Goal: Information Seeking & Learning: Learn about a topic

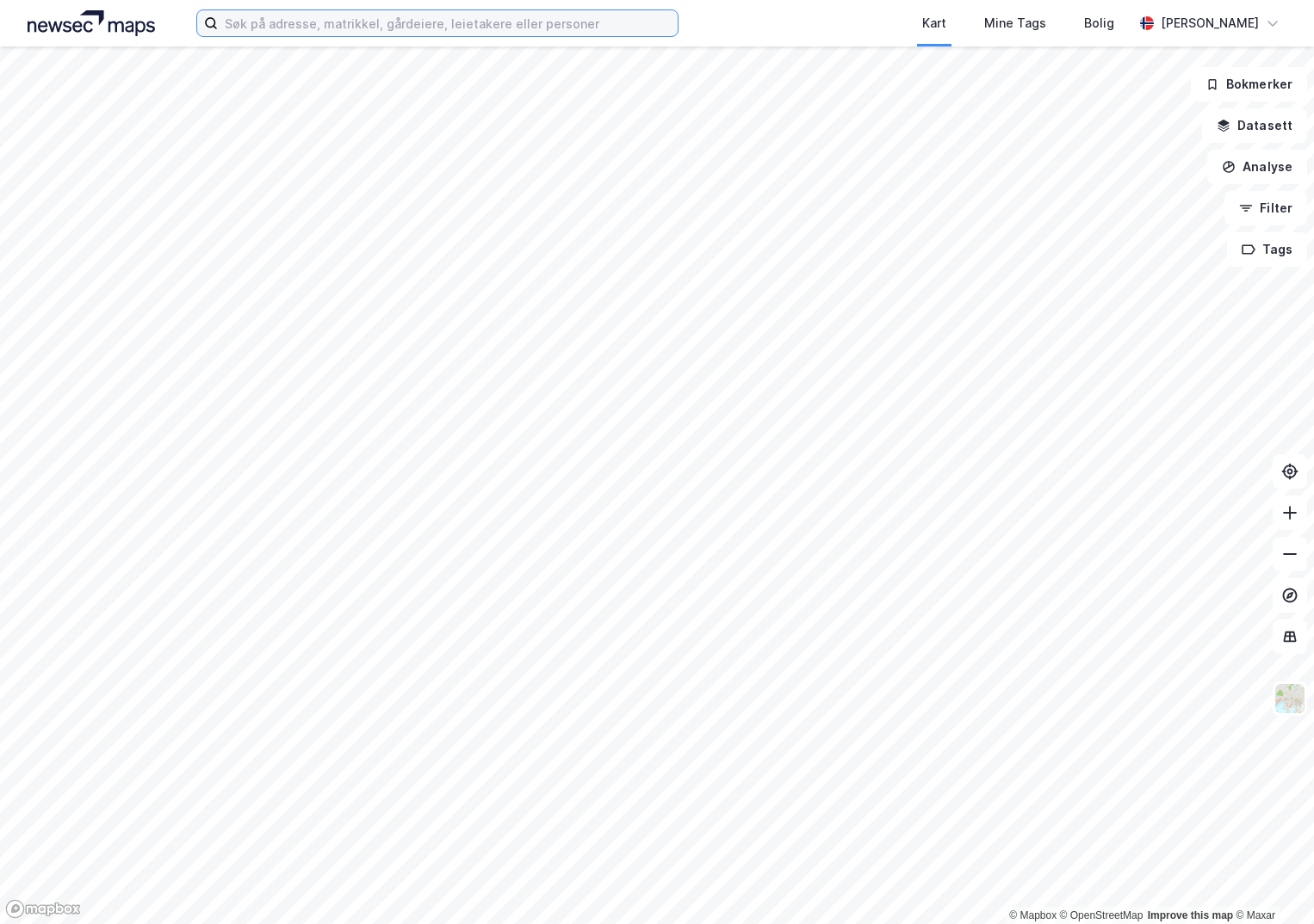
click at [267, 25] on input at bounding box center [447, 23] width 460 height 25
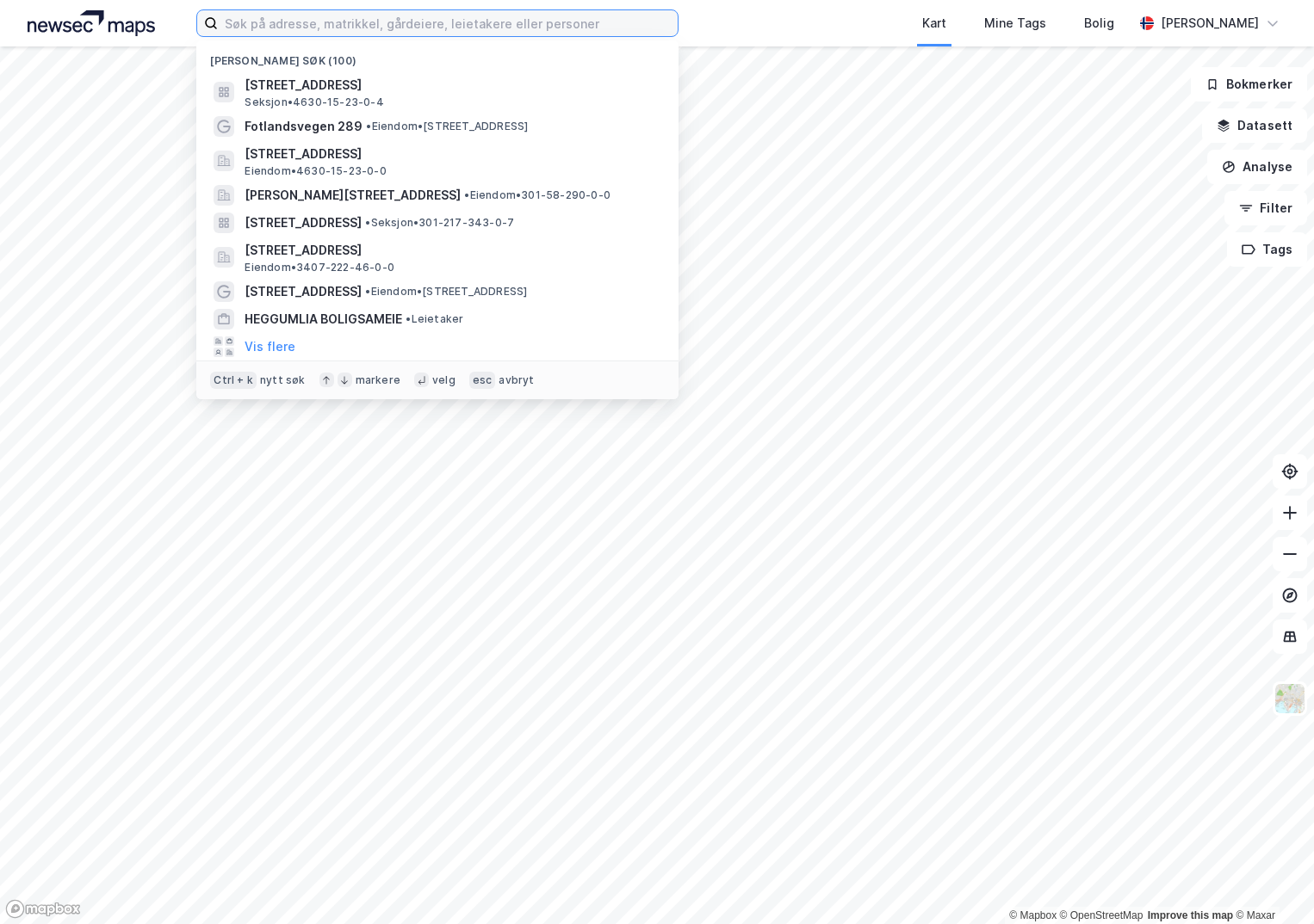
paste input "3103-3/4100/0/29"
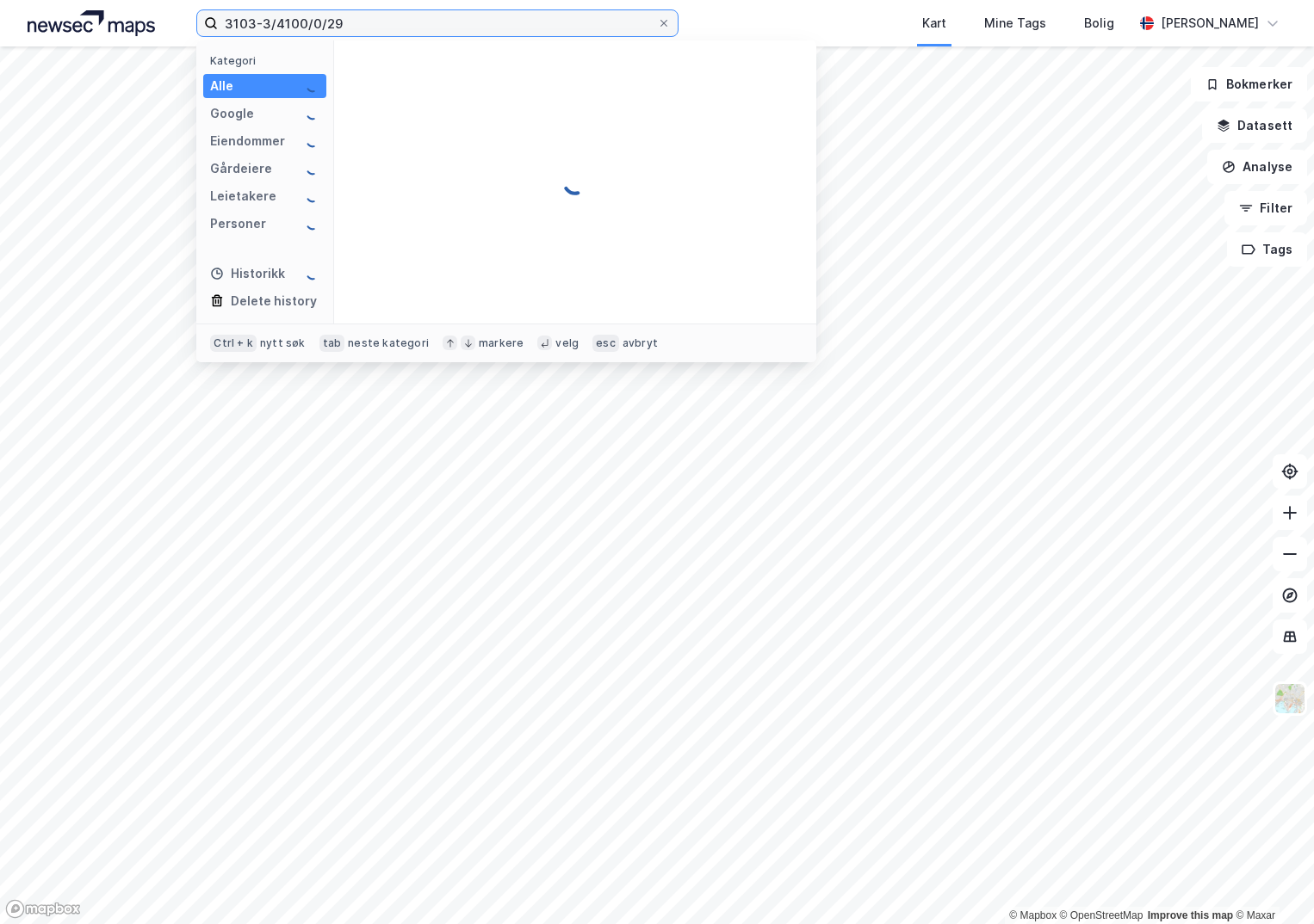
type input "3103-3/4100/0/29"
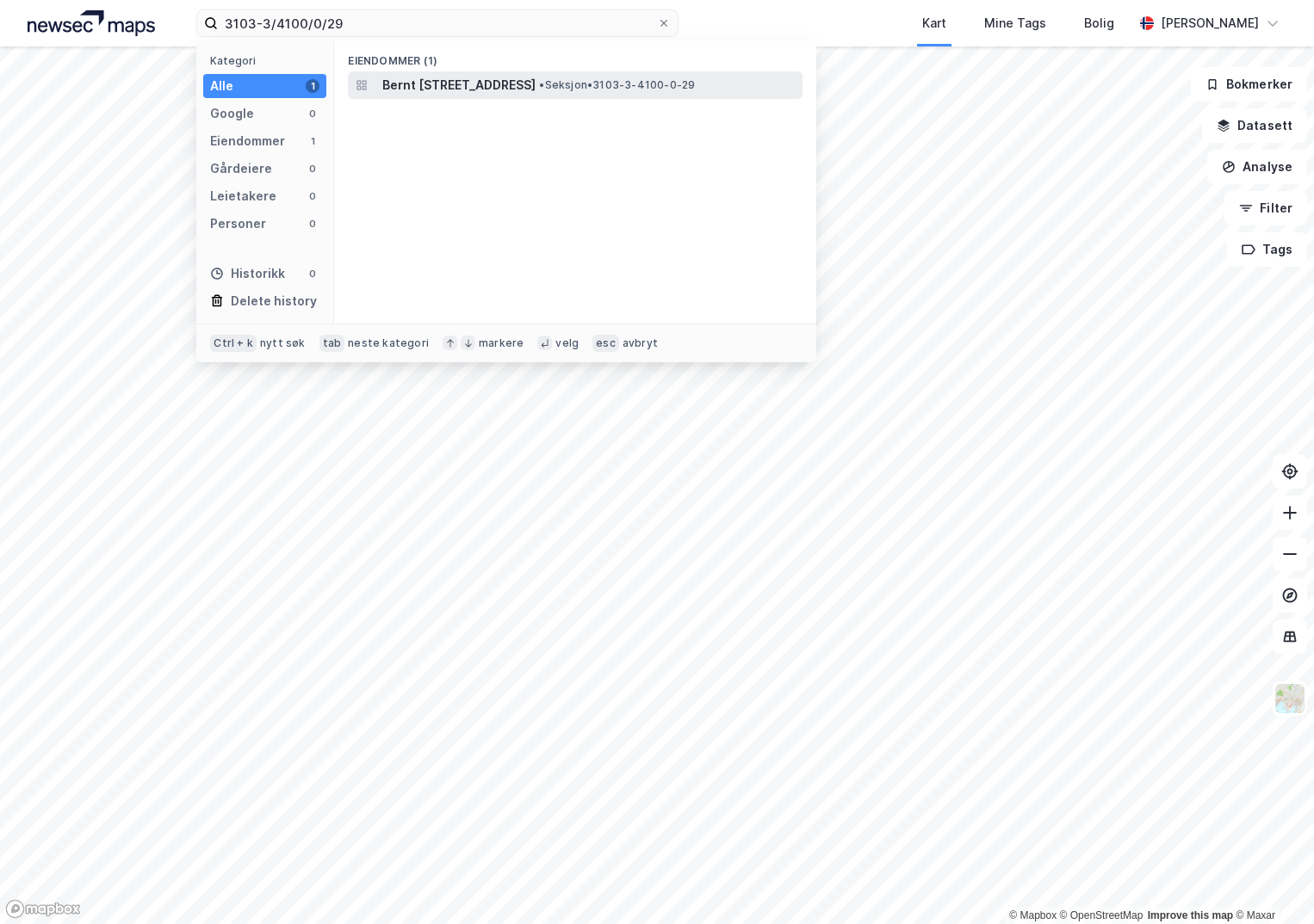
click at [442, 81] on span "Bernt [STREET_ADDRESS]" at bounding box center [459, 85] width 153 height 20
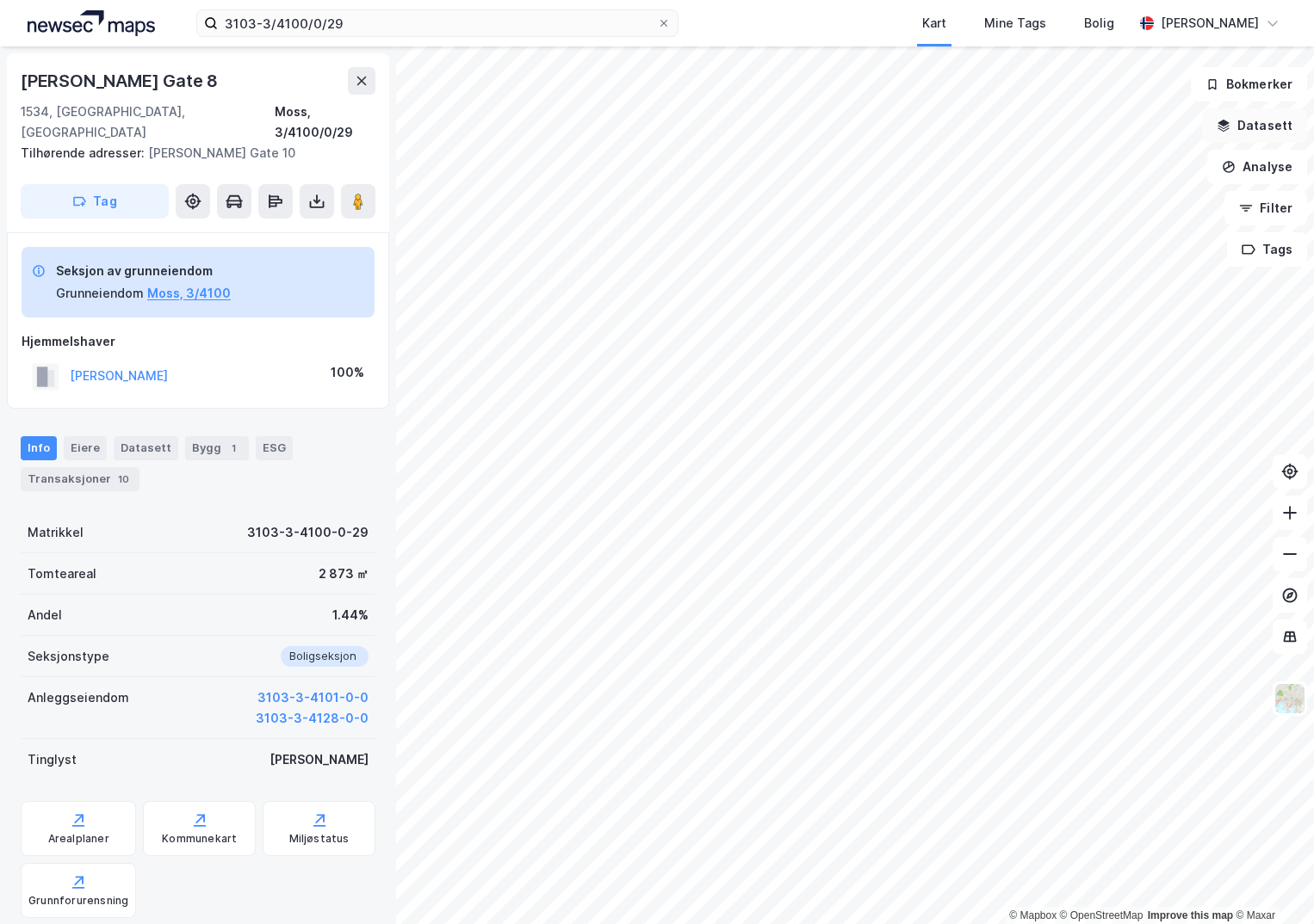
click at [1261, 122] on button "Datasett" at bounding box center [1255, 125] width 105 height 34
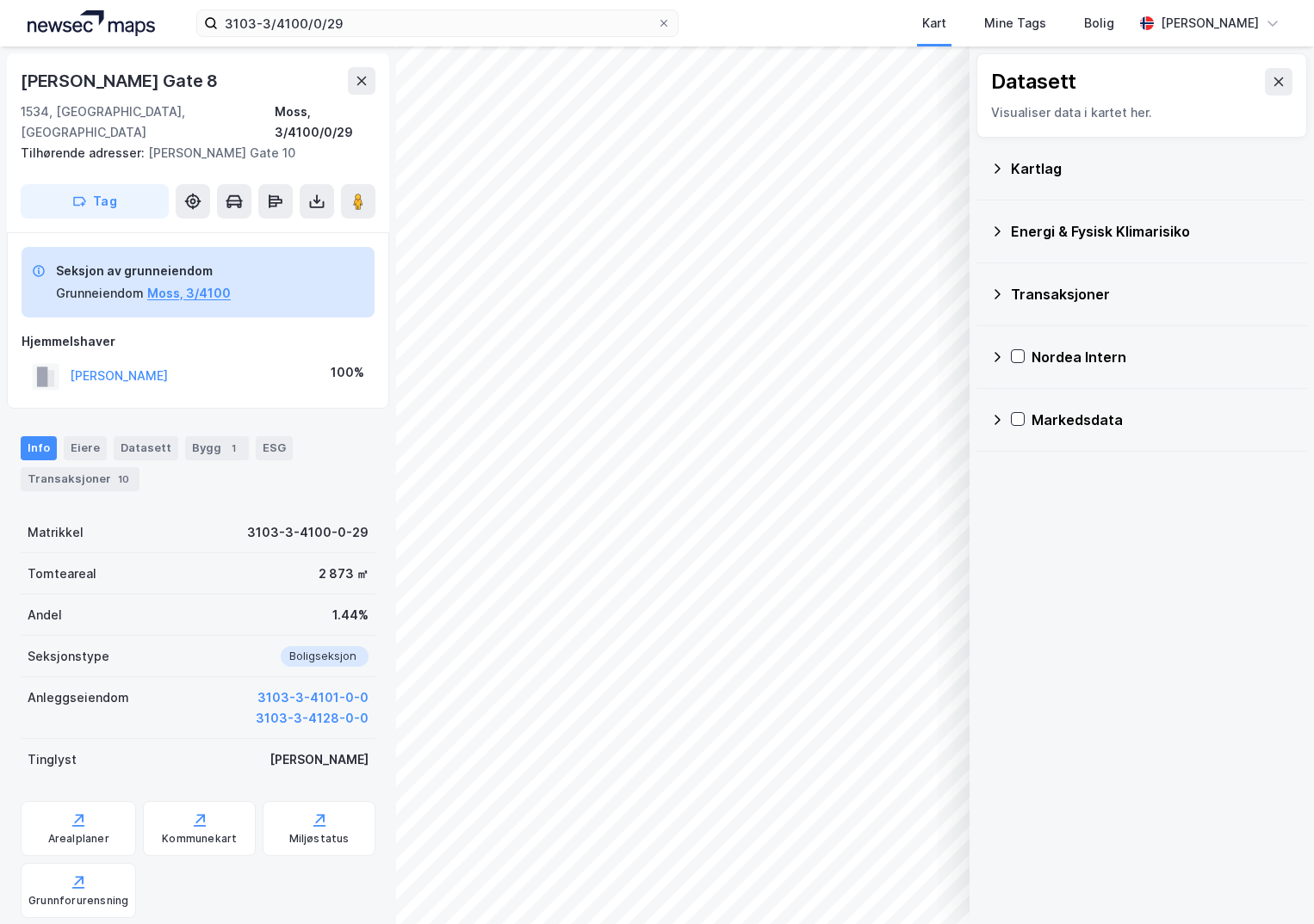
click at [1009, 173] on div "Kartlag" at bounding box center [1142, 169] width 304 height 41
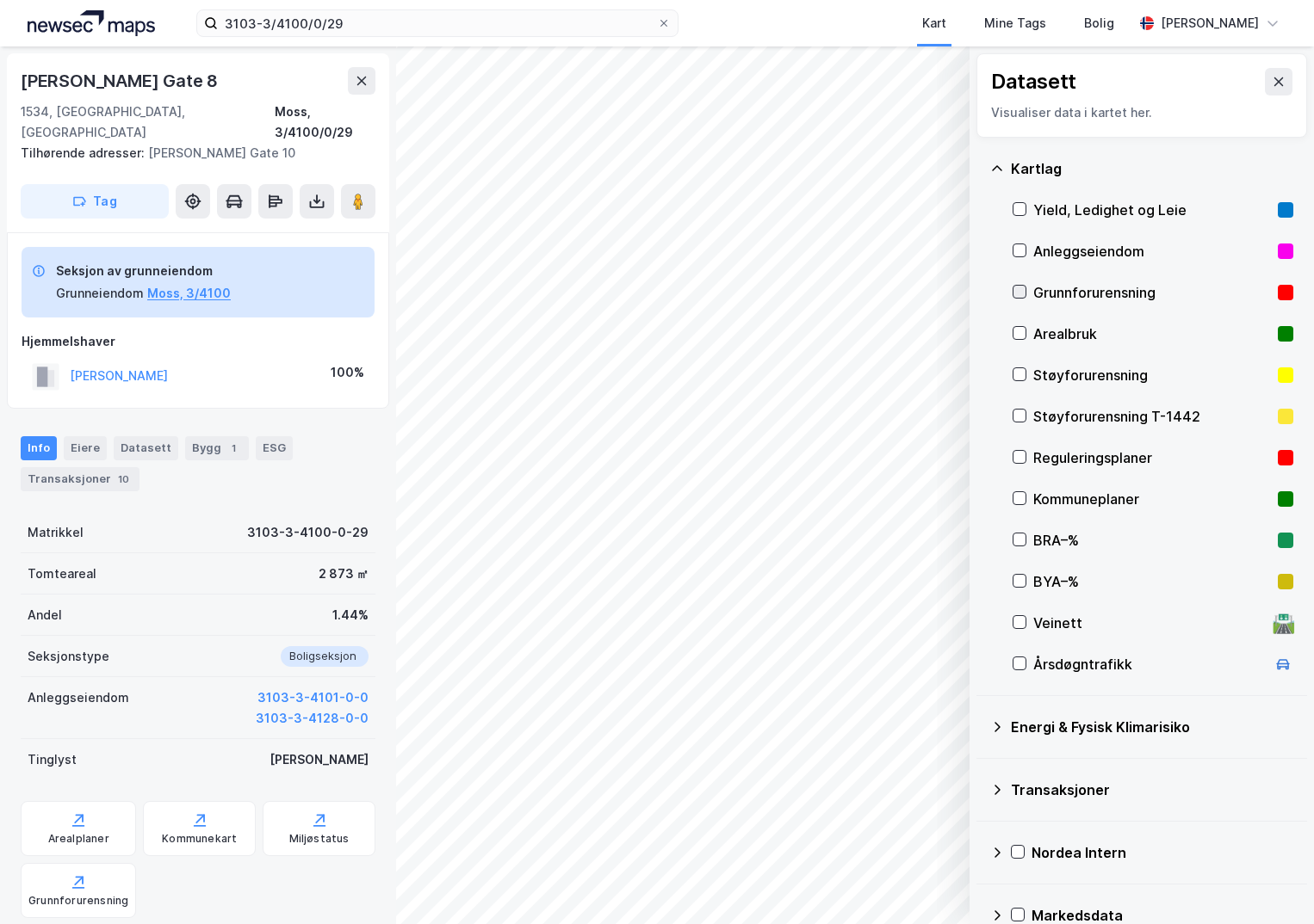
click at [1022, 291] on icon at bounding box center [1020, 292] width 10 height 6
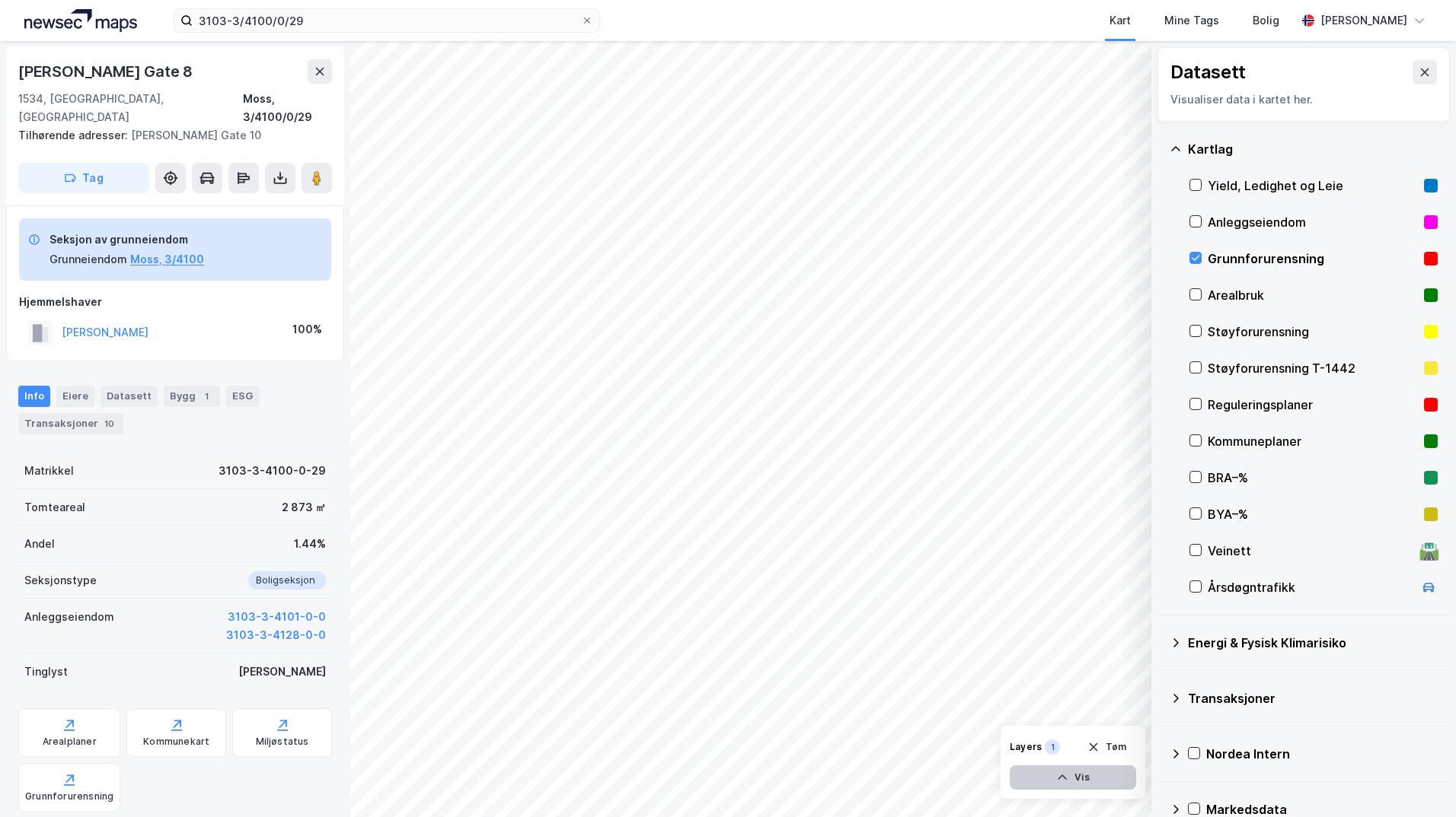
click at [1110, 780] on button "Vis" at bounding box center [1073, 777] width 126 height 24
click at [1123, 746] on icon at bounding box center [1121, 745] width 12 height 12
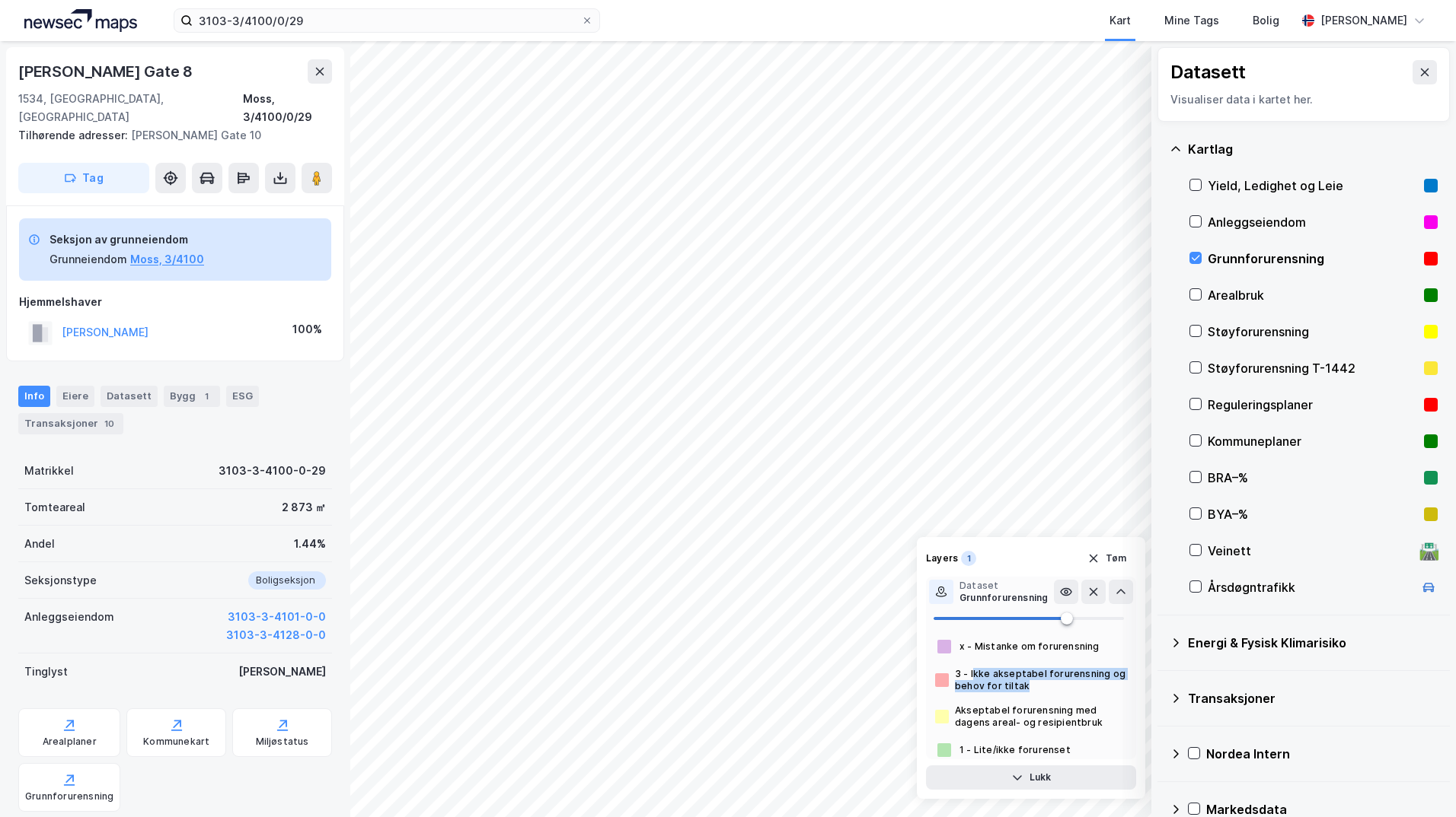
drag, startPoint x: 973, startPoint y: 672, endPoint x: 1033, endPoint y: 694, distance: 63.9
click at [1033, 694] on div "x - Mistanke om forurensning 3 - Ikke akseptabel forurensning og behov for tilt…" at bounding box center [1031, 698] width 210 height 122
copy div "kke akseptabel forurensning og behov for tiltak"
click at [1037, 782] on button "Lukk" at bounding box center [1031, 777] width 210 height 24
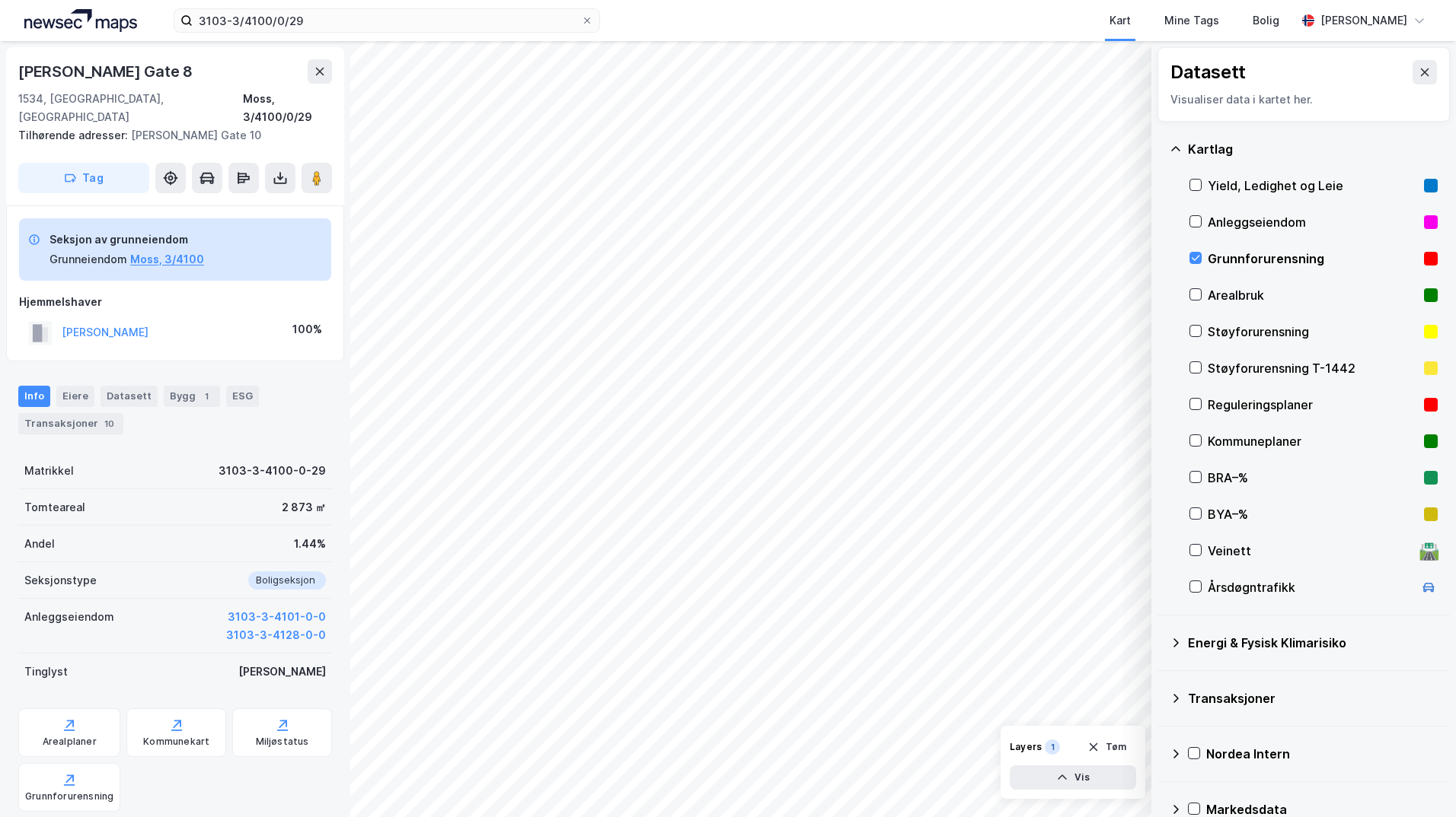
click at [1161, 642] on icon at bounding box center [1176, 643] width 12 height 12
click at [1161, 679] on icon at bounding box center [1214, 679] width 9 height 5
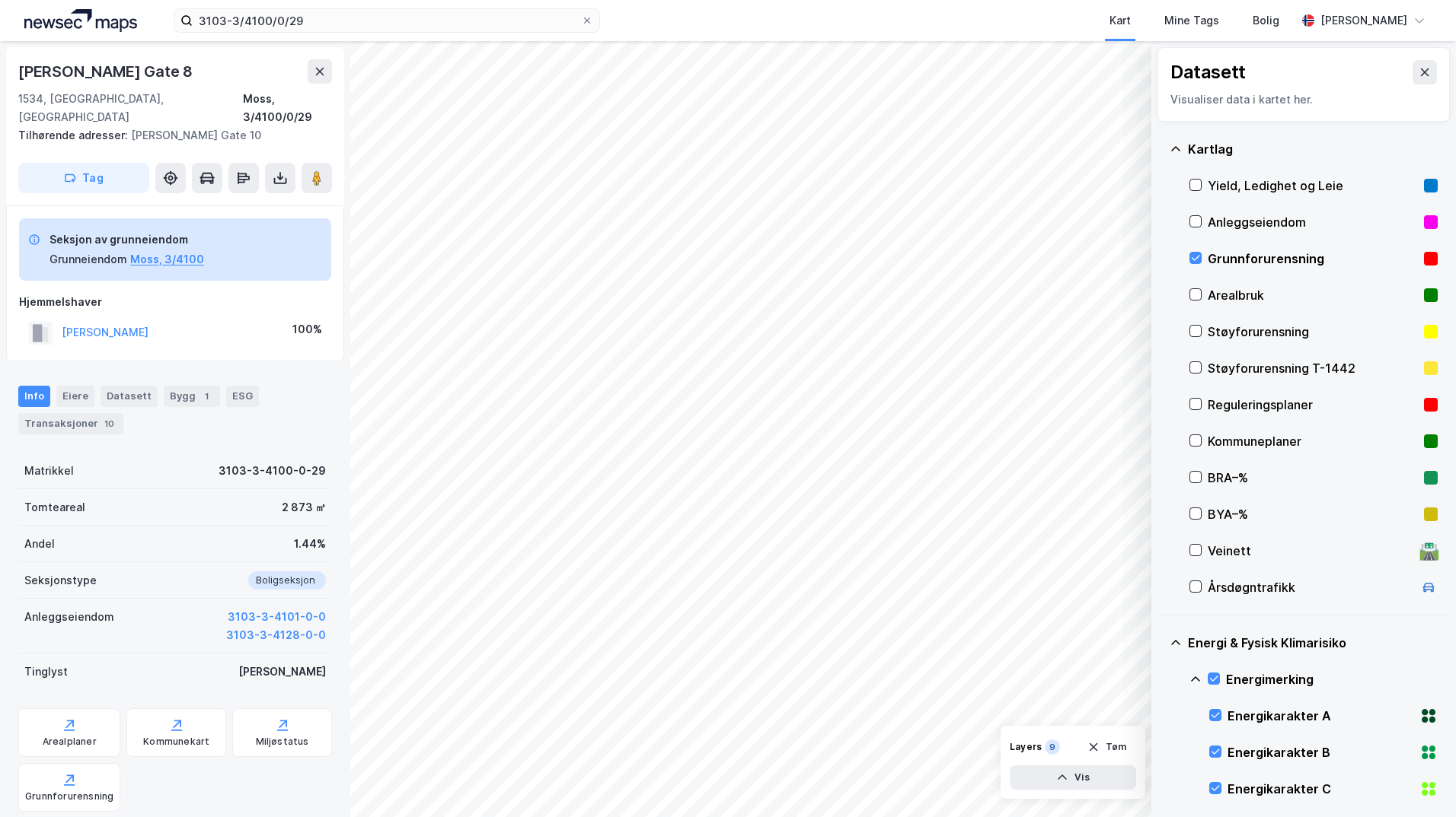
click at [1161, 678] on icon at bounding box center [1195, 680] width 12 height 12
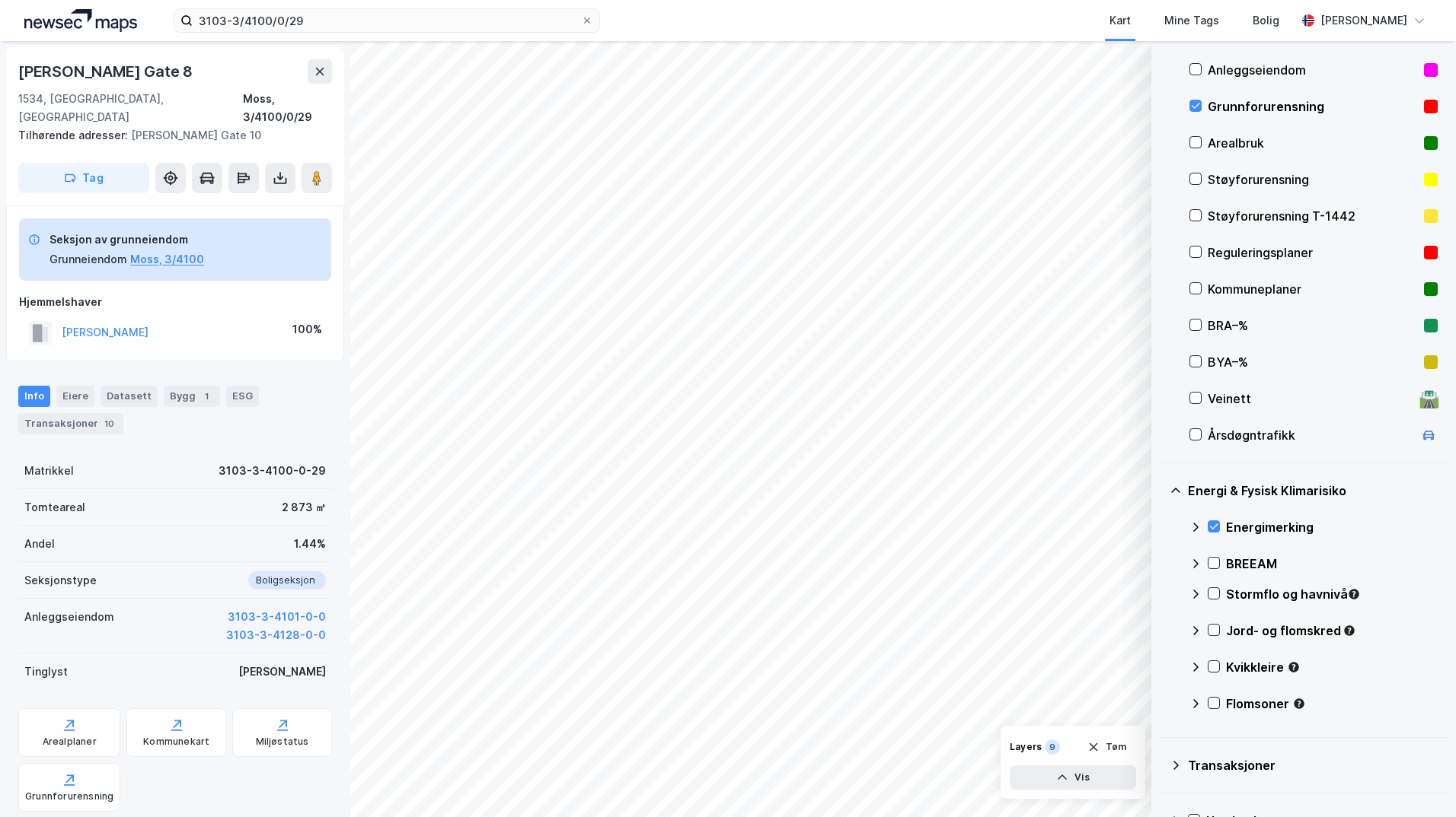
scroll to position [229, 0]
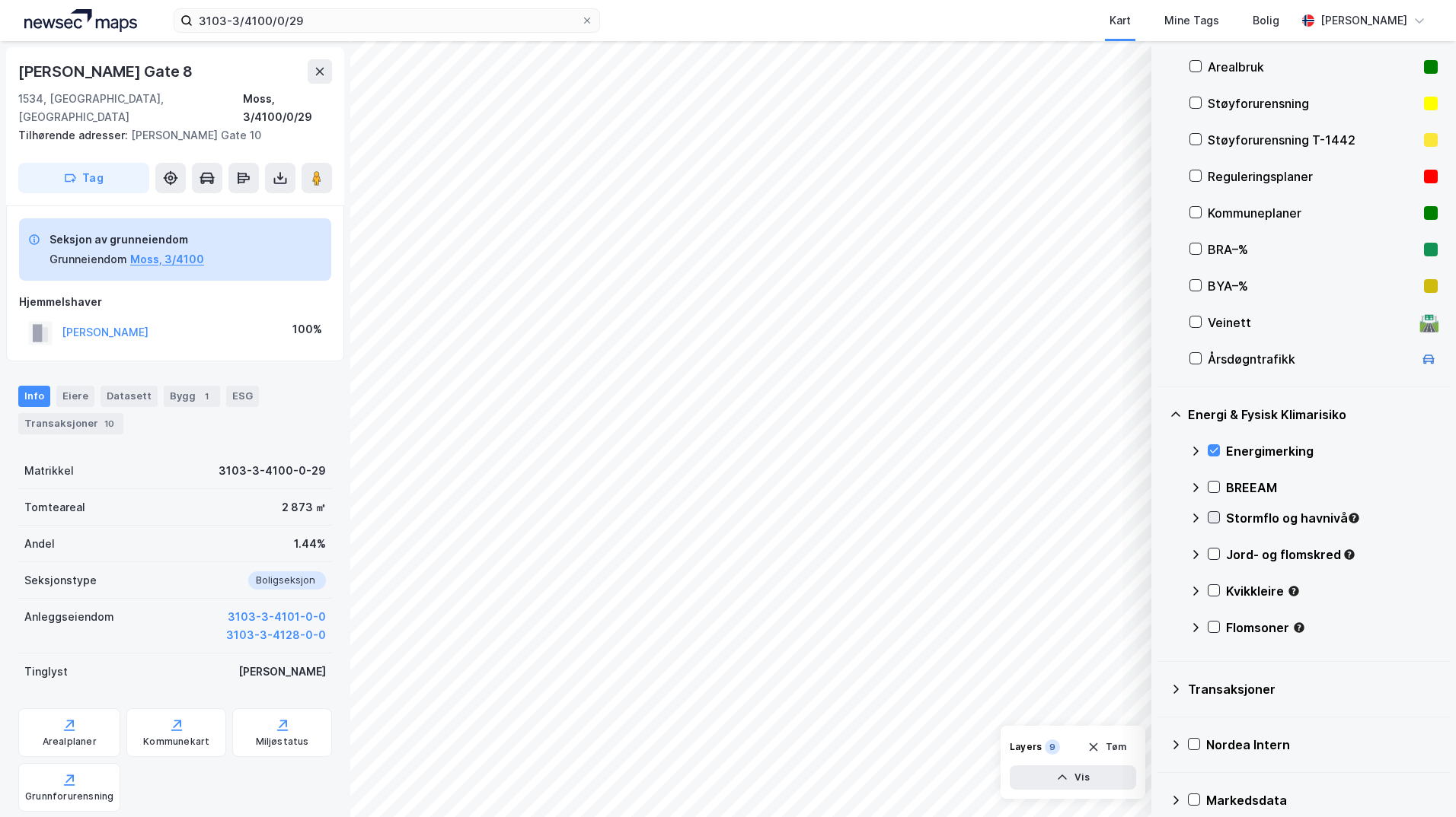
click at [1161, 513] on icon at bounding box center [1213, 518] width 10 height 10
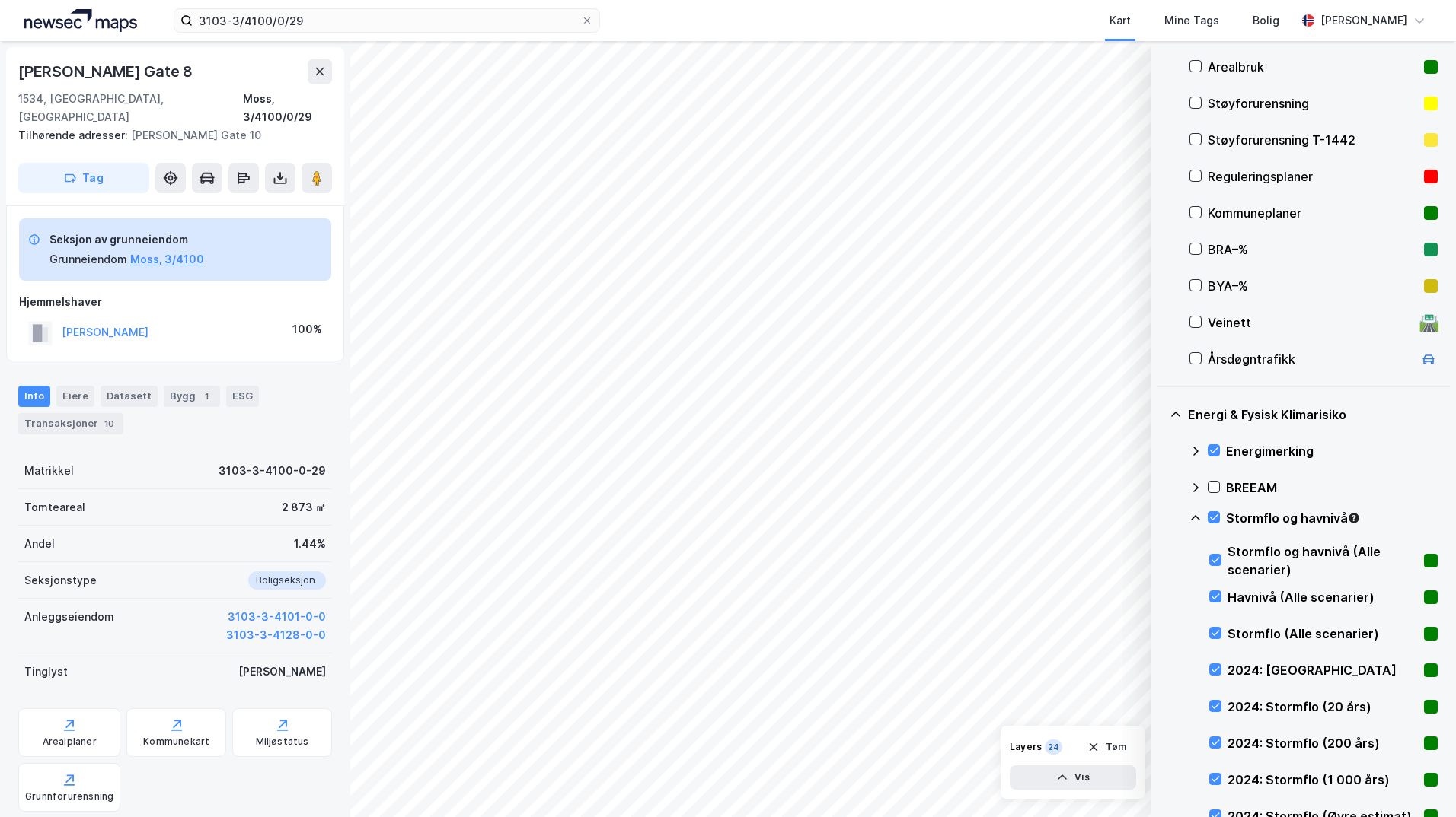
click at [1161, 518] on icon at bounding box center [1195, 518] width 12 height 12
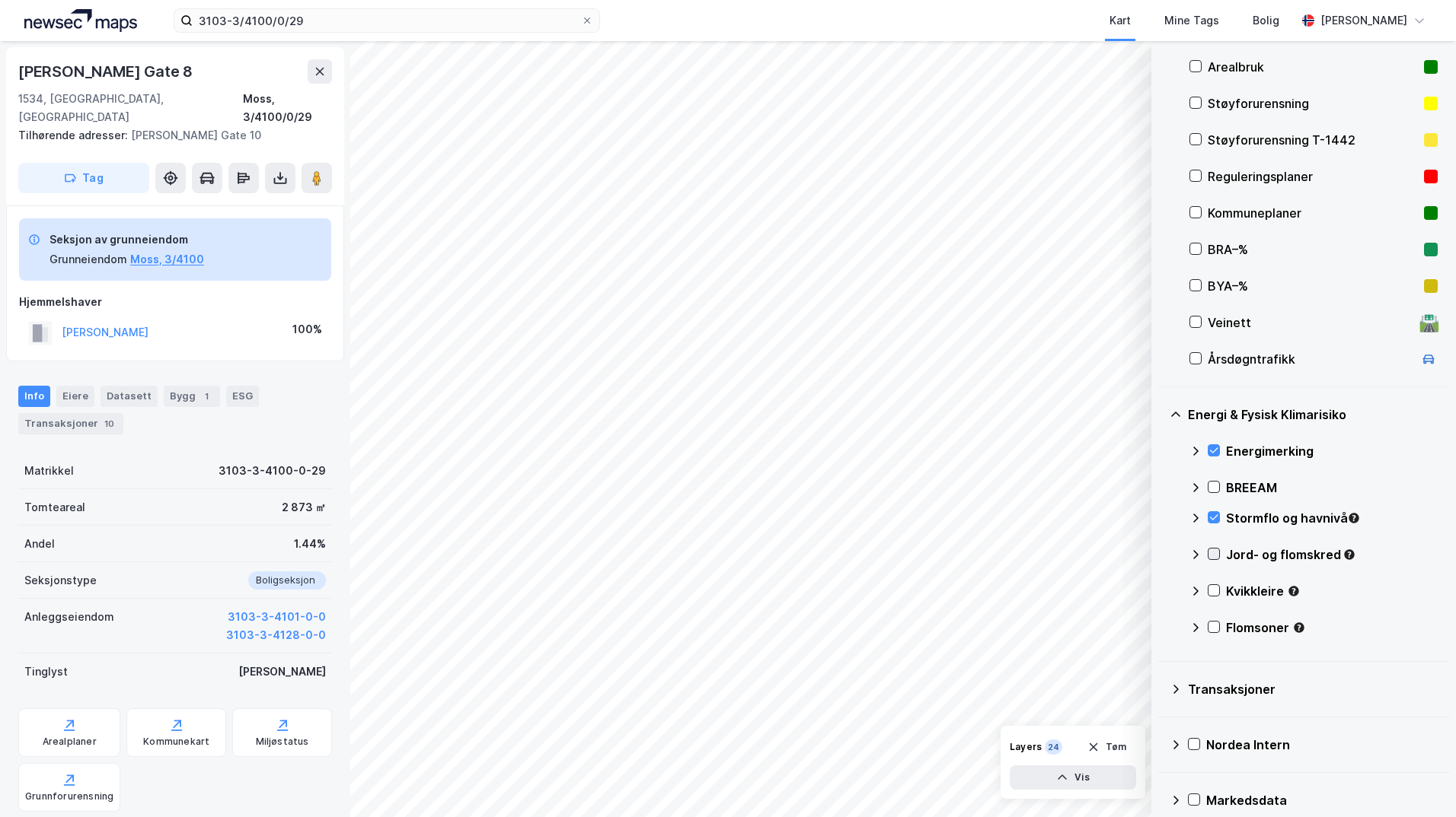
click at [1161, 554] on icon at bounding box center [1213, 554] width 10 height 10
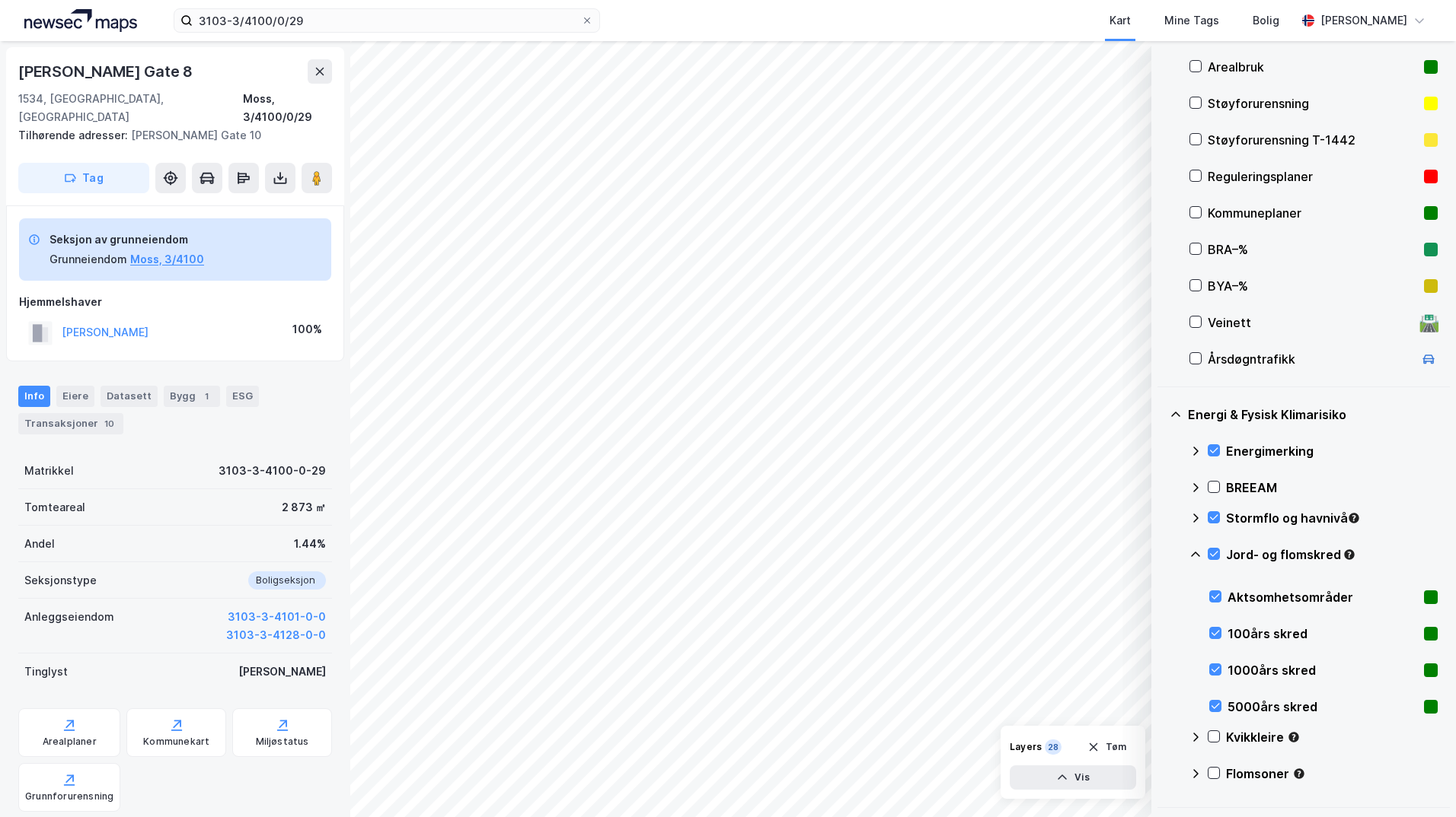
click at [1161, 555] on icon at bounding box center [1195, 555] width 12 height 12
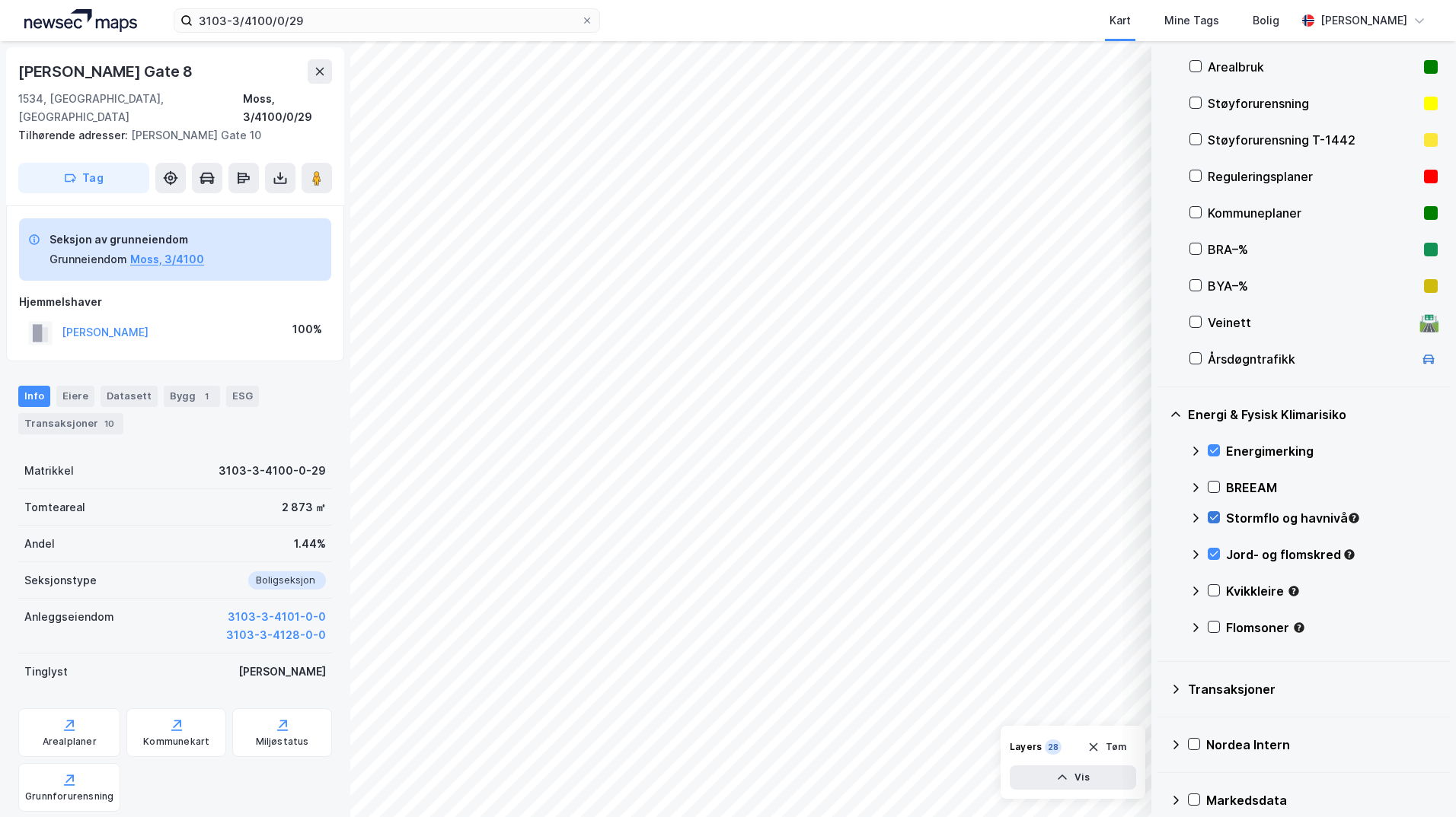
click at [1161, 518] on icon at bounding box center [1214, 518] width 9 height 5
click at [1161, 518] on icon at bounding box center [1213, 518] width 10 height 10
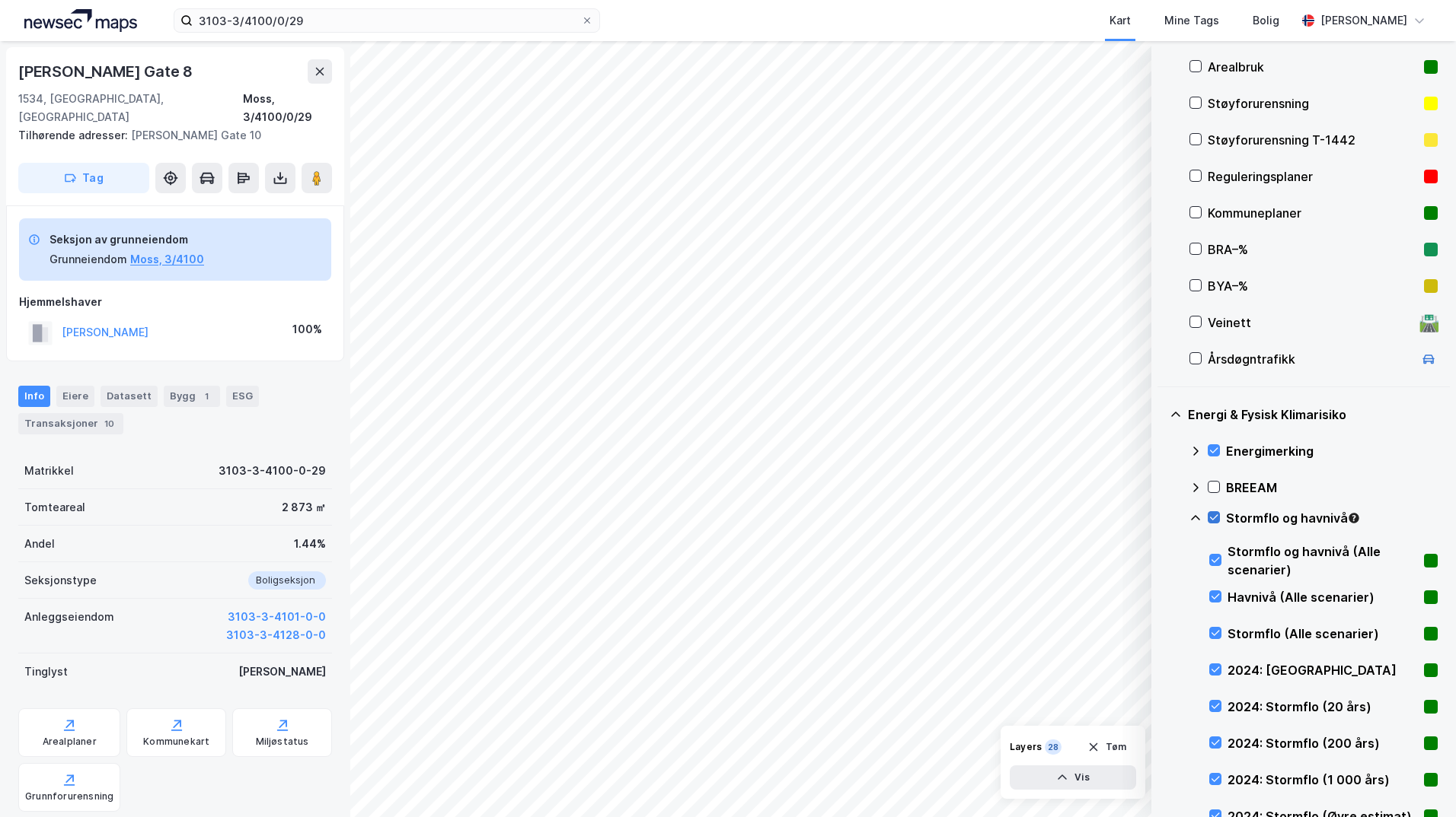
click at [1161, 518] on icon at bounding box center [1213, 518] width 10 height 10
click at [1161, 518] on icon at bounding box center [1195, 518] width 12 height 12
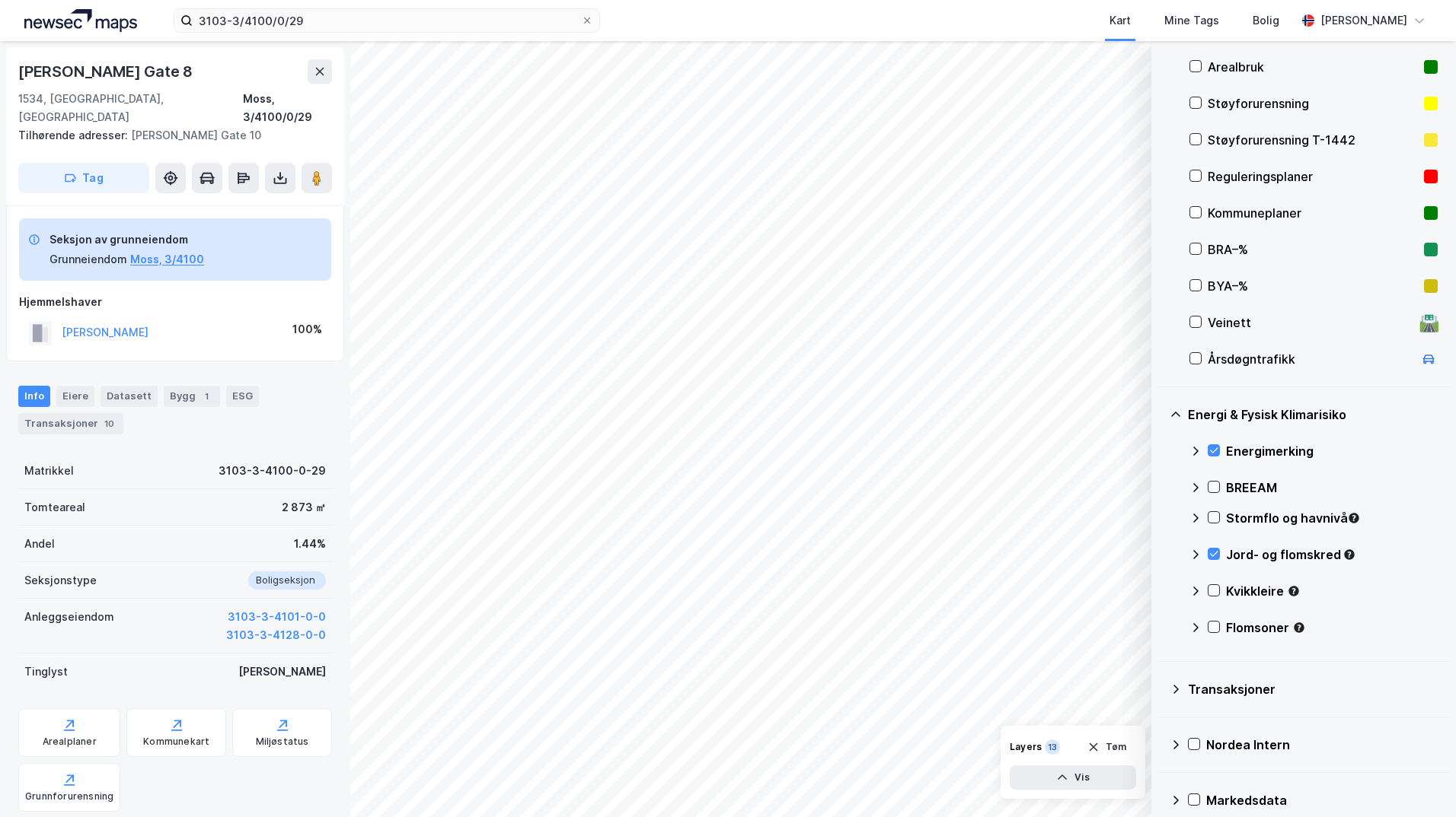
click at [1161, 518] on icon at bounding box center [1195, 518] width 5 height 9
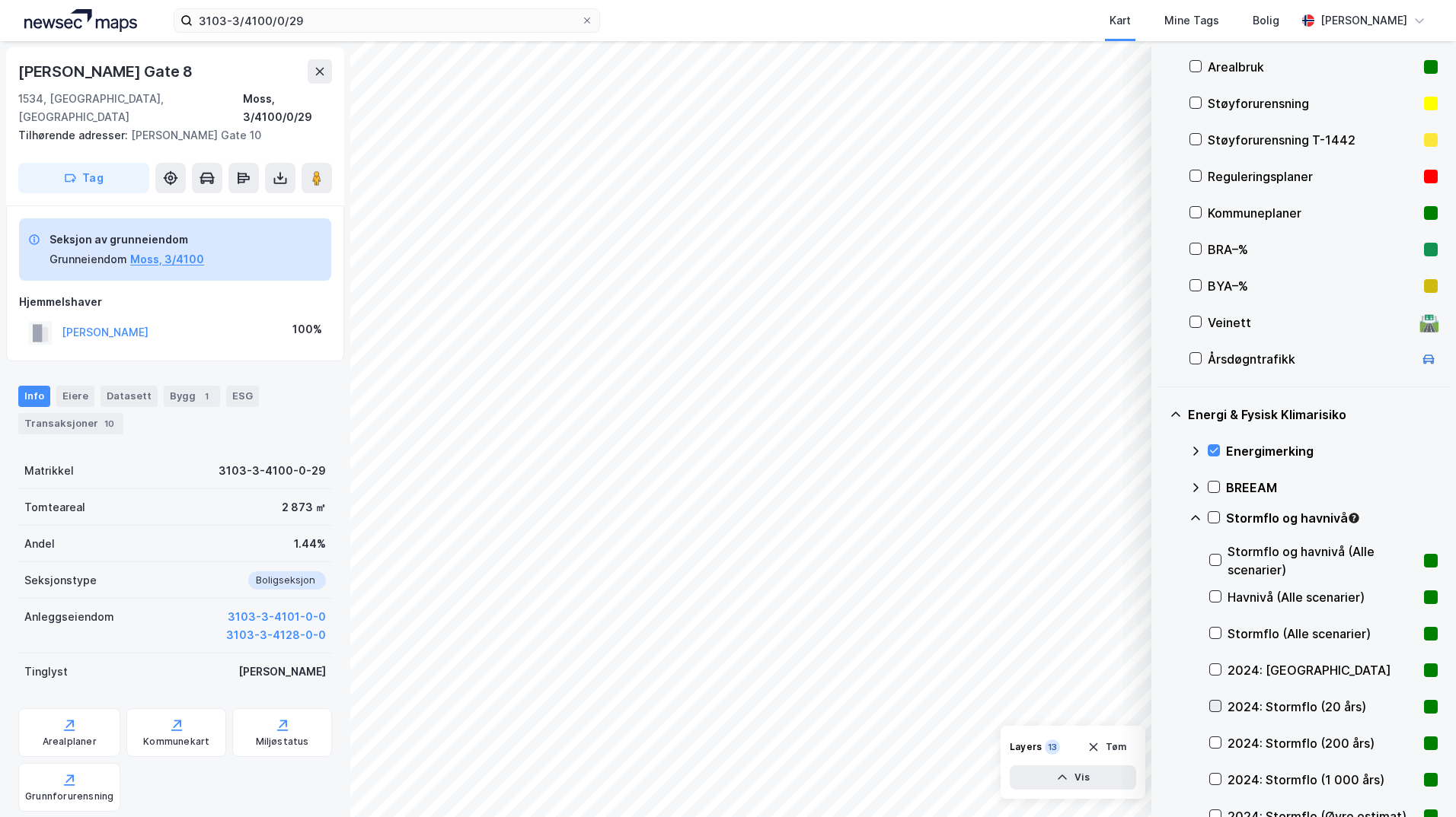
click at [1161, 707] on icon at bounding box center [1215, 706] width 10 height 10
click at [1161, 707] on icon at bounding box center [1215, 706] width 10 height 10
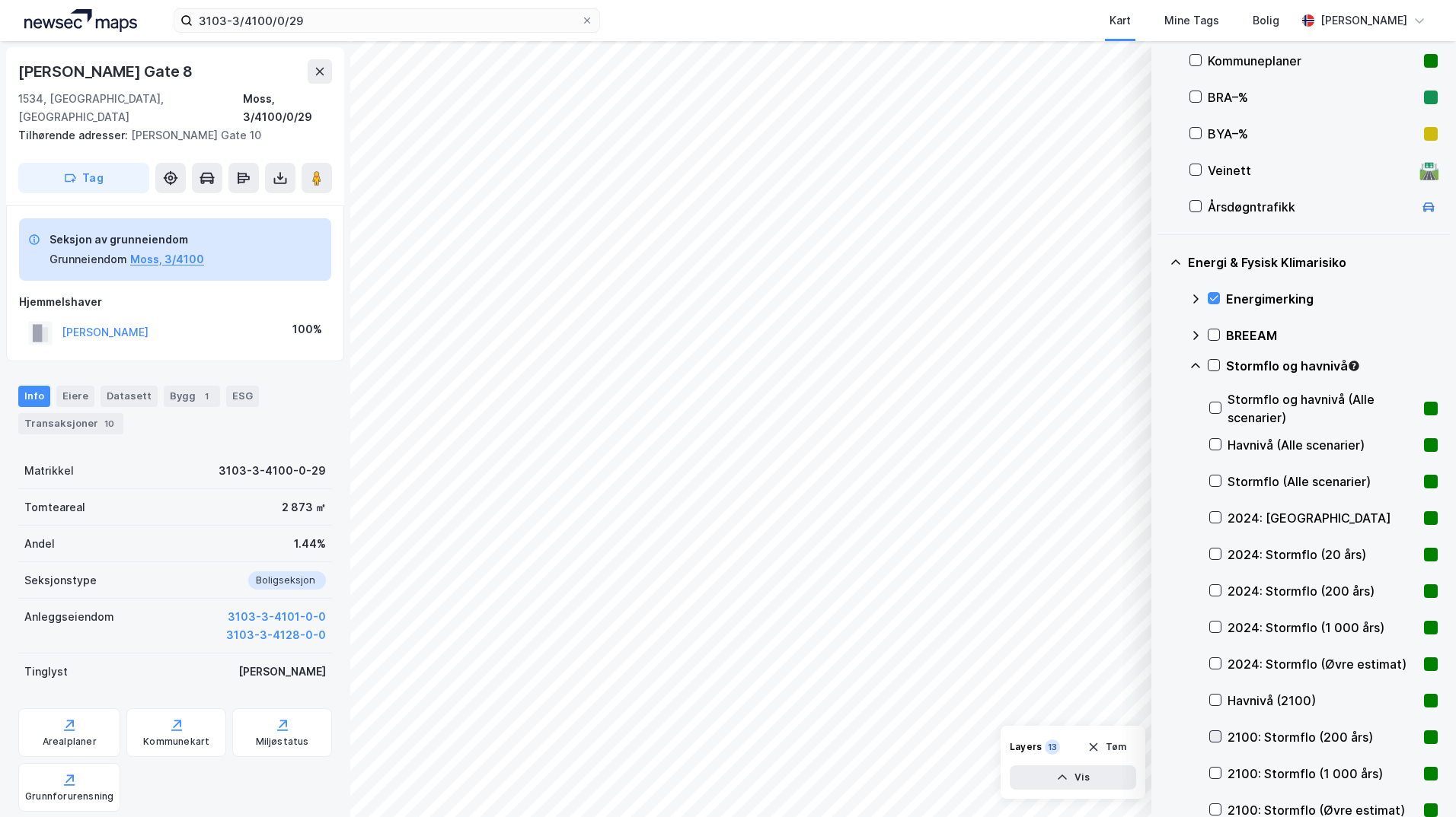
click at [1161, 734] on icon at bounding box center [1215, 737] width 10 height 10
click at [1161, 733] on icon at bounding box center [1215, 737] width 10 height 10
click at [1161, 366] on icon at bounding box center [1213, 365] width 10 height 10
click at [1161, 366] on icon at bounding box center [1195, 366] width 12 height 12
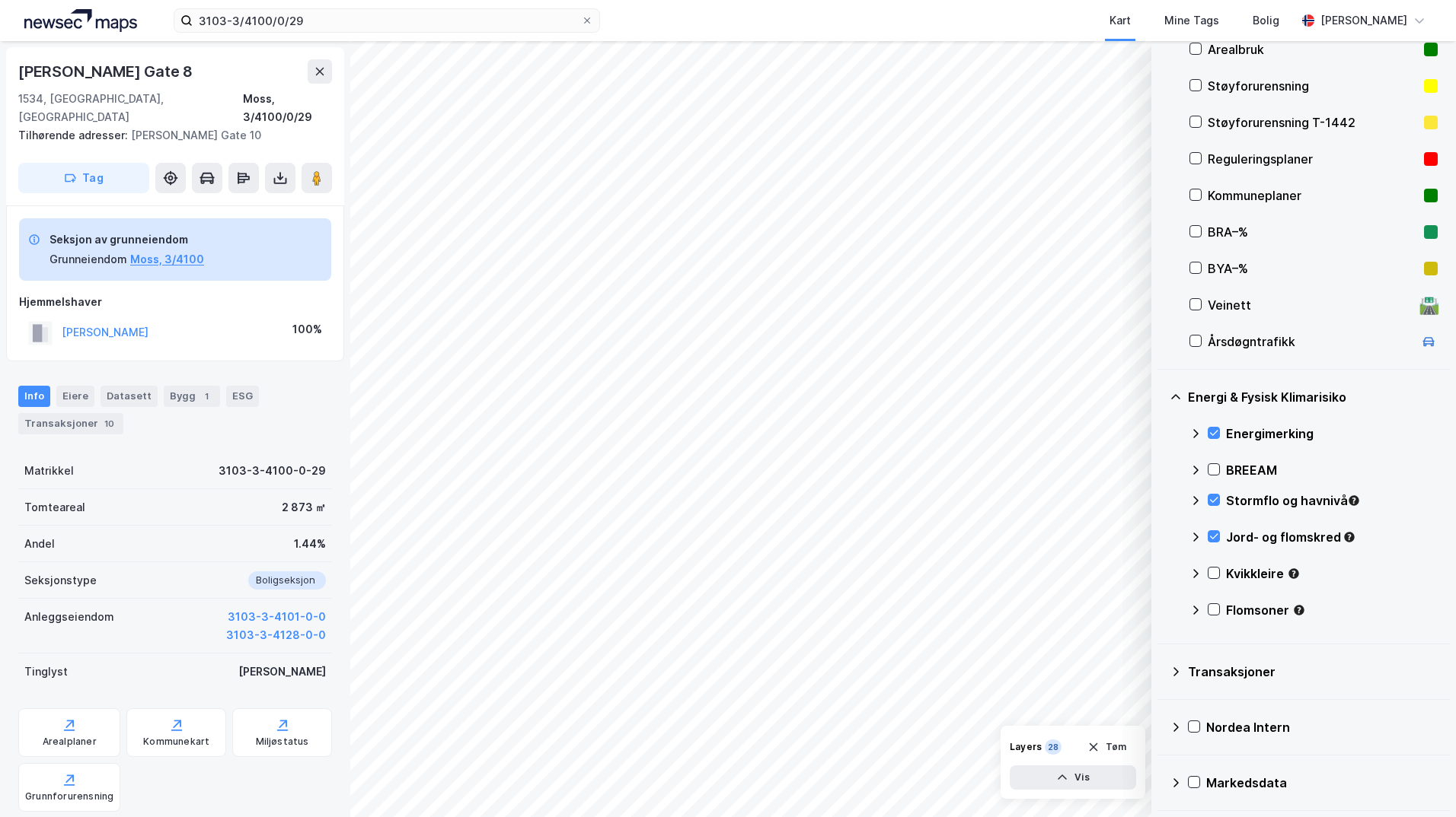
scroll to position [246, 0]
click at [1161, 501] on icon at bounding box center [1195, 500] width 5 height 9
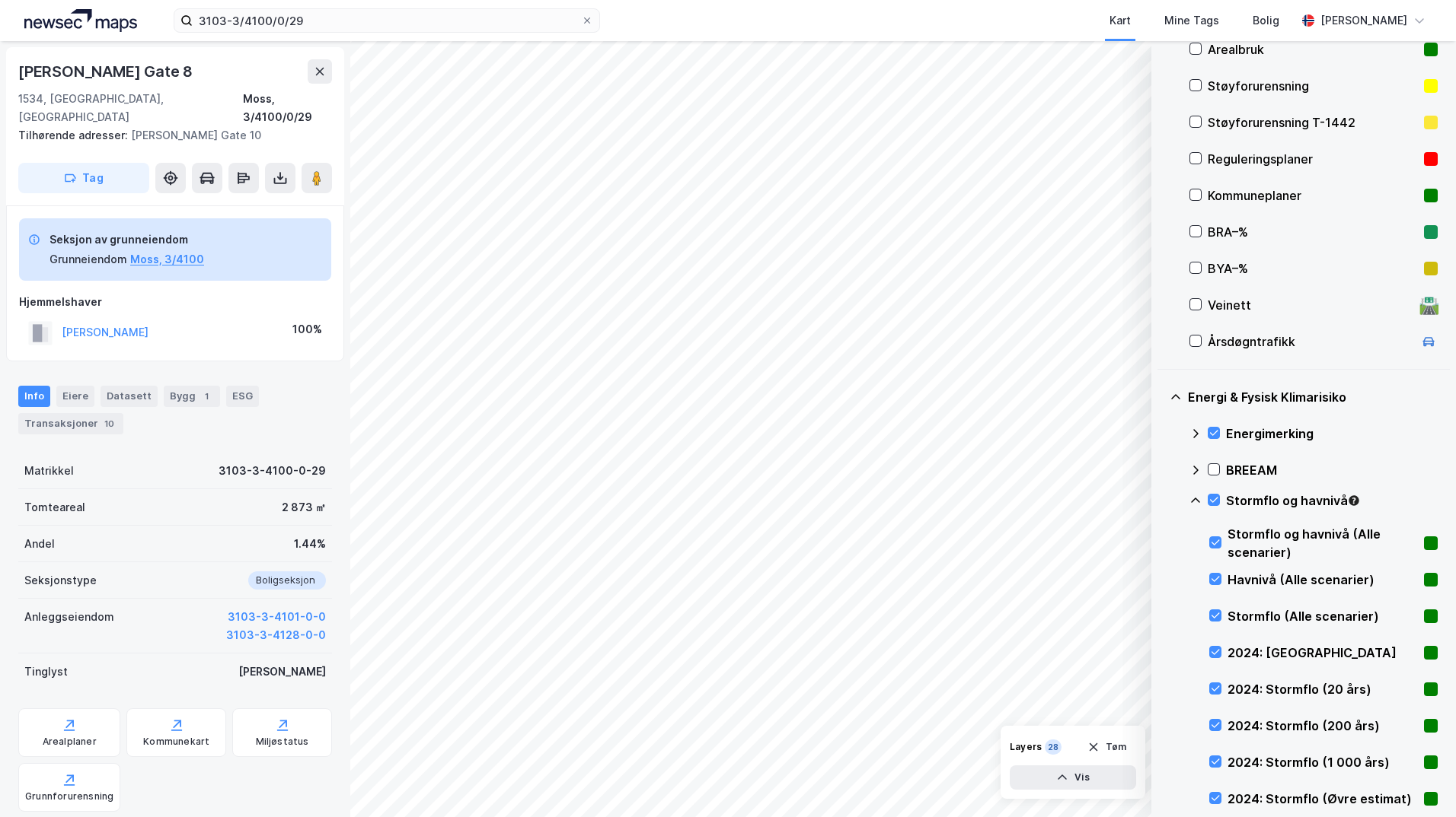
scroll to position [380, 0]
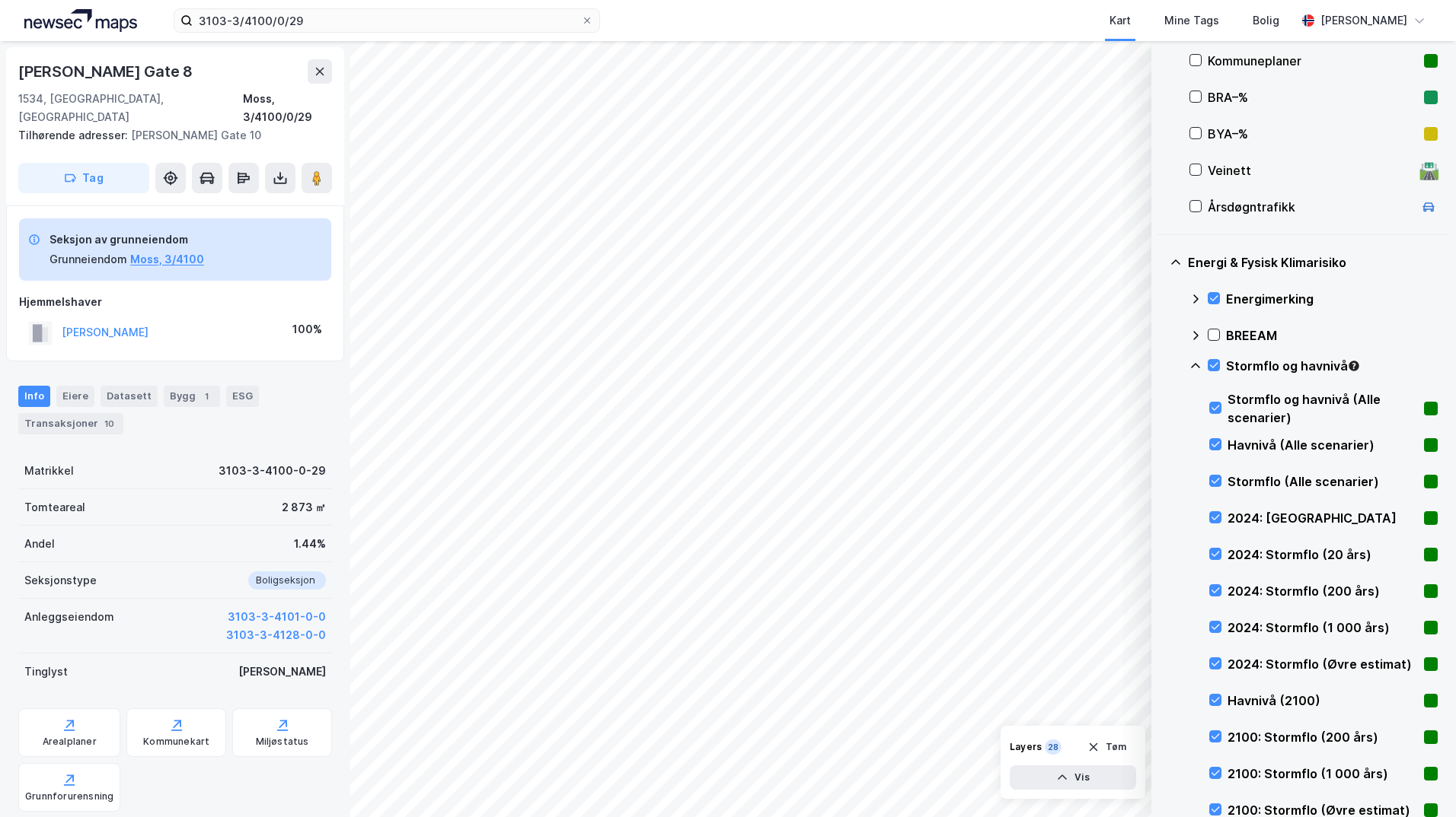
drag, startPoint x: 1340, startPoint y: 607, endPoint x: 1312, endPoint y: 653, distance: 53.9
drag, startPoint x: 1312, startPoint y: 653, endPoint x: 1164, endPoint y: 510, distance: 205.8
click at [1161, 510] on div "Energi & Fysisk Klimarisiko Energimerking BREEAM Stormflo og havnivå Stormflo o…" at bounding box center [1303, 647] width 293 height 823
click at [1161, 365] on icon at bounding box center [1195, 366] width 12 height 12
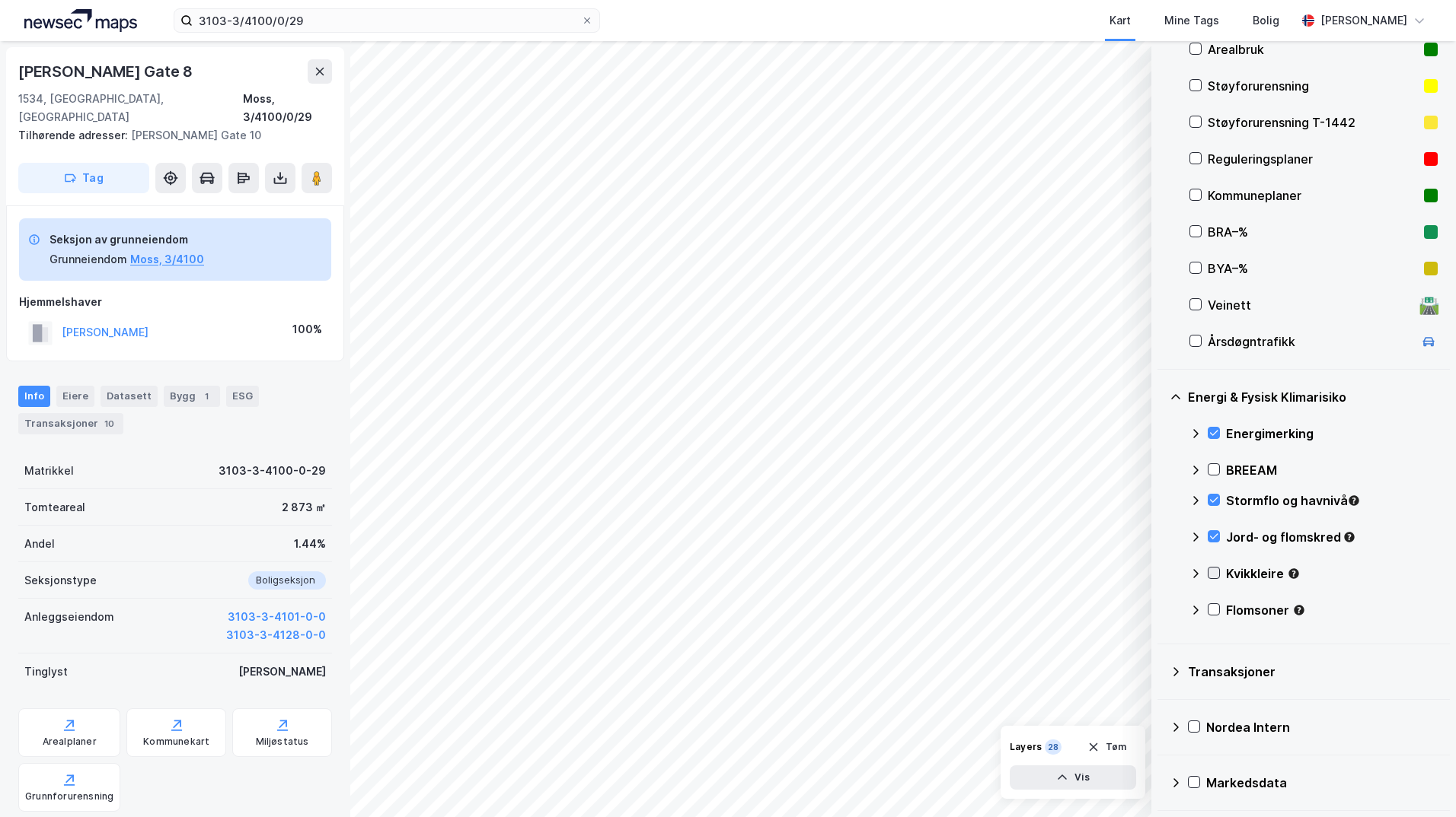
click at [1161, 569] on icon at bounding box center [1213, 573] width 10 height 10
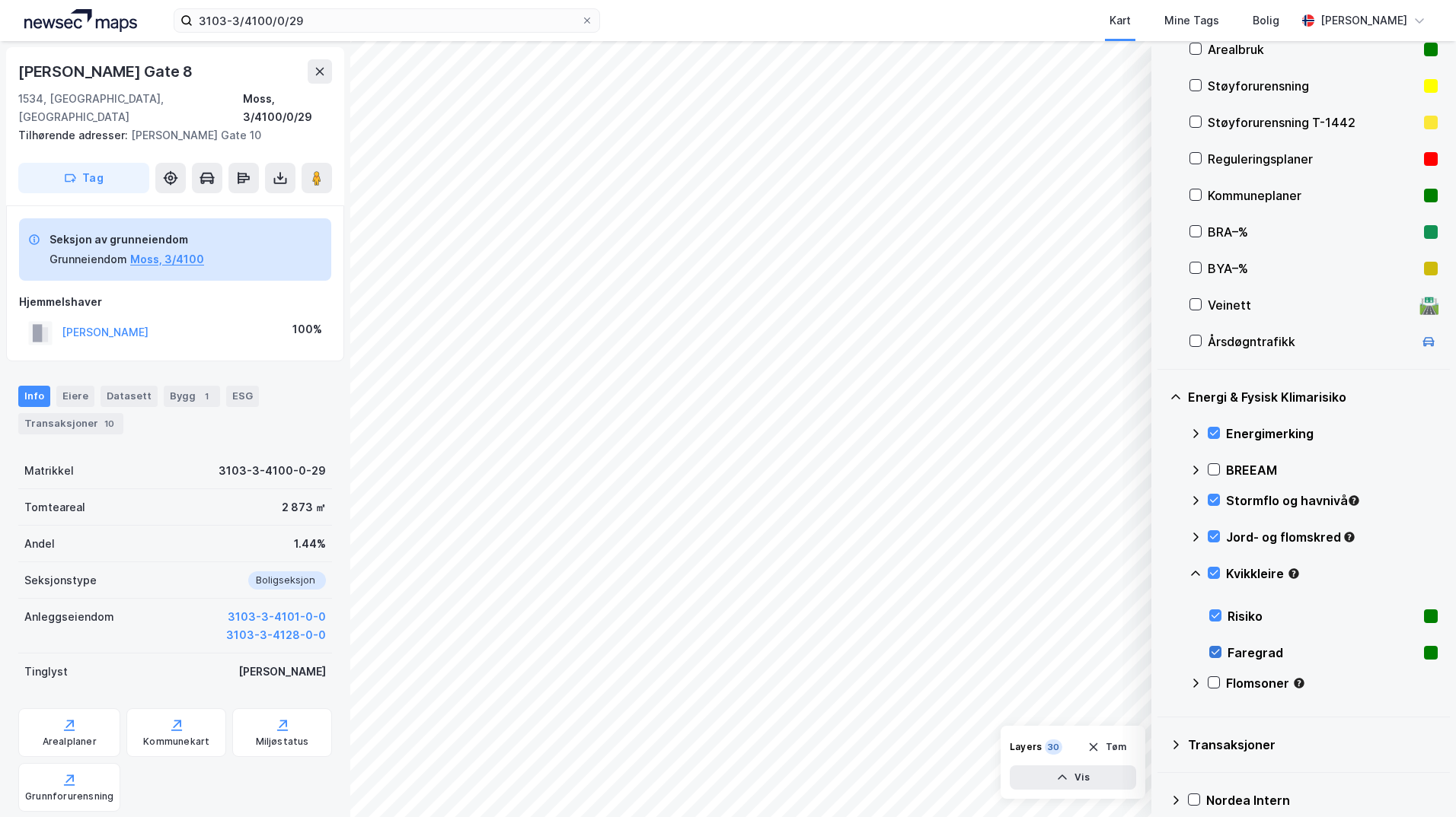
scroll to position [319, 0]
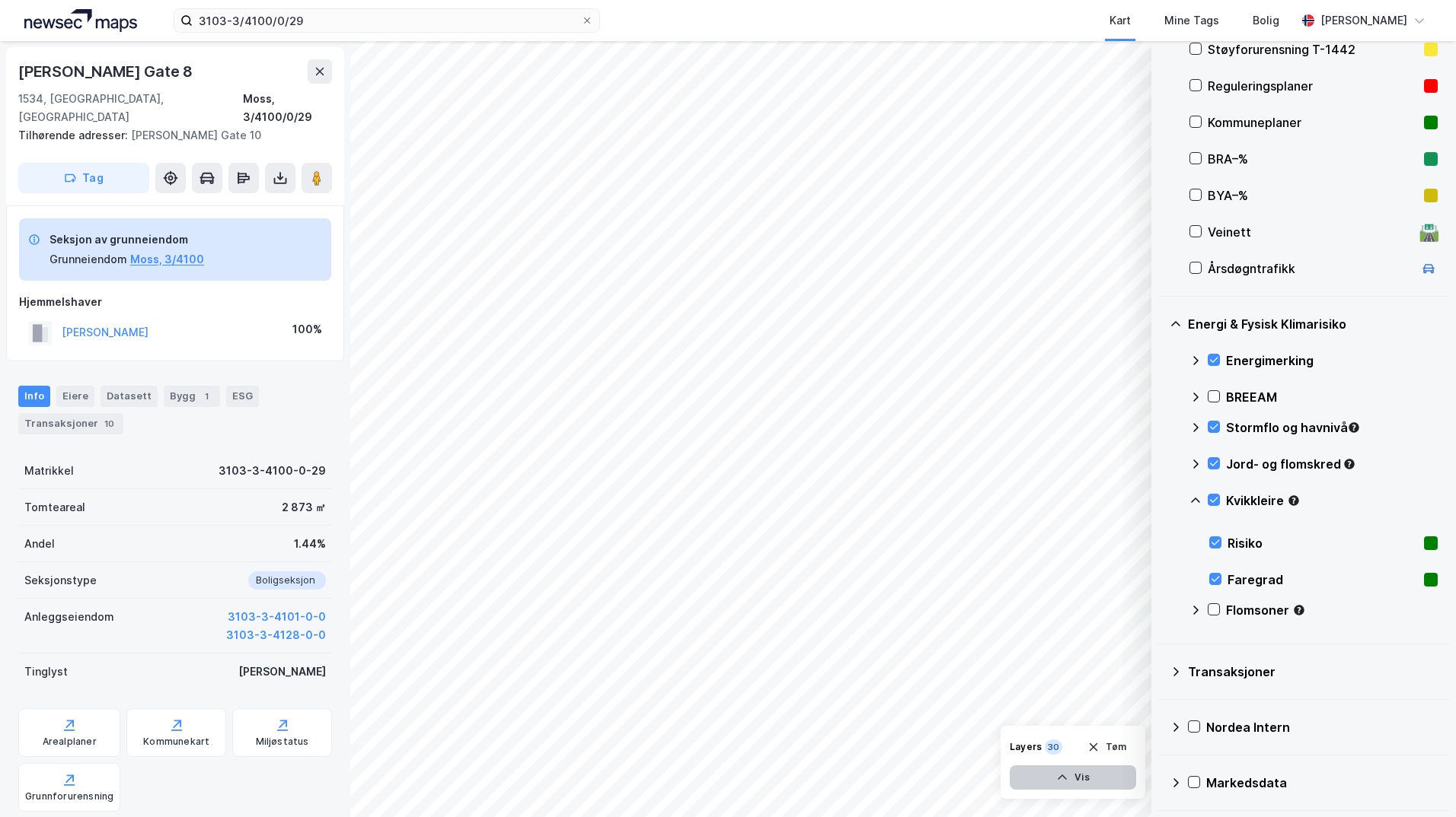
click at [1086, 782] on button "Vis" at bounding box center [1073, 777] width 126 height 24
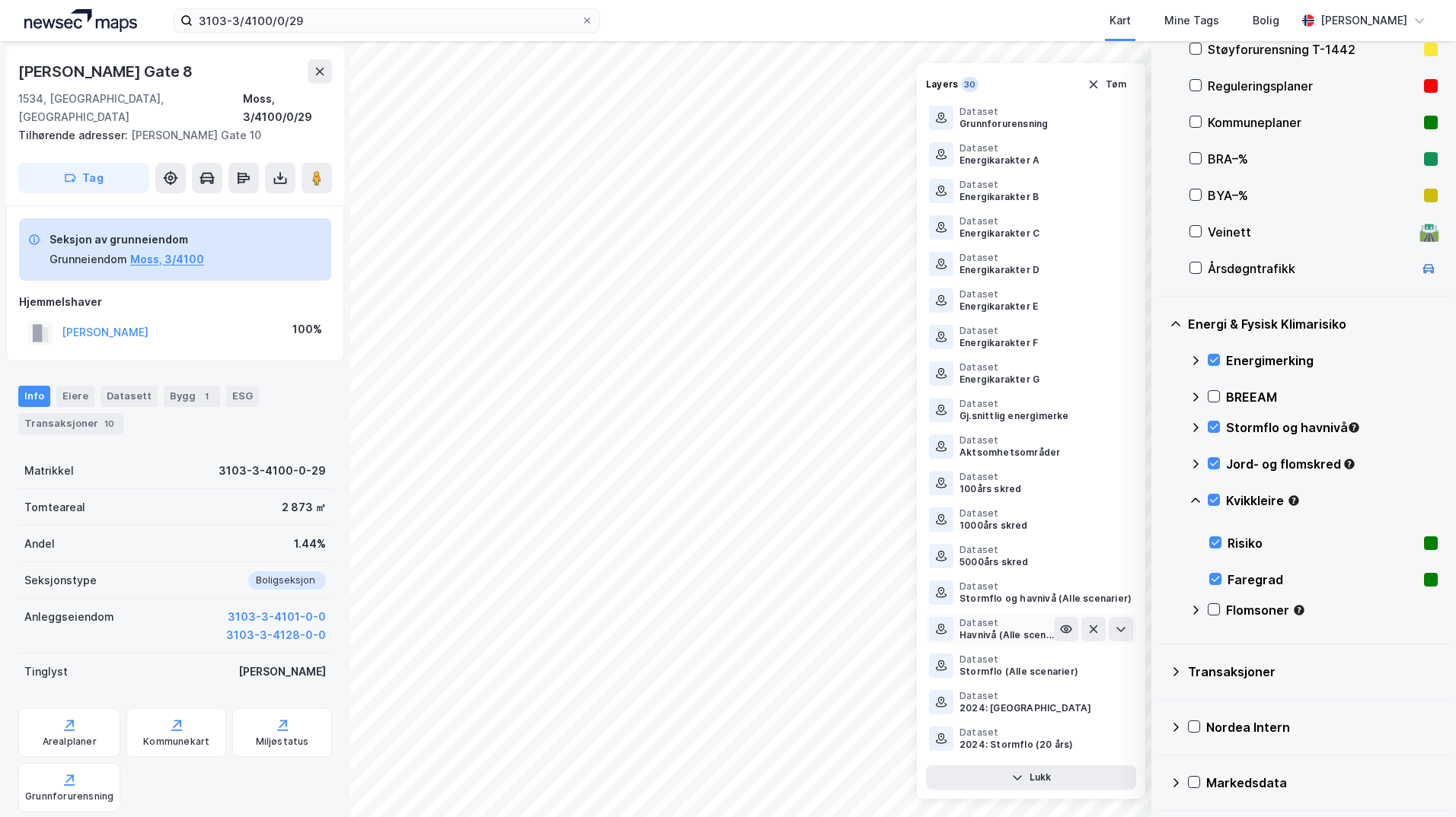
scroll to position [433, 0]
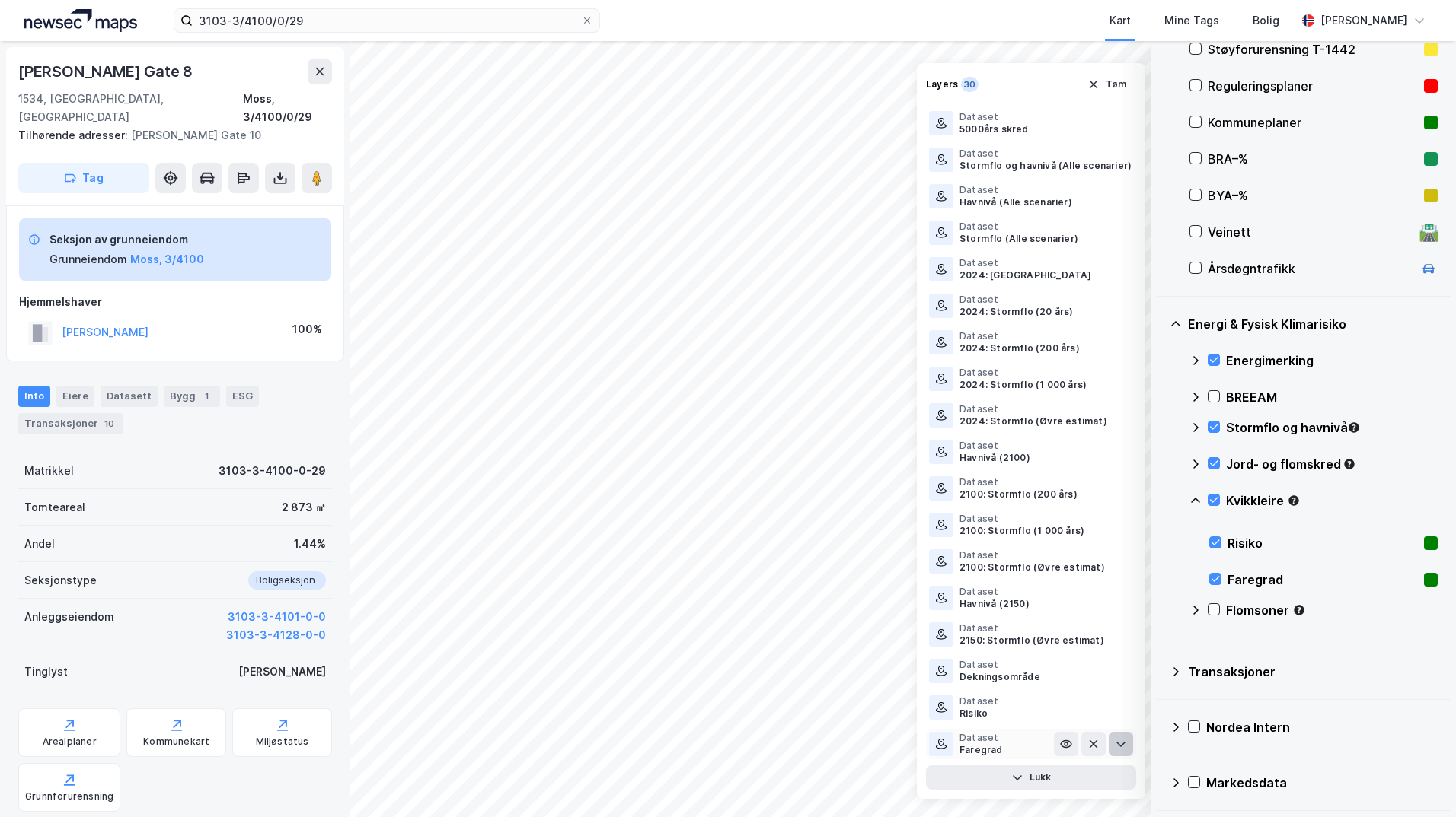
click at [1115, 747] on icon at bounding box center [1121, 745] width 12 height 12
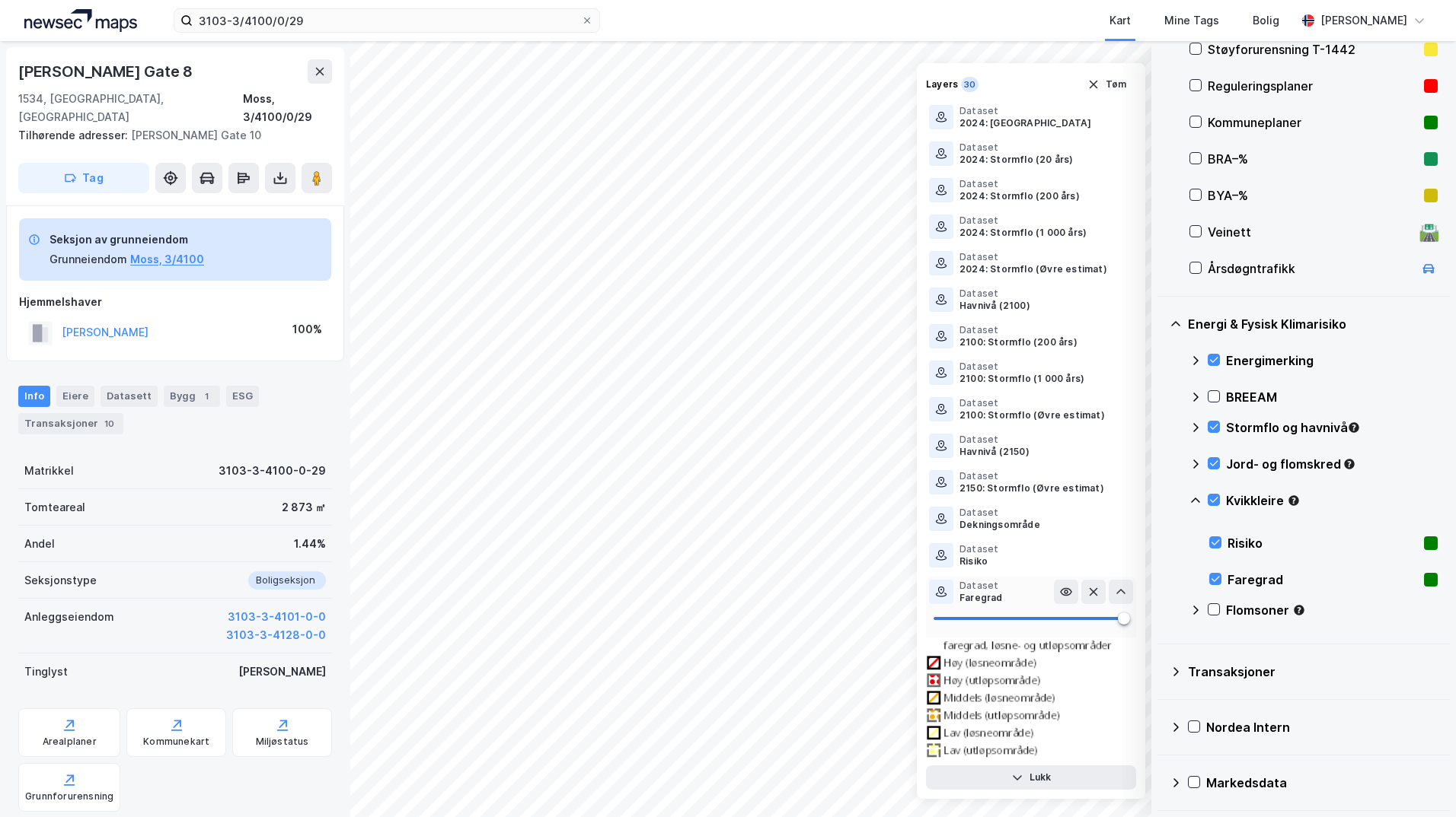
scroll to position [598, 0]
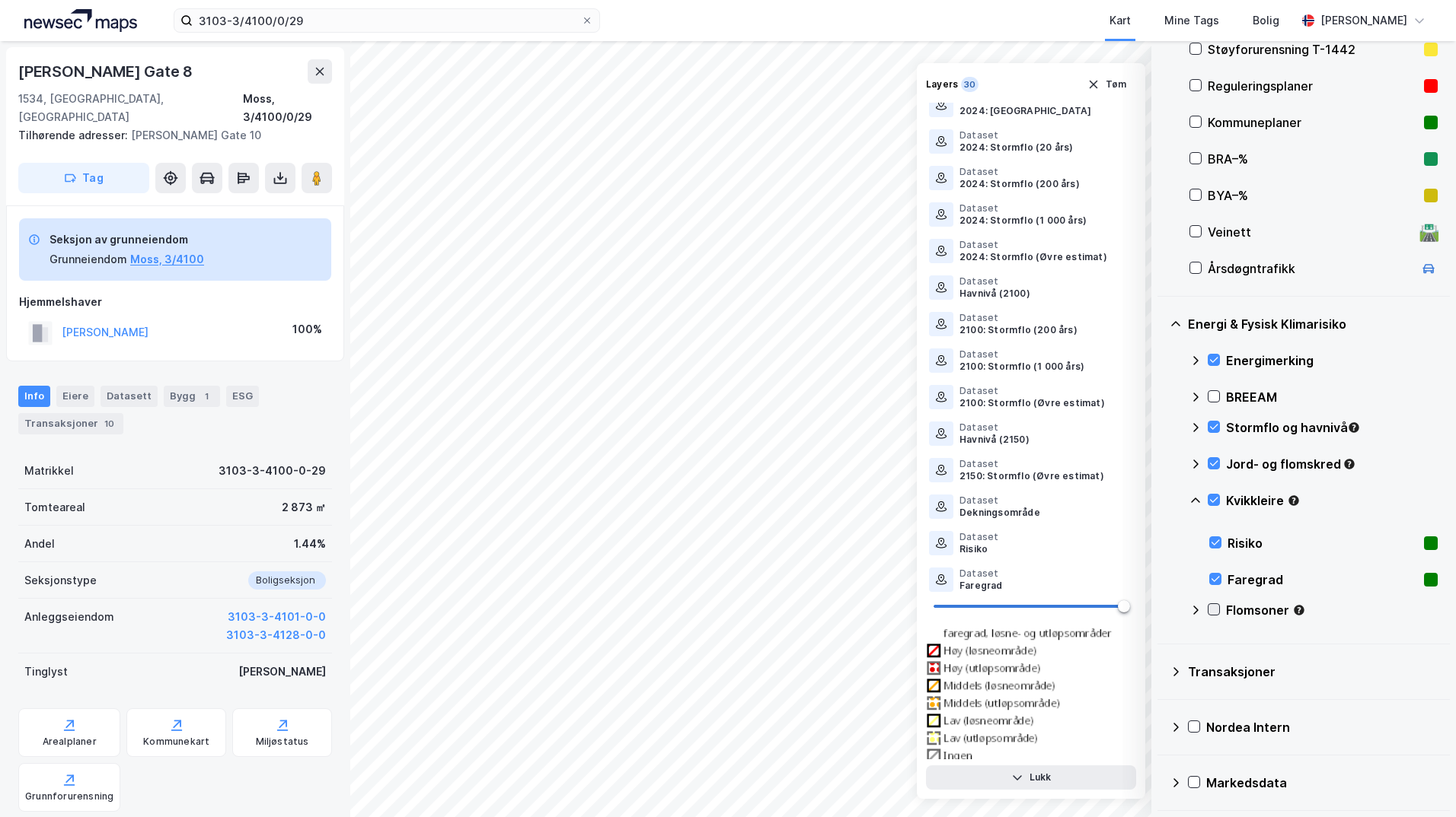
click at [1161, 608] on icon at bounding box center [1213, 609] width 10 height 10
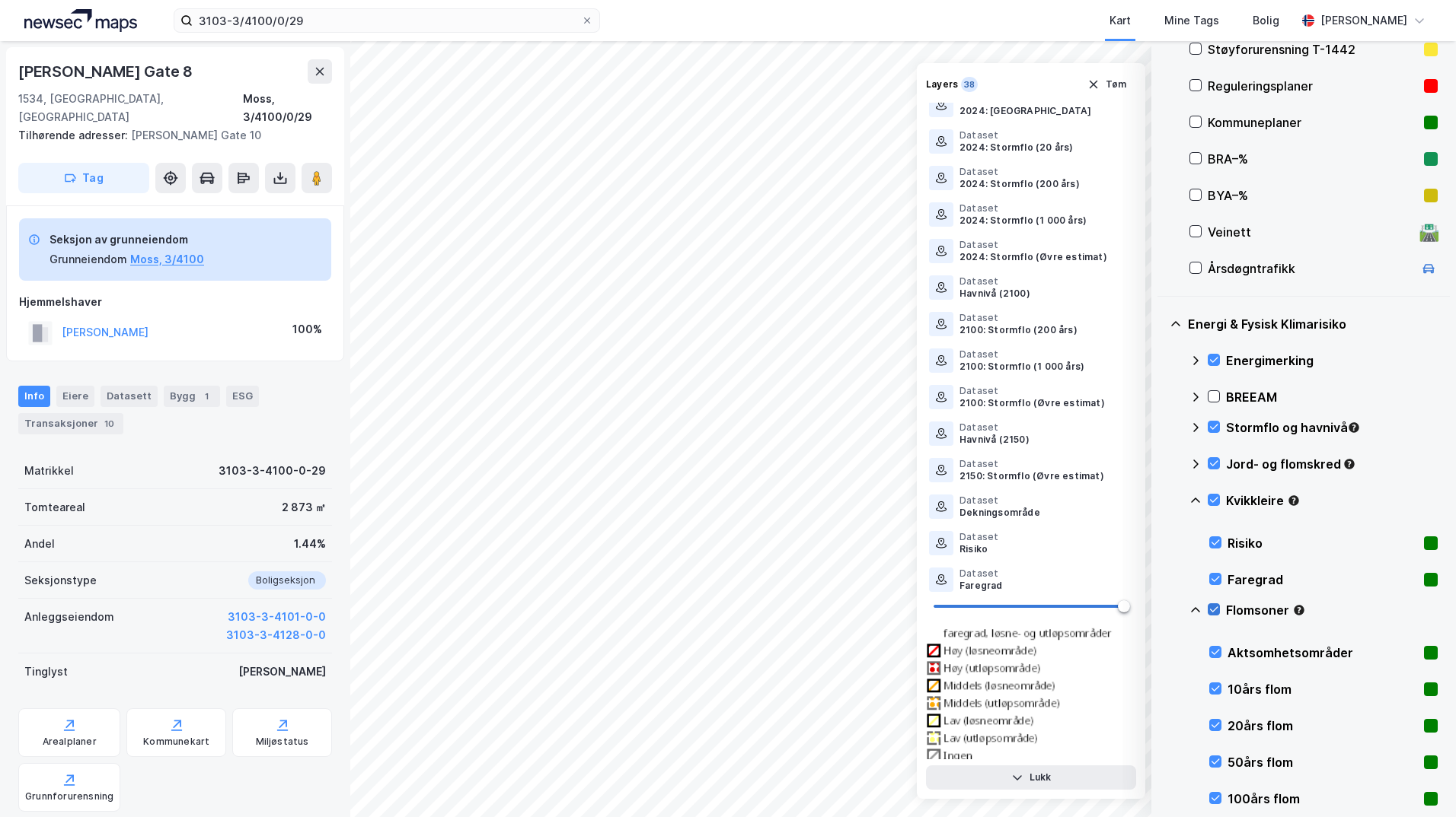
scroll to position [380, 0]
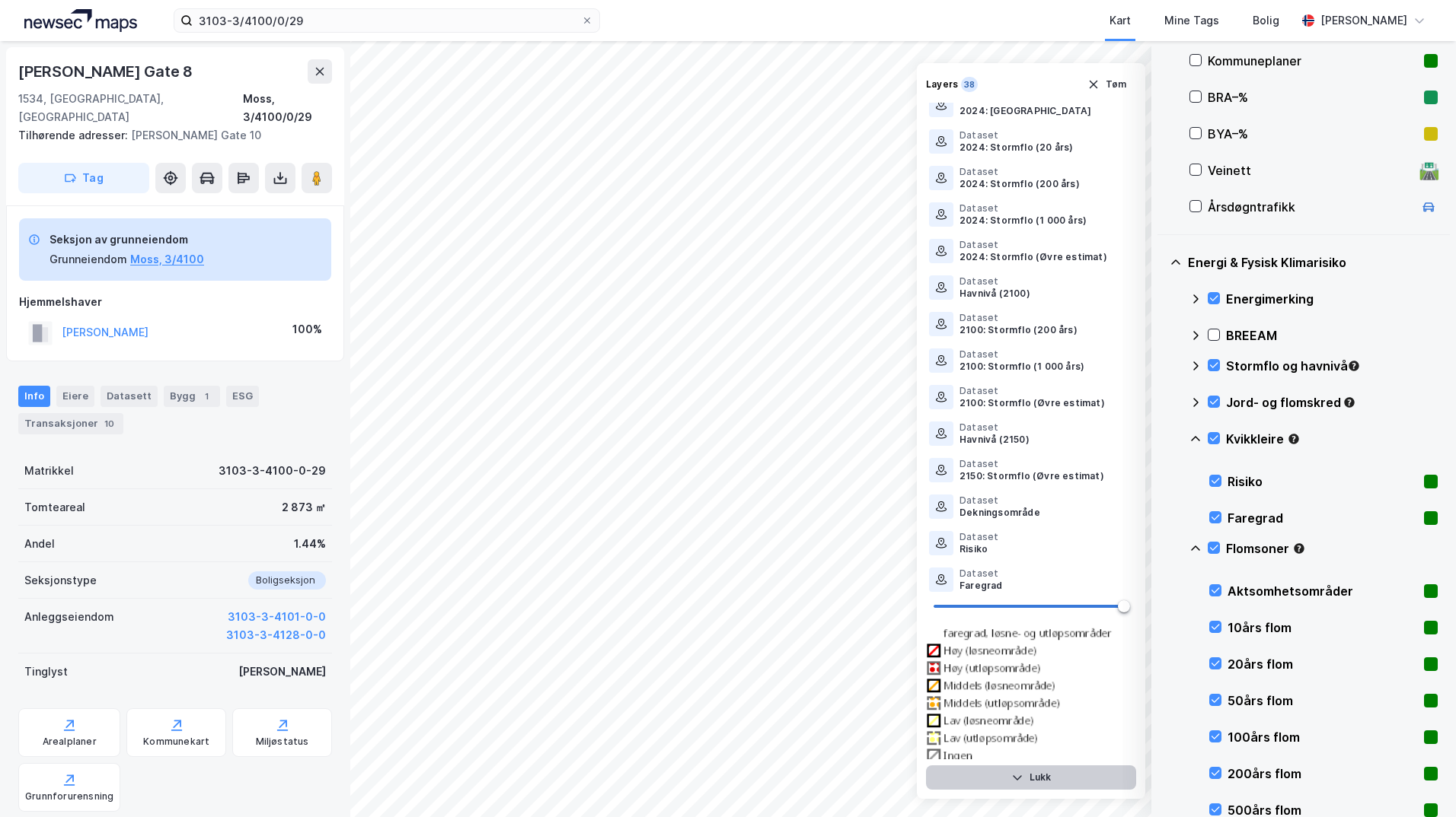
click at [1037, 782] on button "Lukk" at bounding box center [1031, 777] width 210 height 24
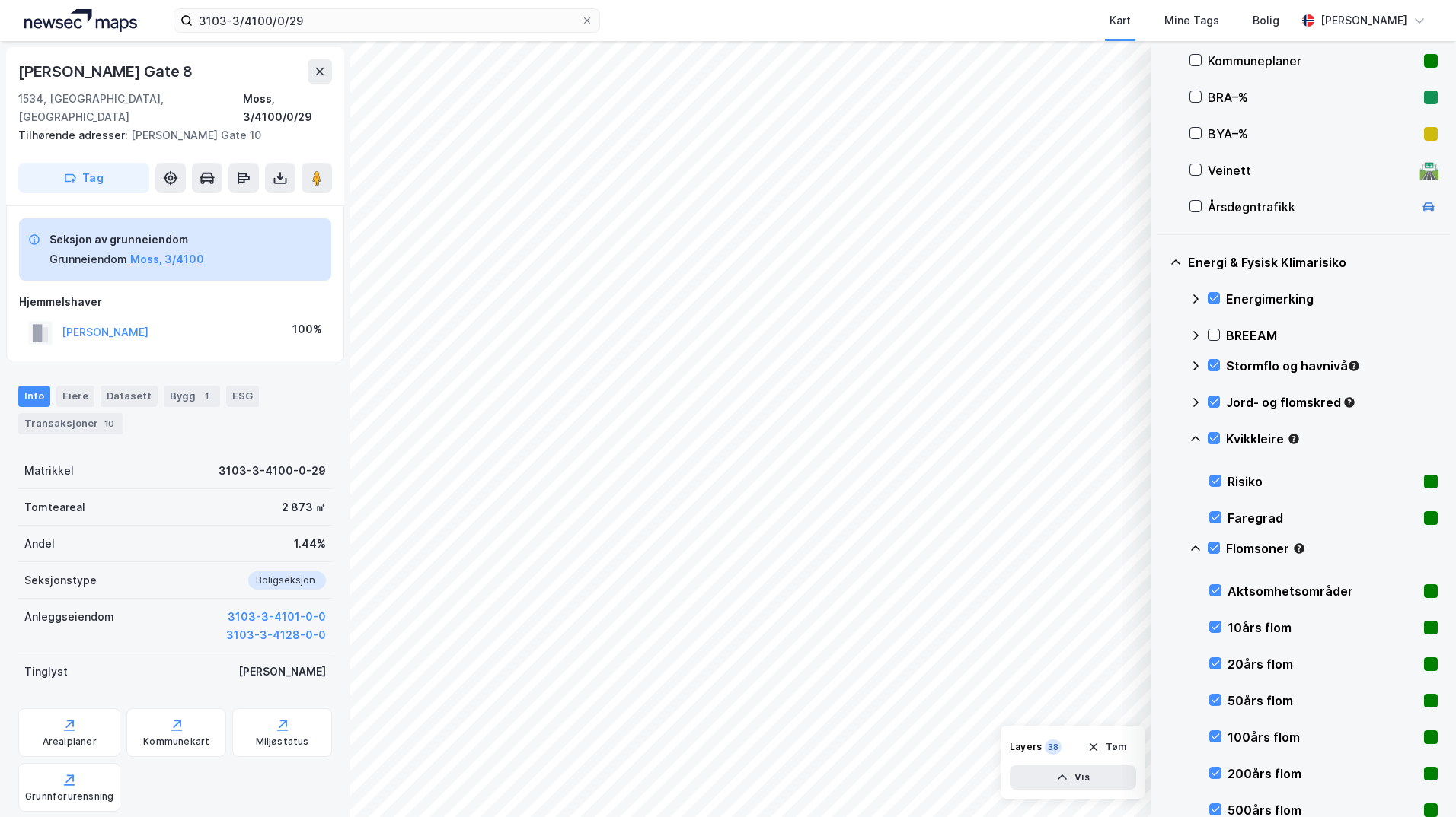
scroll to position [609, 0]
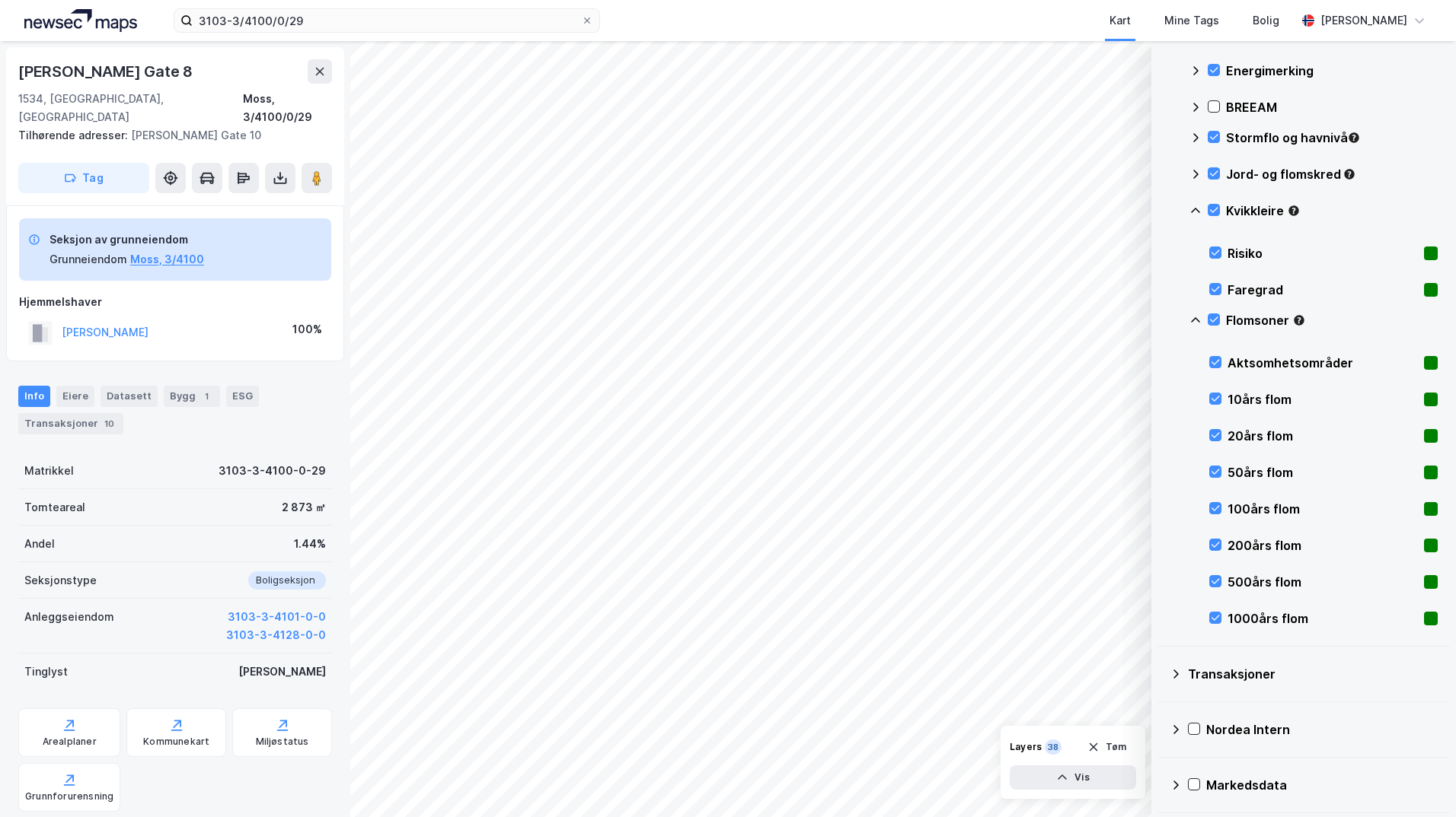
click at [1161, 322] on icon at bounding box center [1195, 320] width 12 height 12
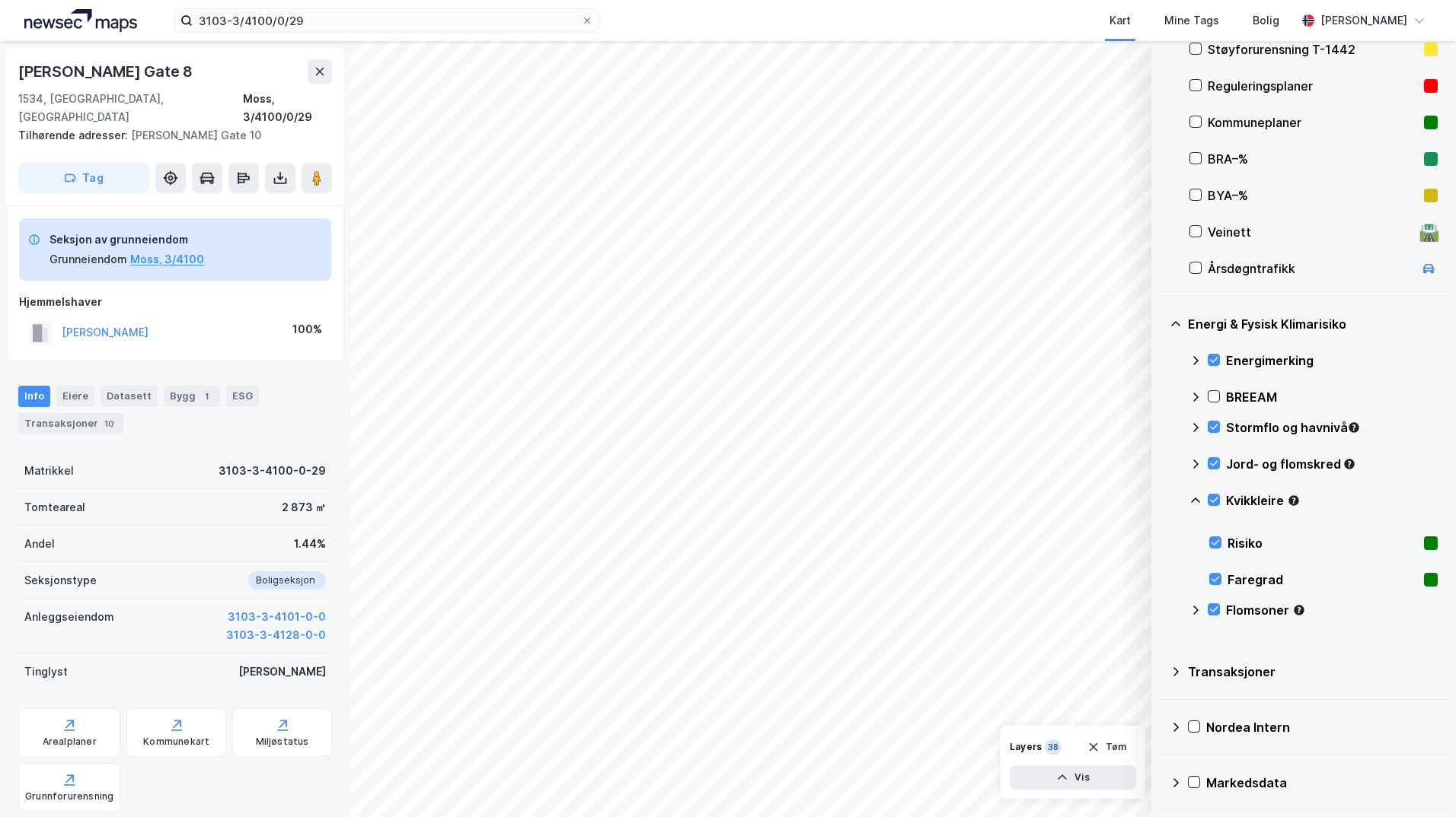
scroll to position [319, 0]
click at [1161, 424] on icon at bounding box center [1213, 427] width 10 height 10
click at [1065, 778] on icon "button" at bounding box center [1062, 777] width 9 height 5
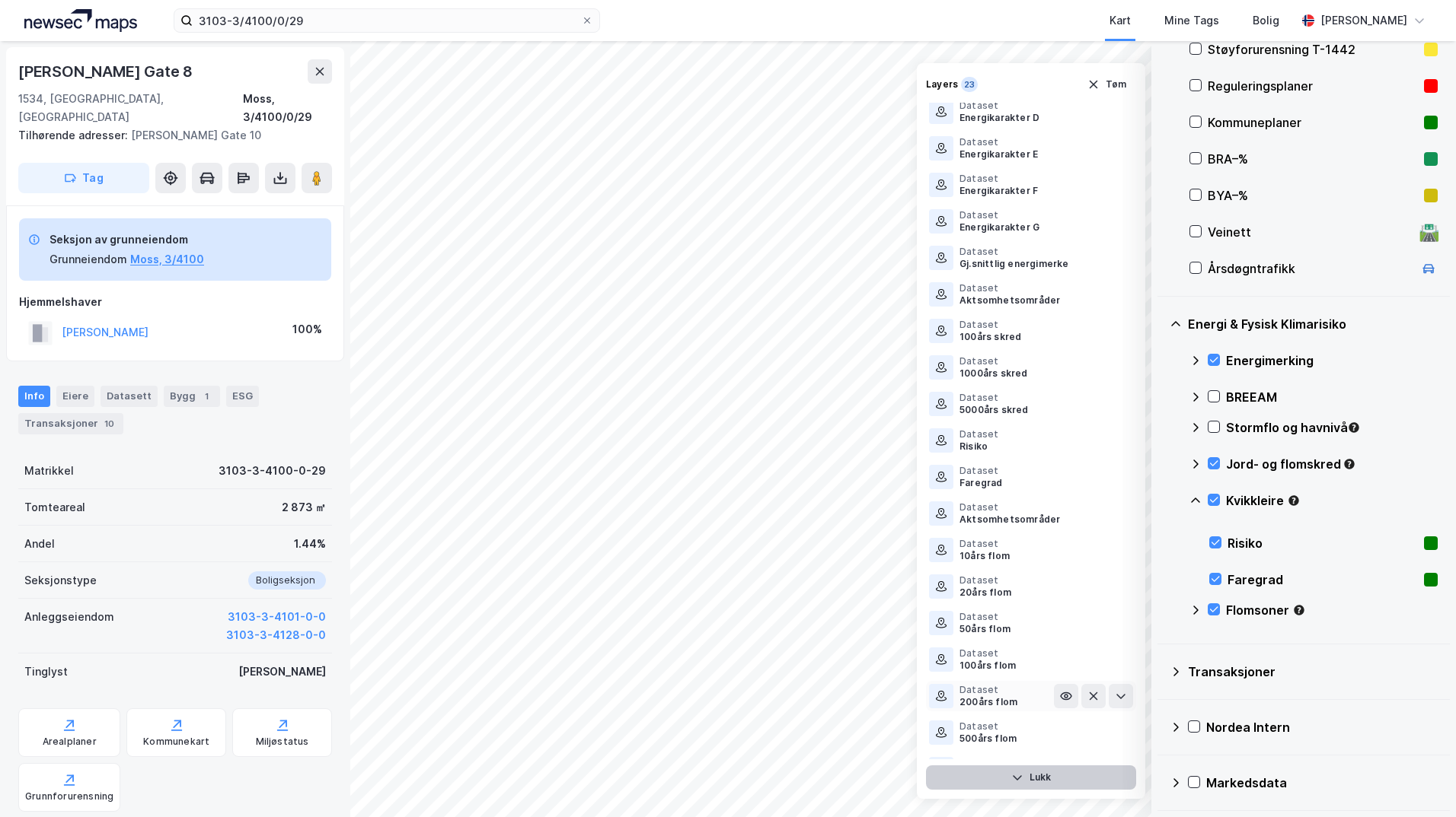
scroll to position [178, 0]
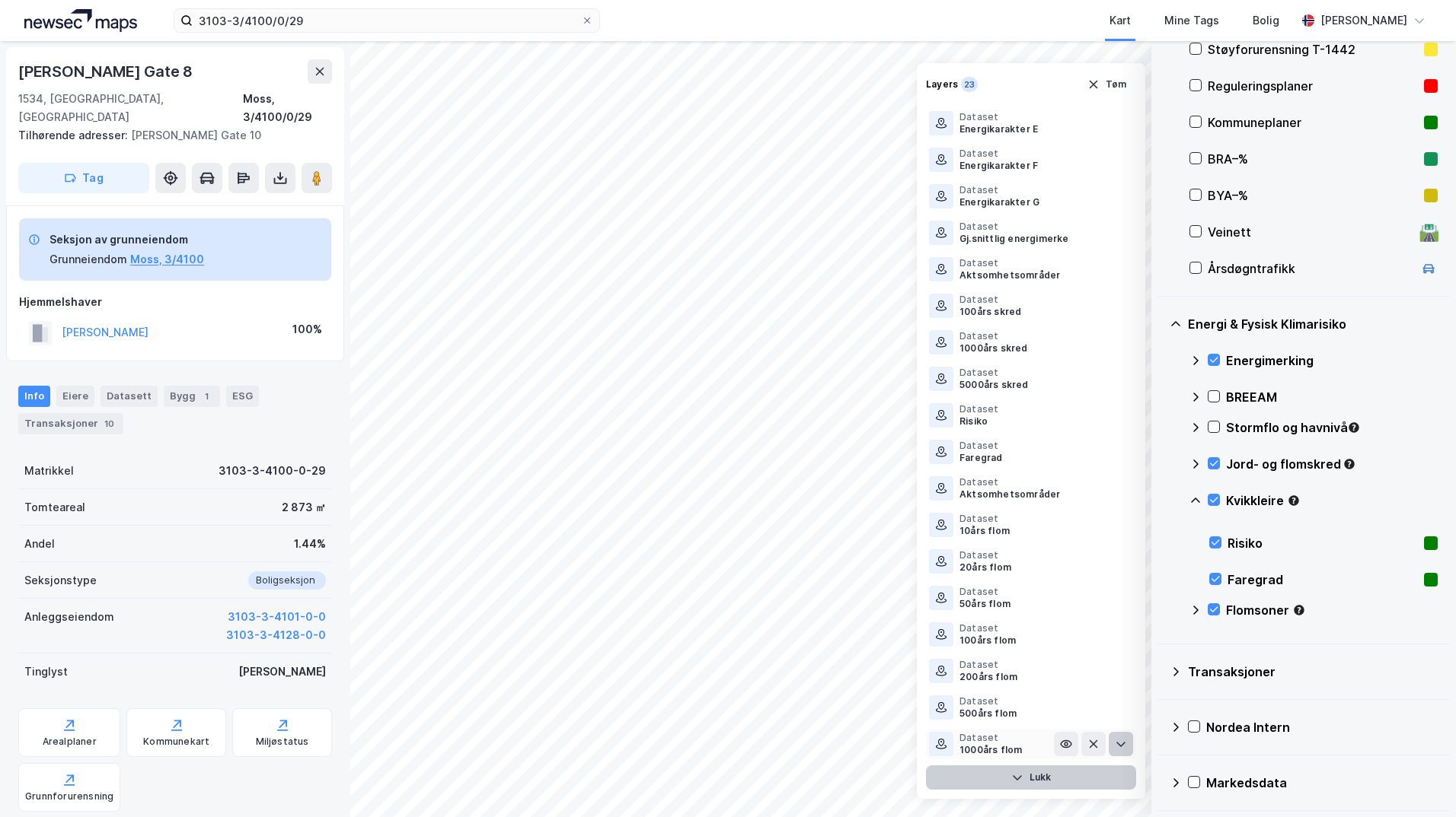
click at [1116, 745] on icon at bounding box center [1120, 745] width 9 height 5
click at [1024, 781] on button "Lukk" at bounding box center [1031, 777] width 210 height 24
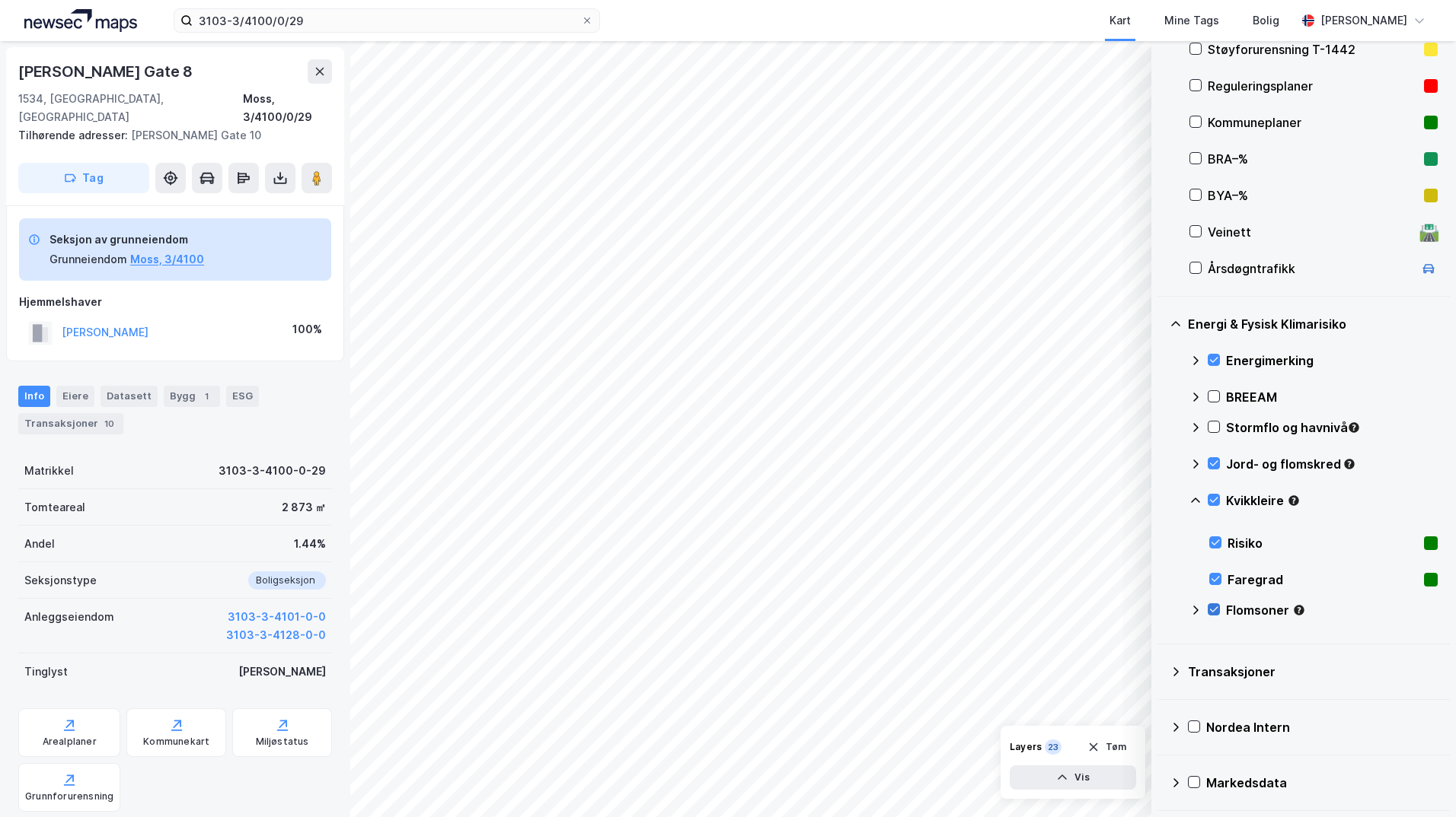
click at [1161, 608] on icon at bounding box center [1213, 609] width 10 height 10
click at [1161, 499] on icon at bounding box center [1213, 500] width 10 height 10
click at [1161, 606] on icon at bounding box center [1213, 609] width 10 height 10
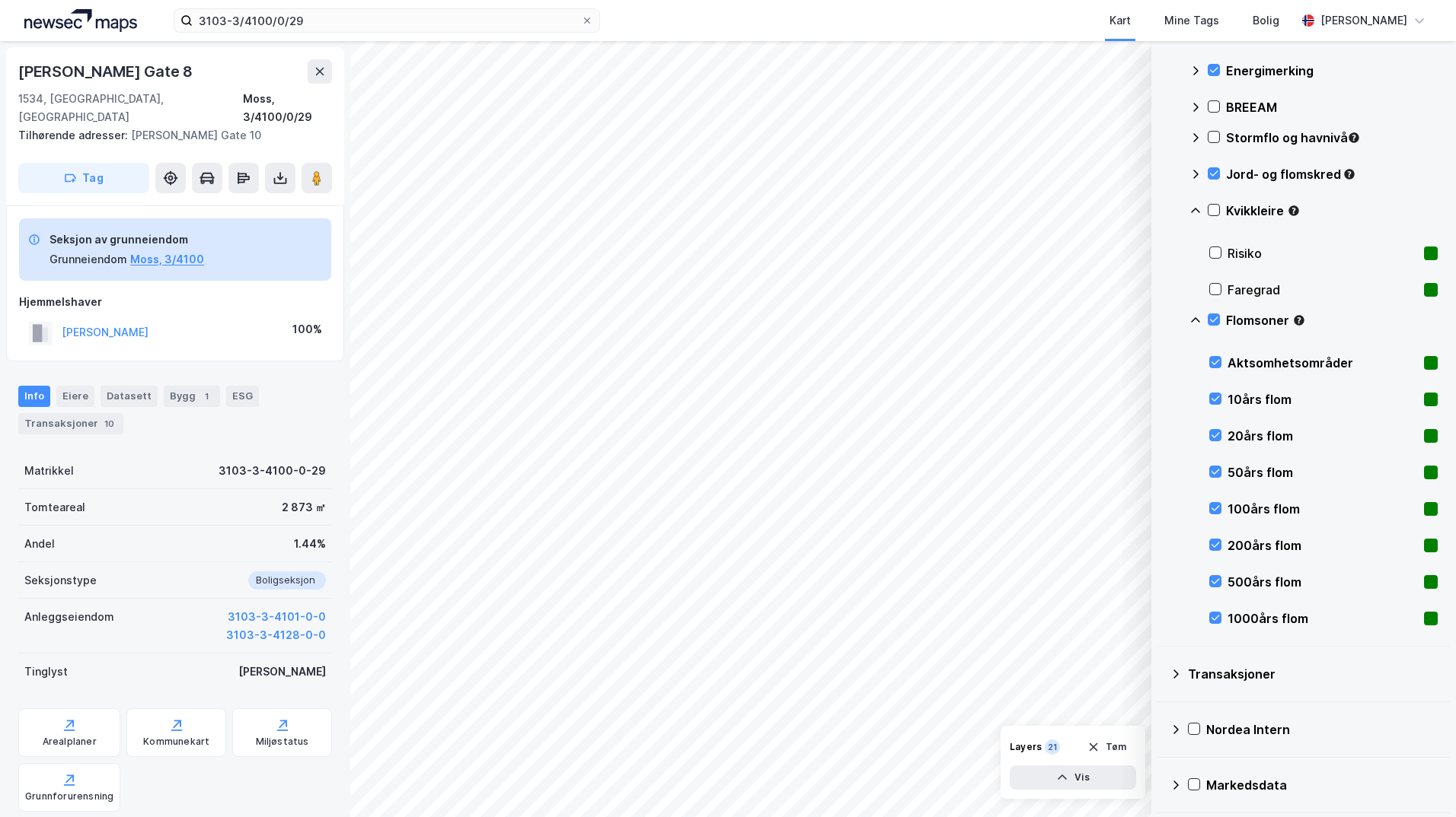
click at [1161, 324] on icon at bounding box center [1195, 320] width 12 height 12
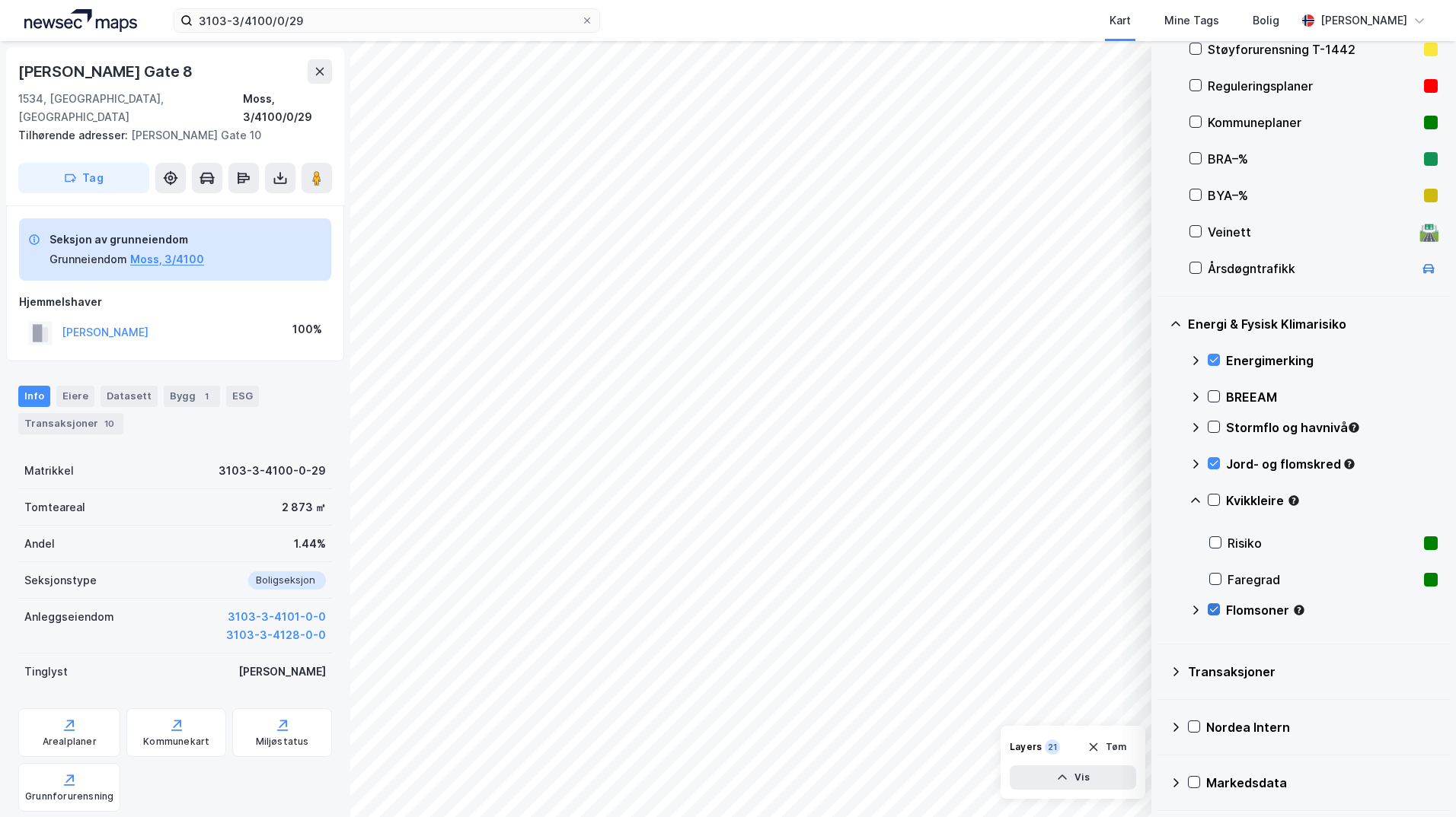
click at [1161, 607] on icon at bounding box center [1213, 609] width 10 height 10
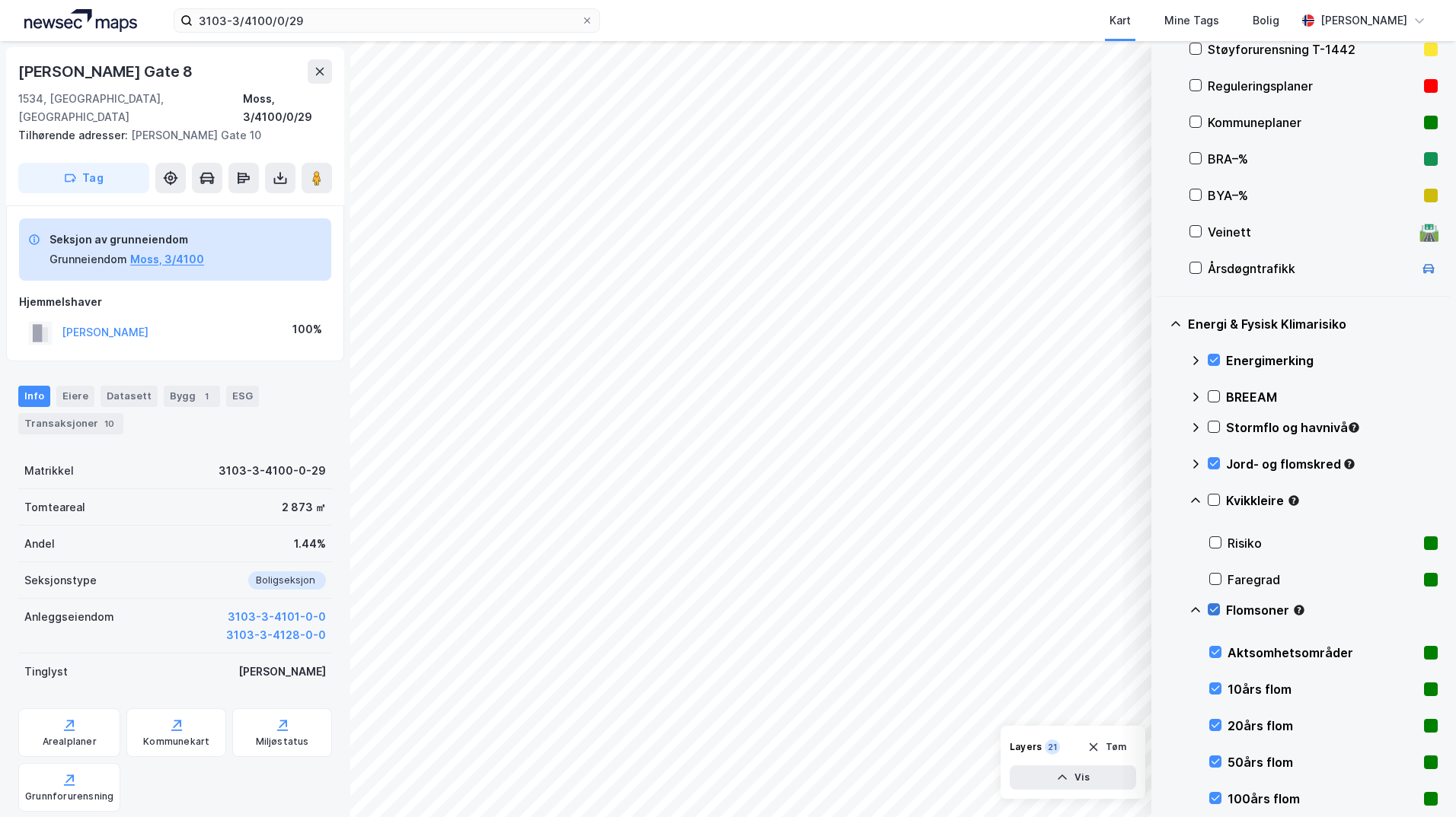
scroll to position [609, 0]
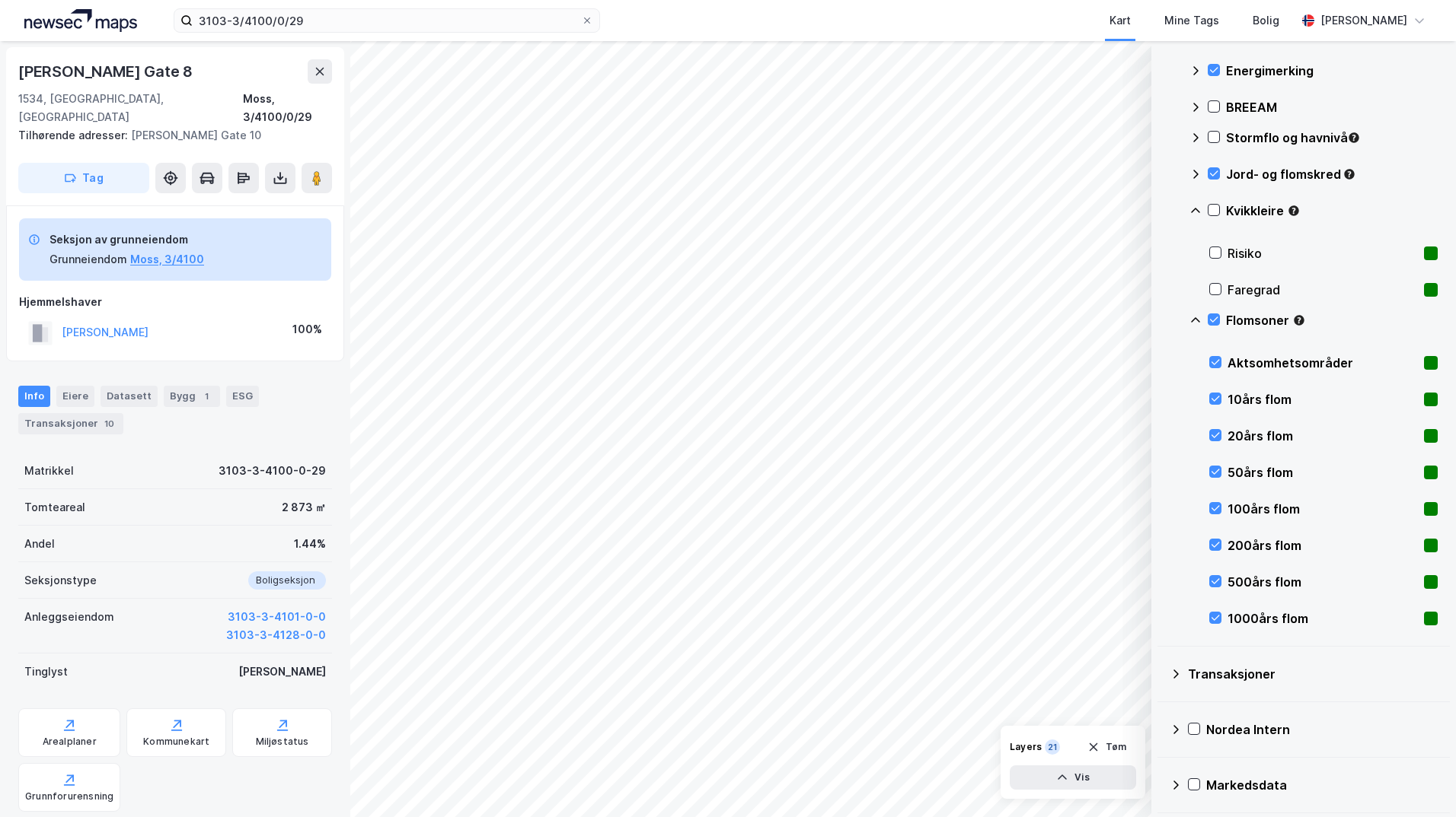
click at [1161, 318] on icon at bounding box center [1195, 320] width 12 height 12
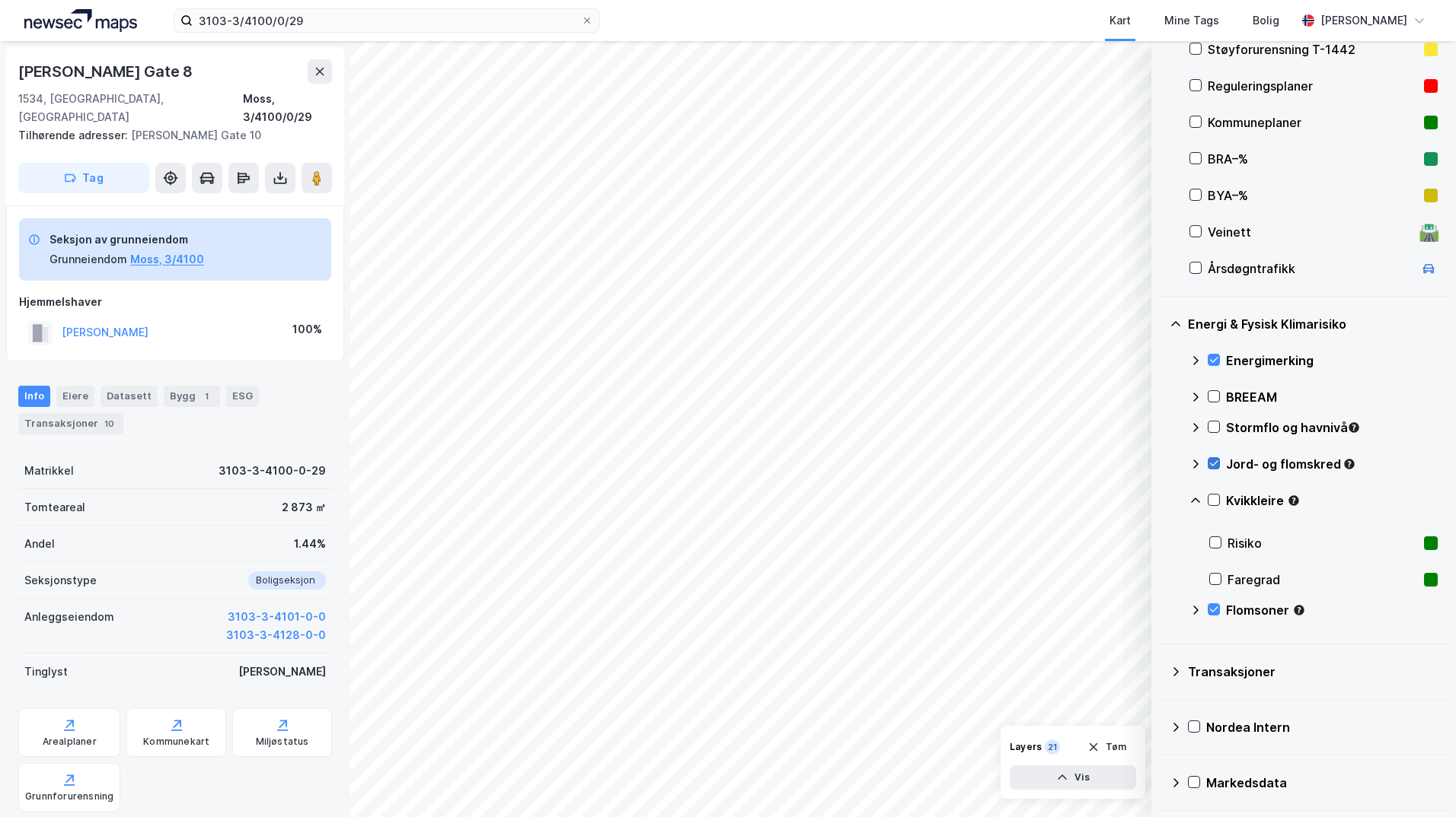
click at [1161, 465] on icon at bounding box center [1213, 463] width 10 height 10
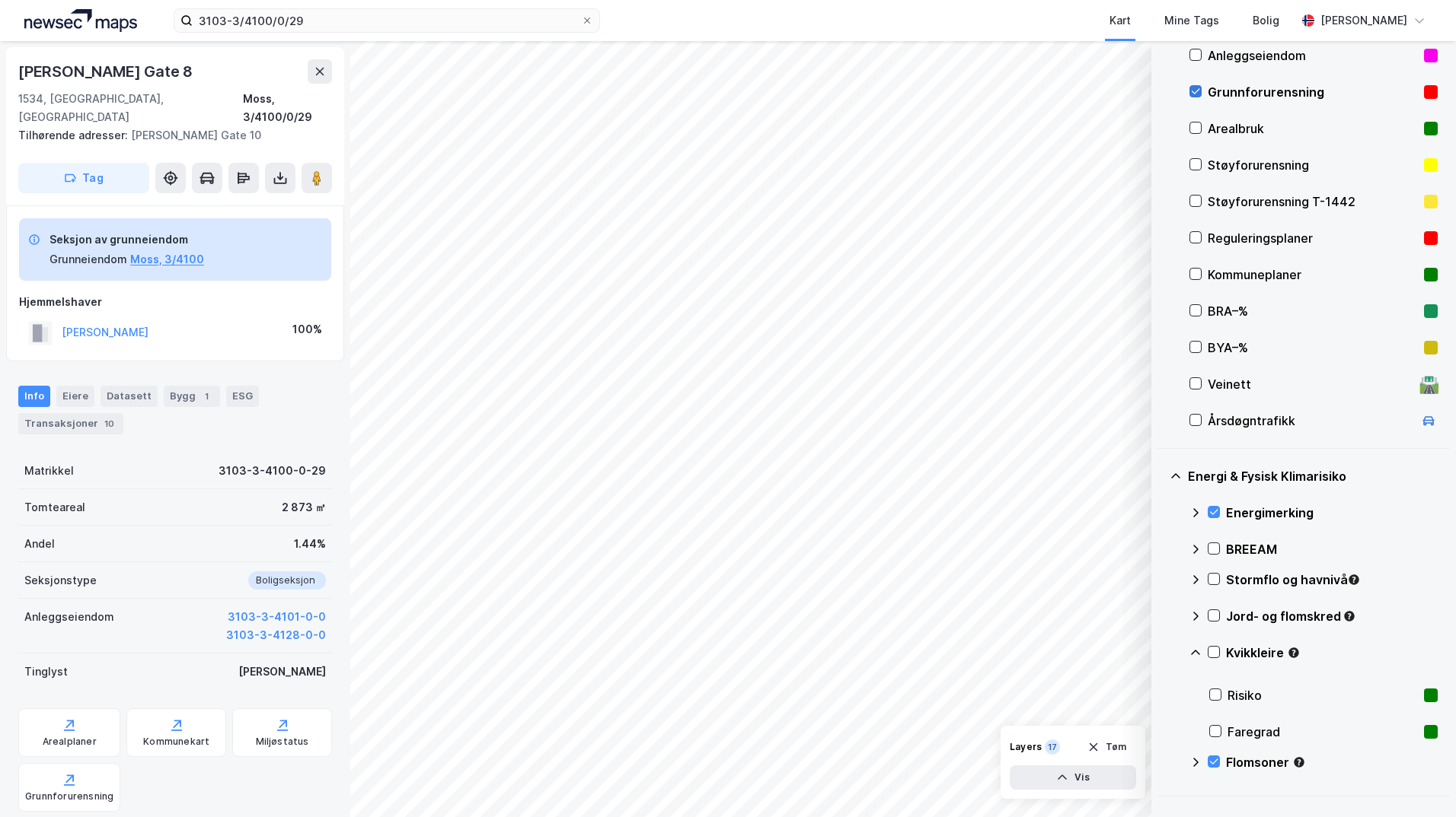
click at [1161, 92] on icon at bounding box center [1195, 91] width 10 height 10
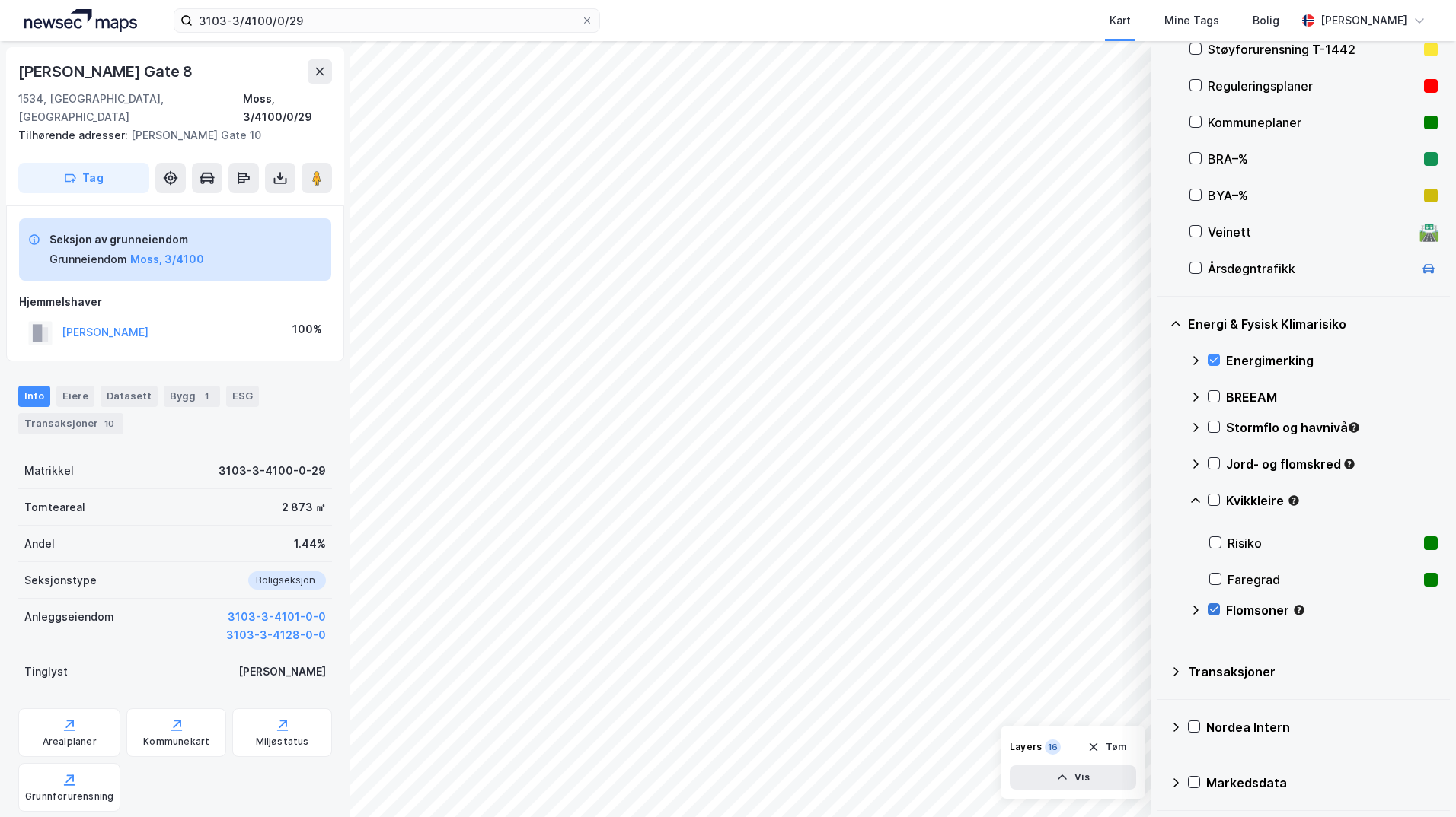
click at [1161, 610] on icon at bounding box center [1213, 609] width 10 height 10
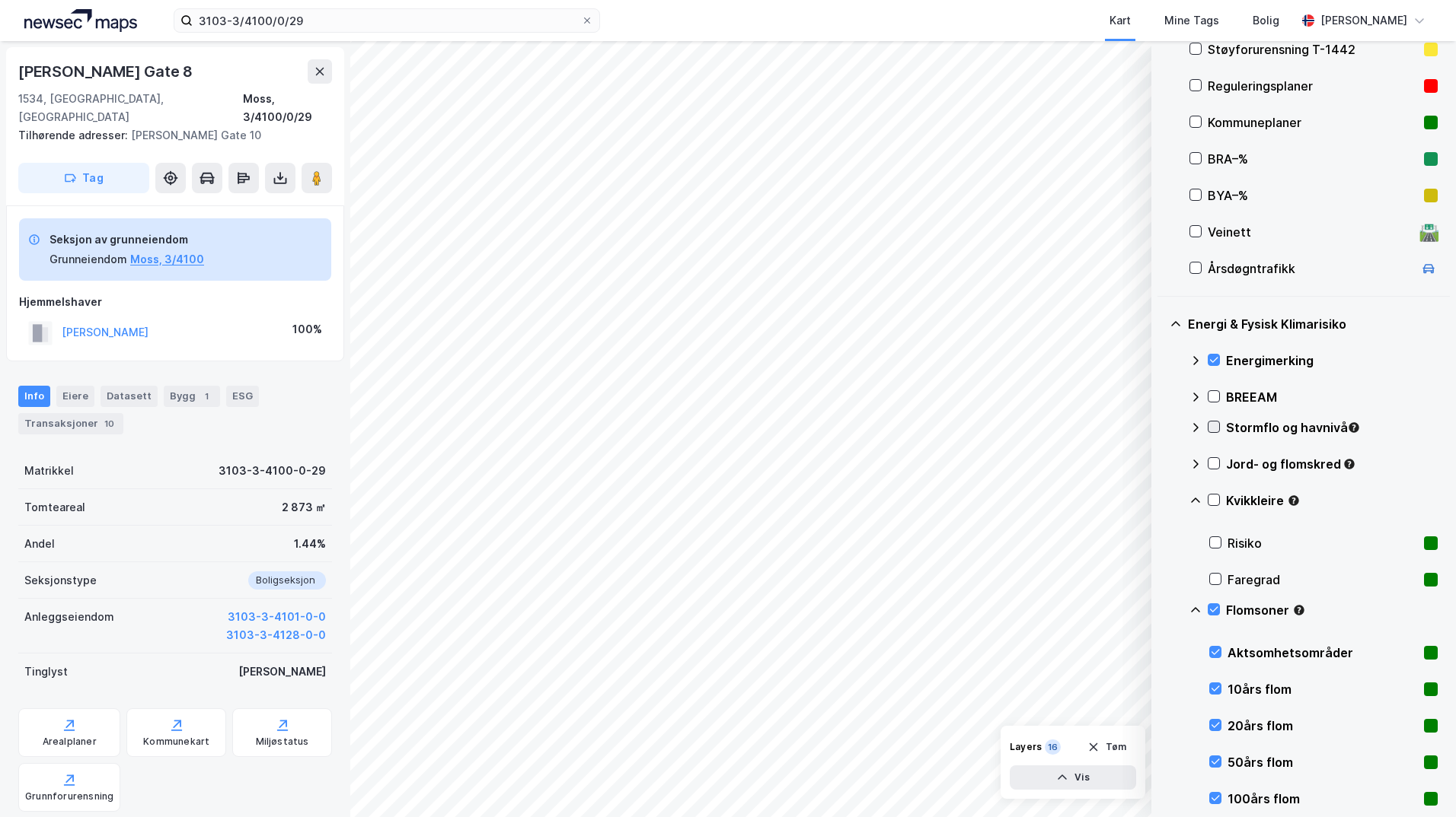
click at [1161, 425] on icon at bounding box center [1213, 427] width 10 height 10
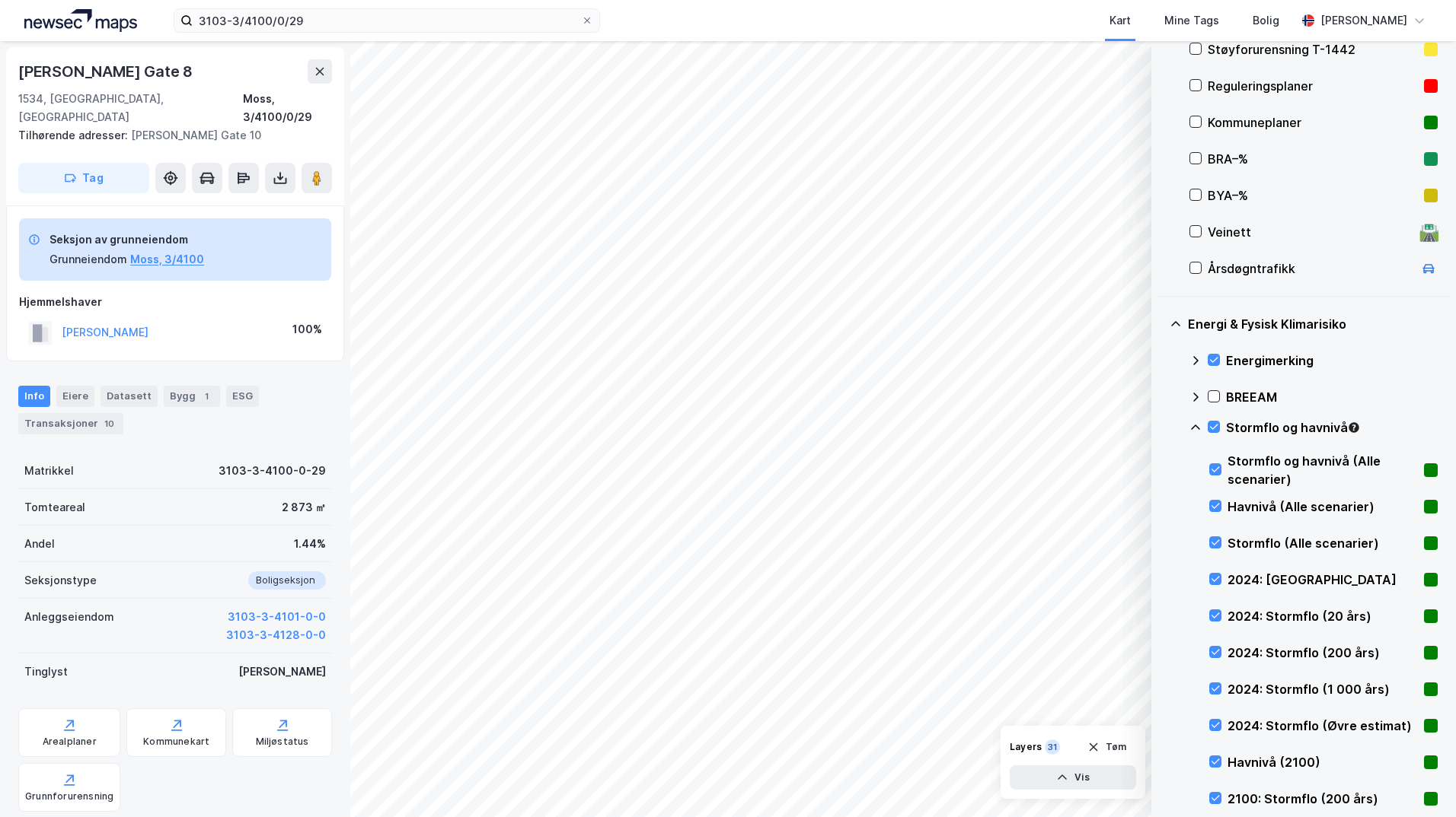
click at [1161, 428] on icon at bounding box center [1195, 427] width 9 height 5
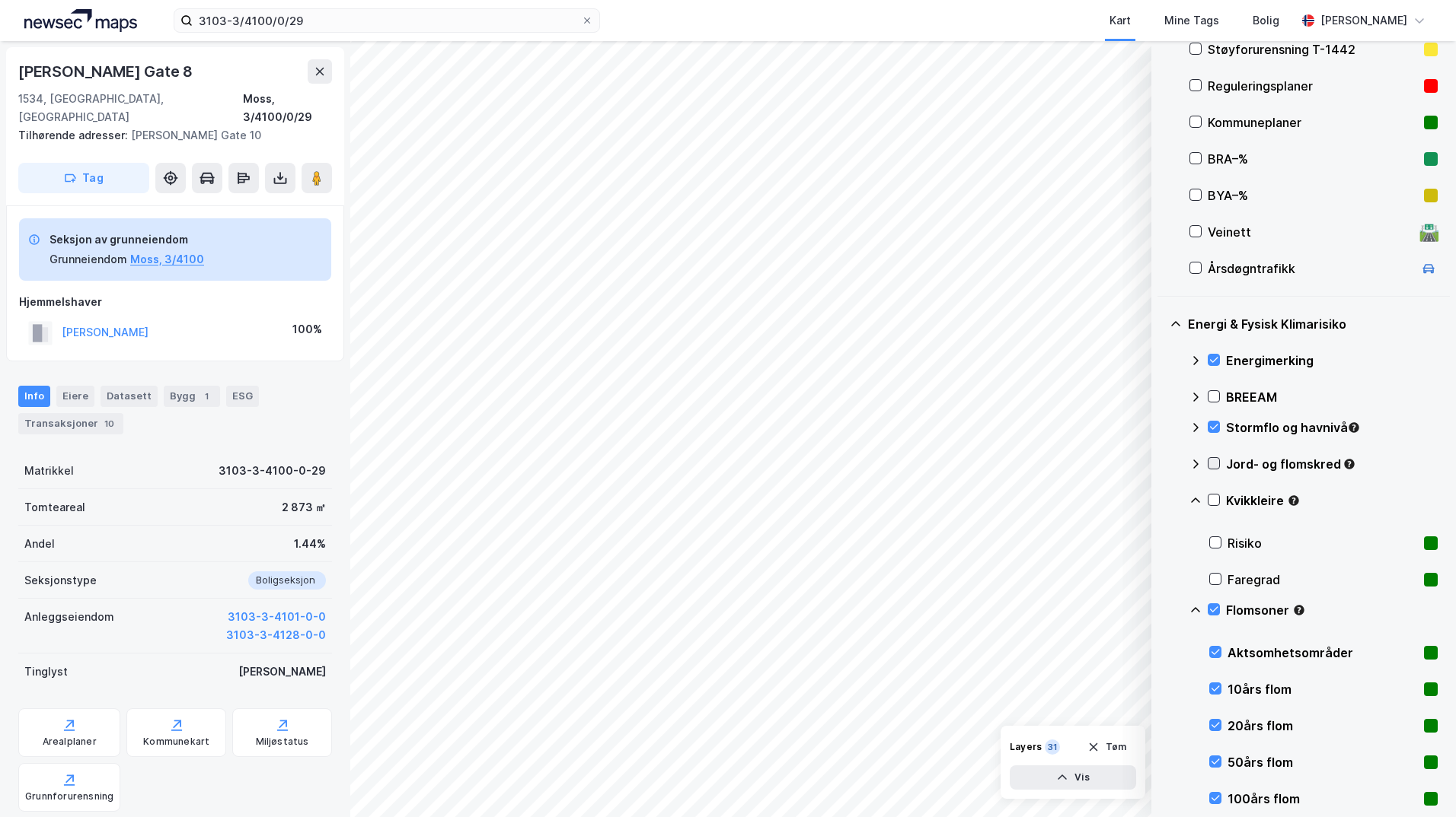
click at [1161, 467] on icon at bounding box center [1213, 463] width 10 height 10
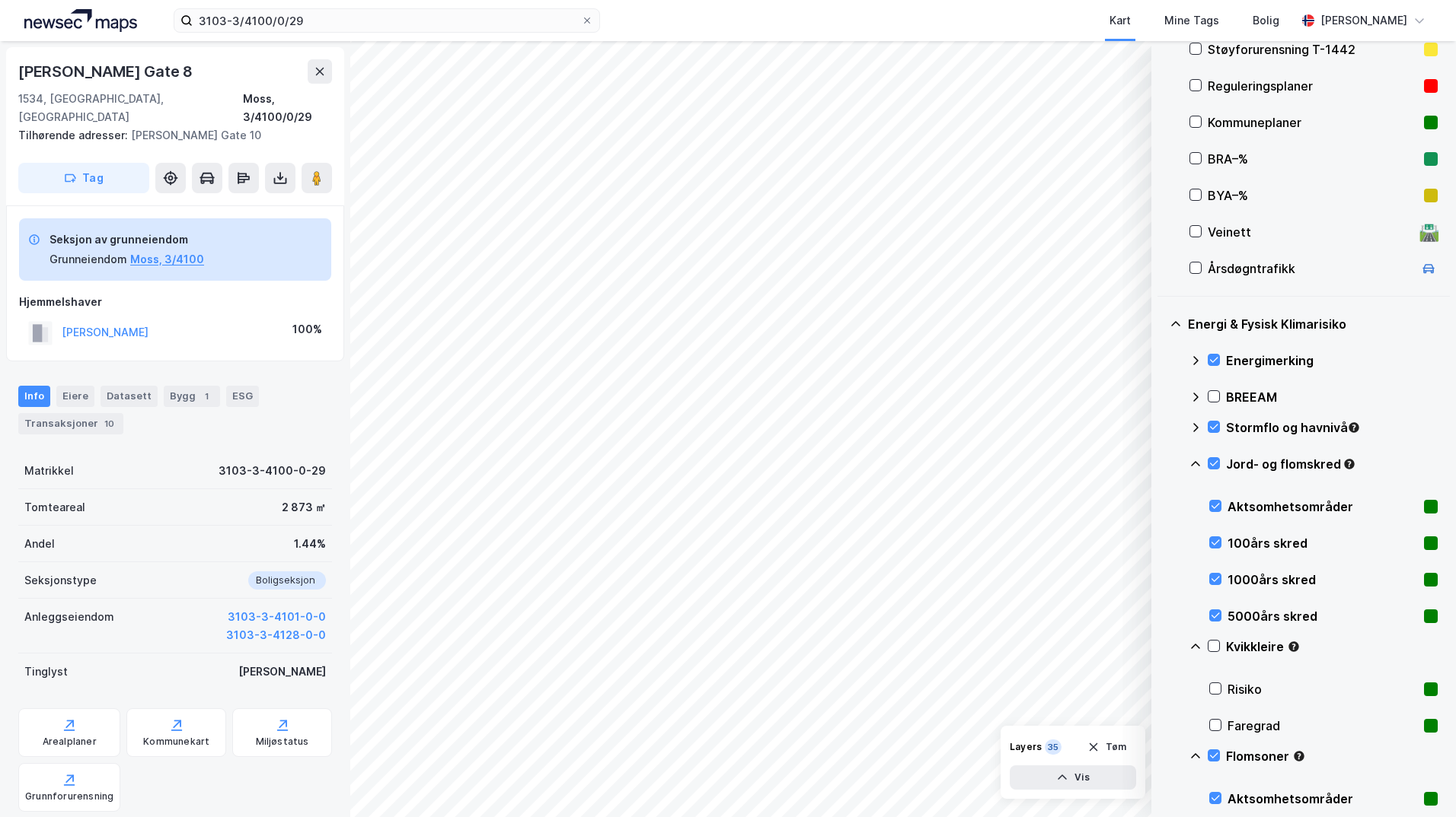
click at [1161, 463] on icon at bounding box center [1195, 464] width 12 height 12
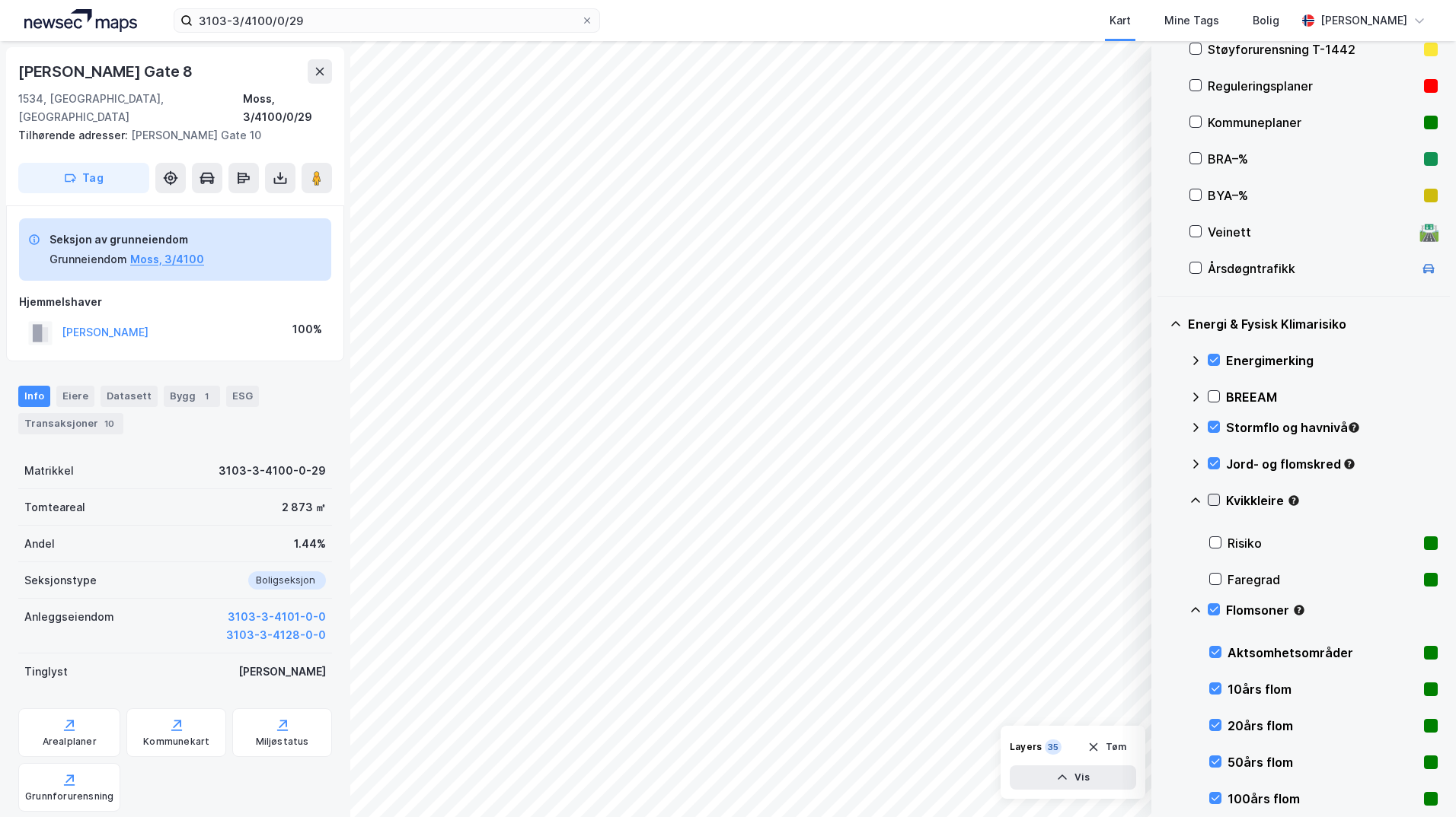
click at [1161, 500] on icon at bounding box center [1213, 500] width 10 height 10
click at [1161, 500] on icon at bounding box center [1195, 500] width 12 height 12
click at [1161, 536] on icon at bounding box center [1195, 537] width 12 height 12
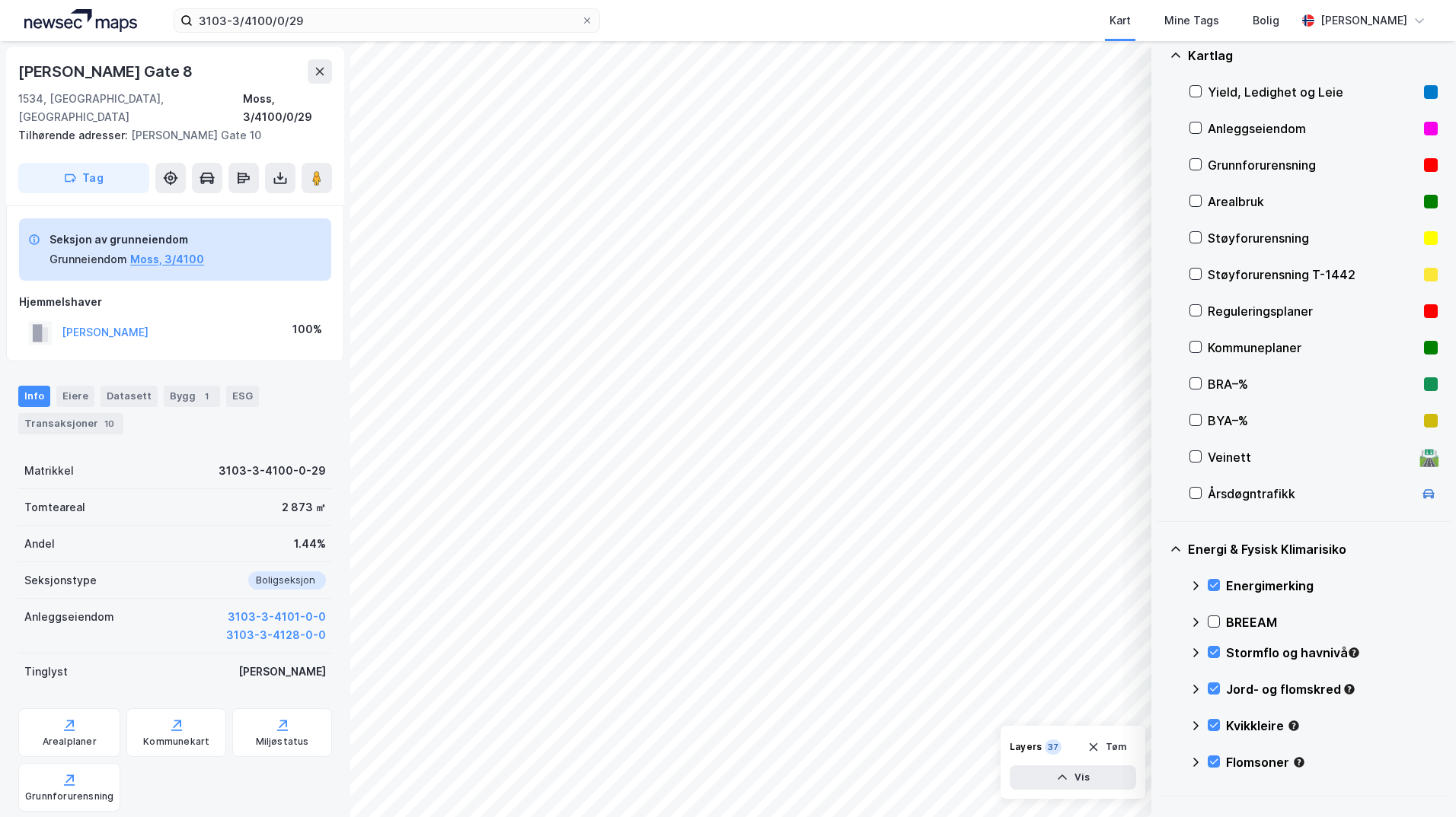
scroll to position [17, 0]
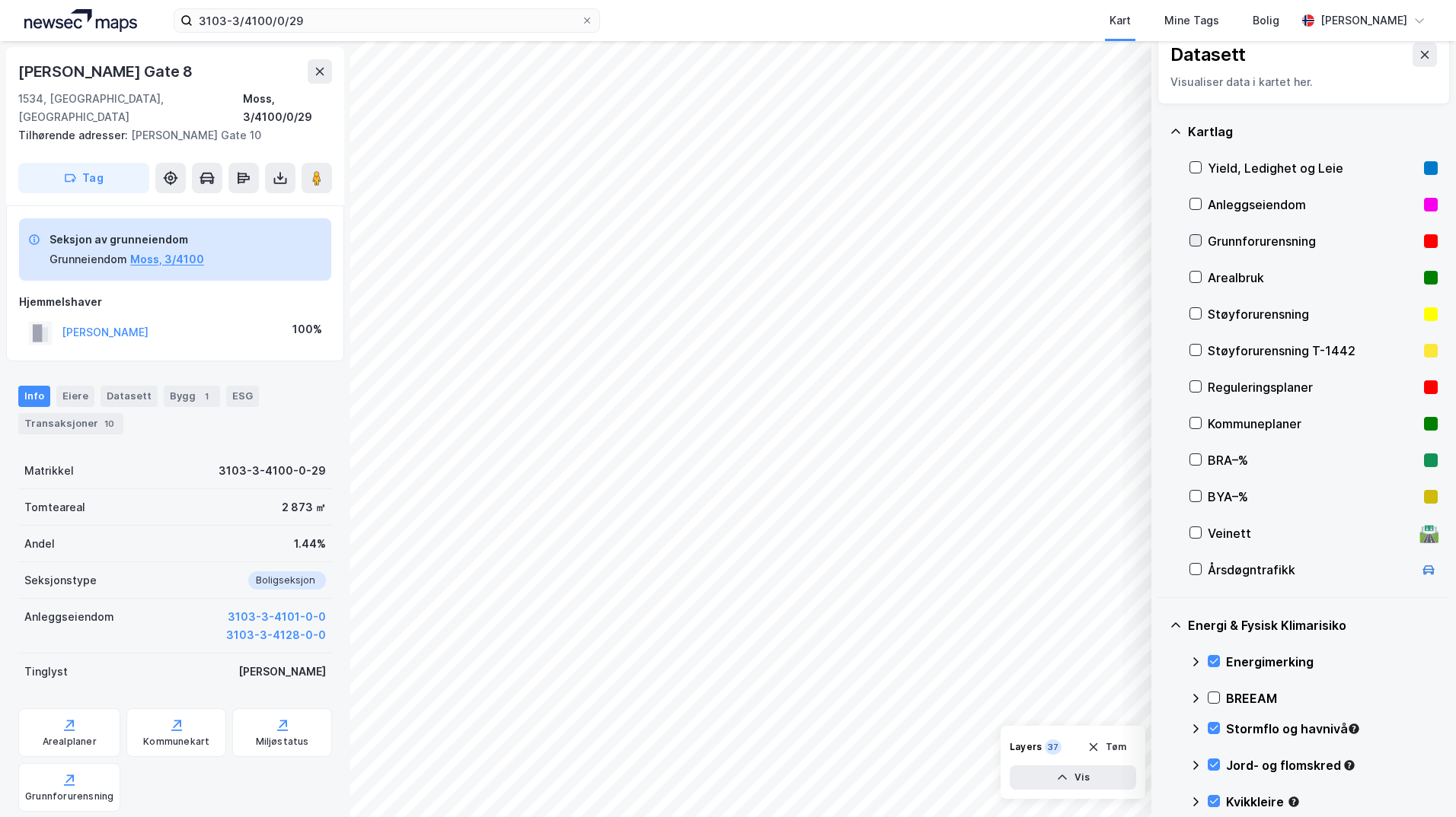
click at [1161, 238] on icon at bounding box center [1195, 241] width 10 height 10
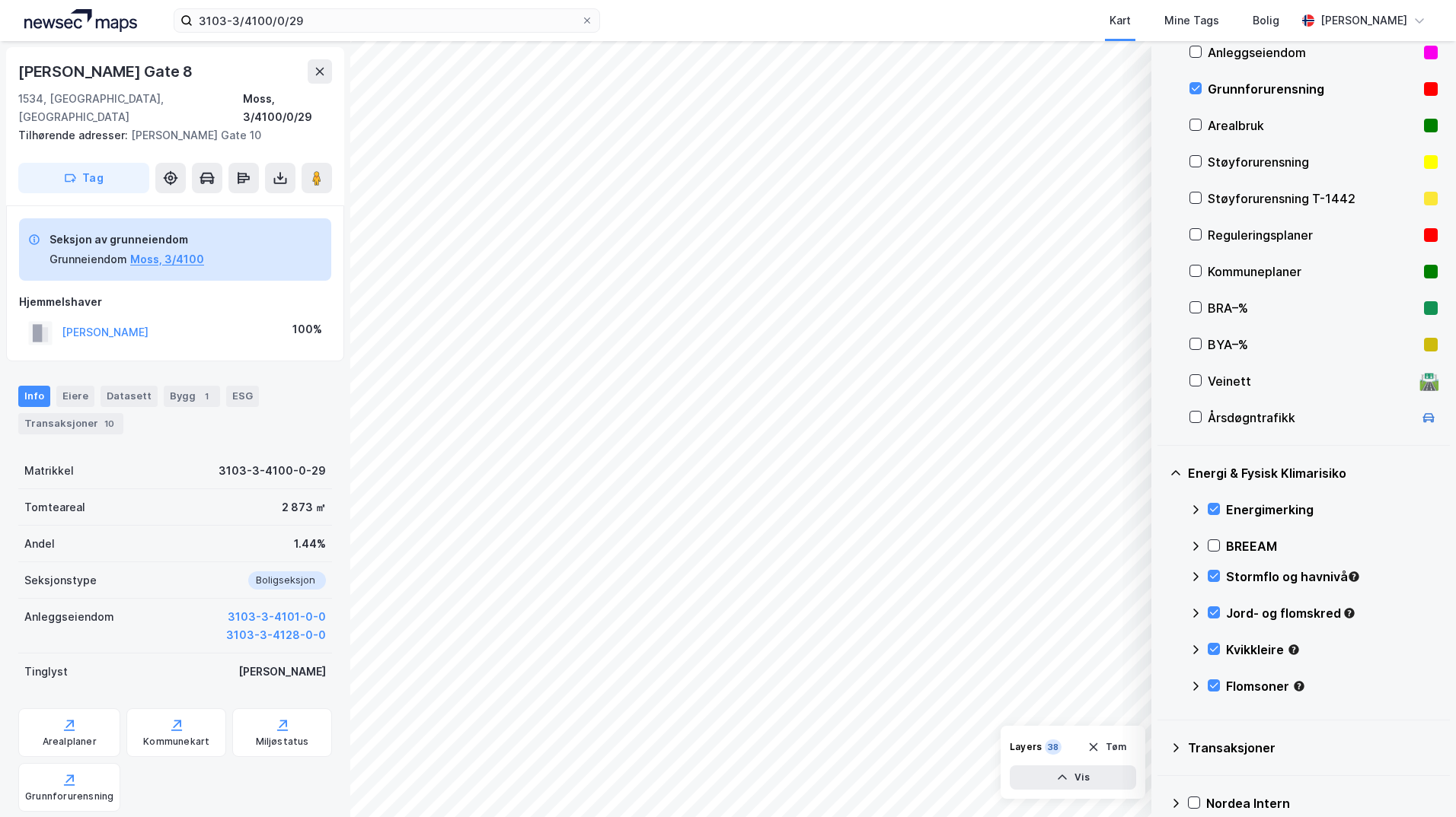
scroll to position [208, 0]
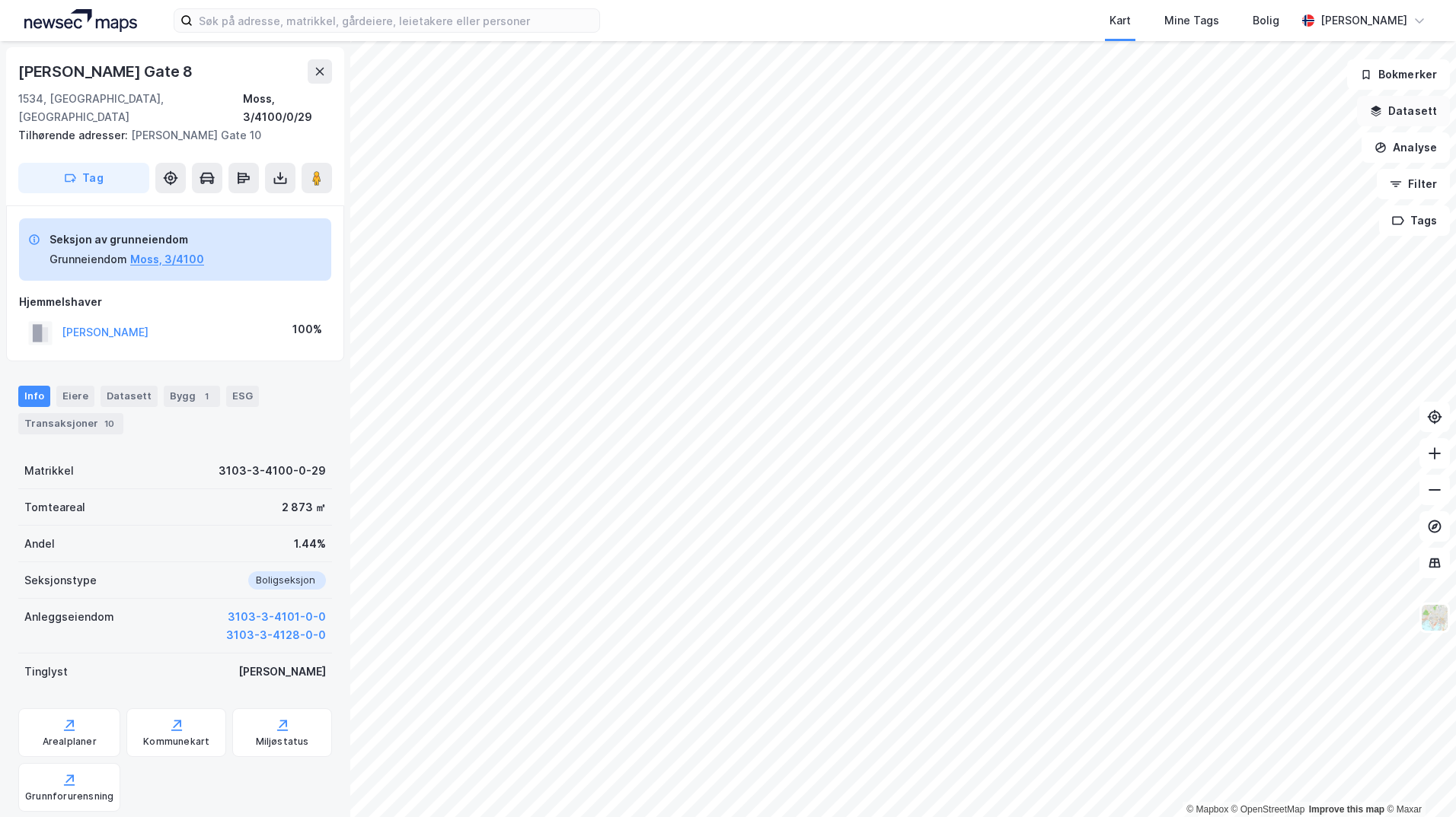
click at [1402, 115] on button "Datasett" at bounding box center [1403, 110] width 93 height 30
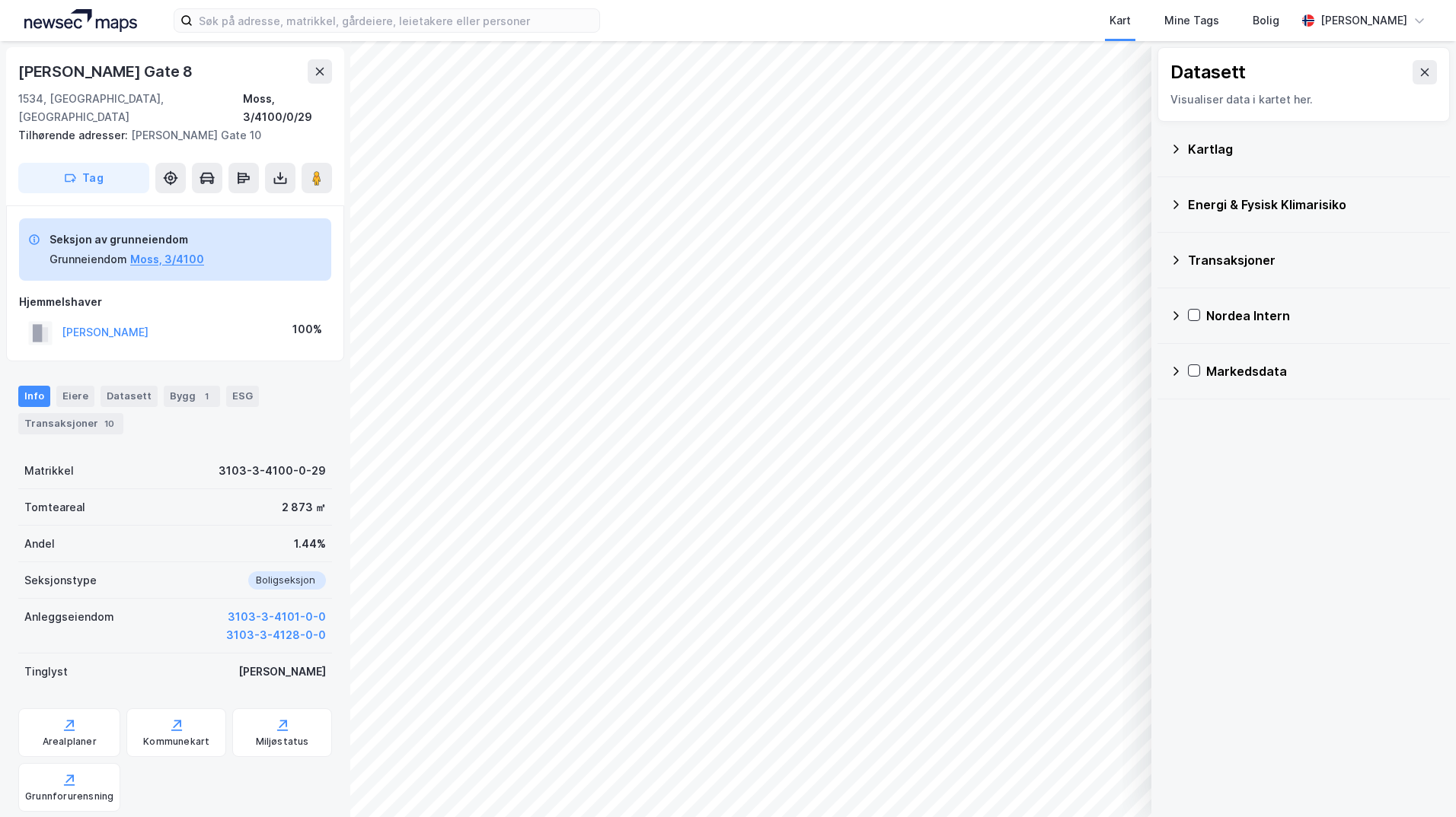
click at [1170, 152] on icon at bounding box center [1176, 149] width 12 height 12
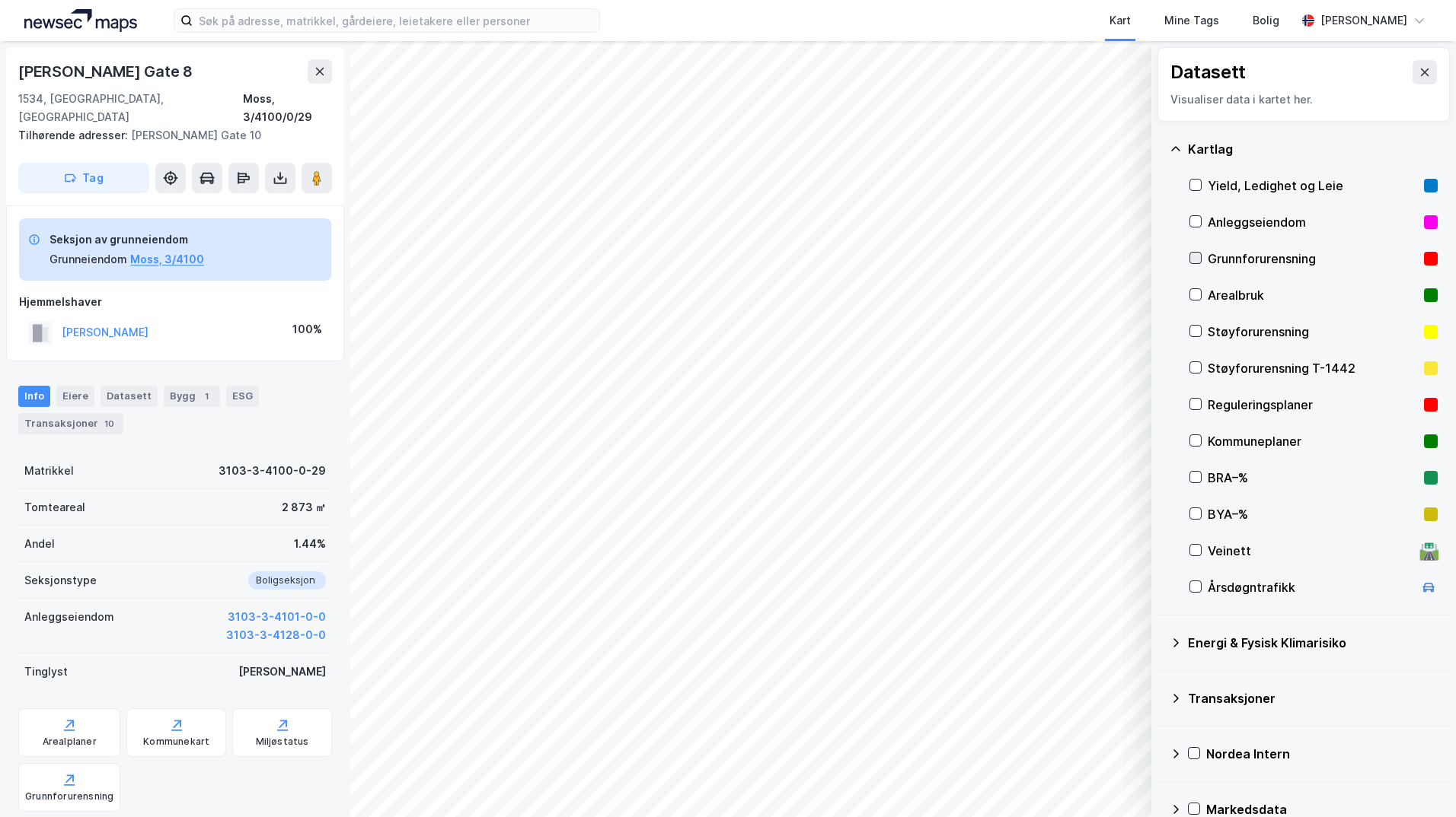
click at [1201, 262] on div at bounding box center [1195, 258] width 12 height 12
click at [1175, 644] on icon at bounding box center [1176, 643] width 12 height 12
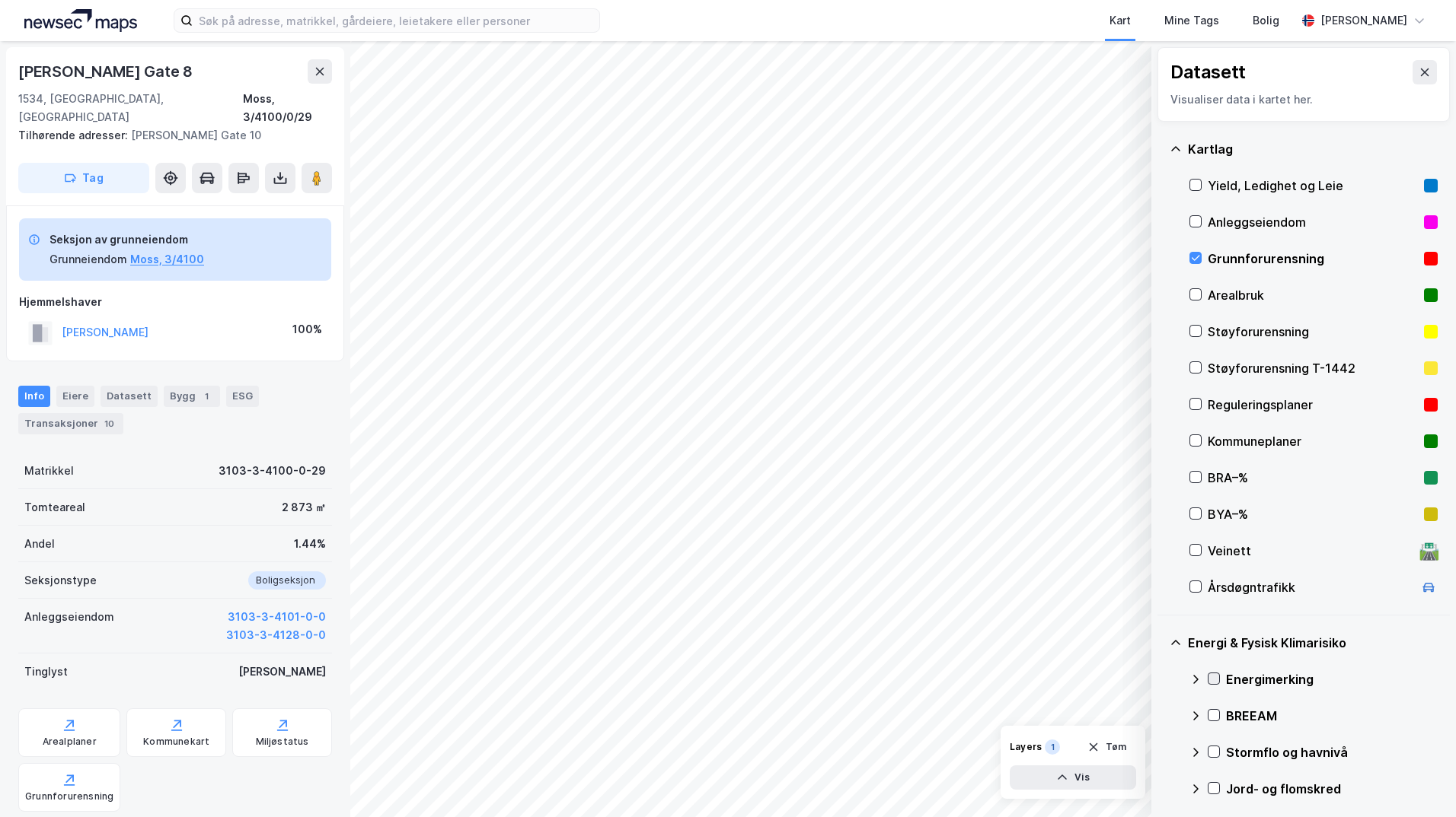
click at [1213, 676] on icon at bounding box center [1213, 679] width 10 height 10
click at [1191, 676] on icon at bounding box center [1195, 680] width 12 height 12
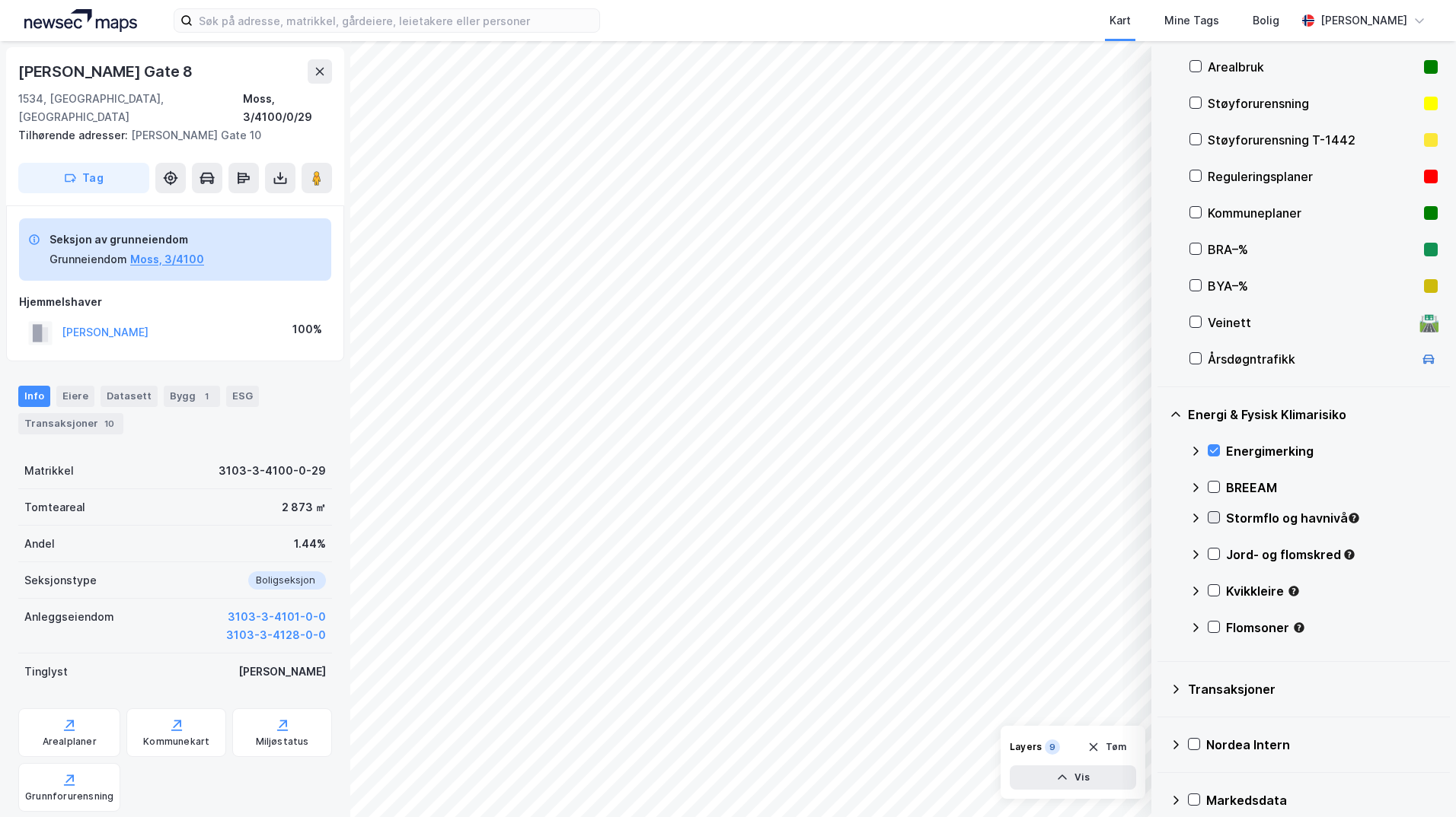
click at [1207, 517] on div at bounding box center [1213, 518] width 12 height 12
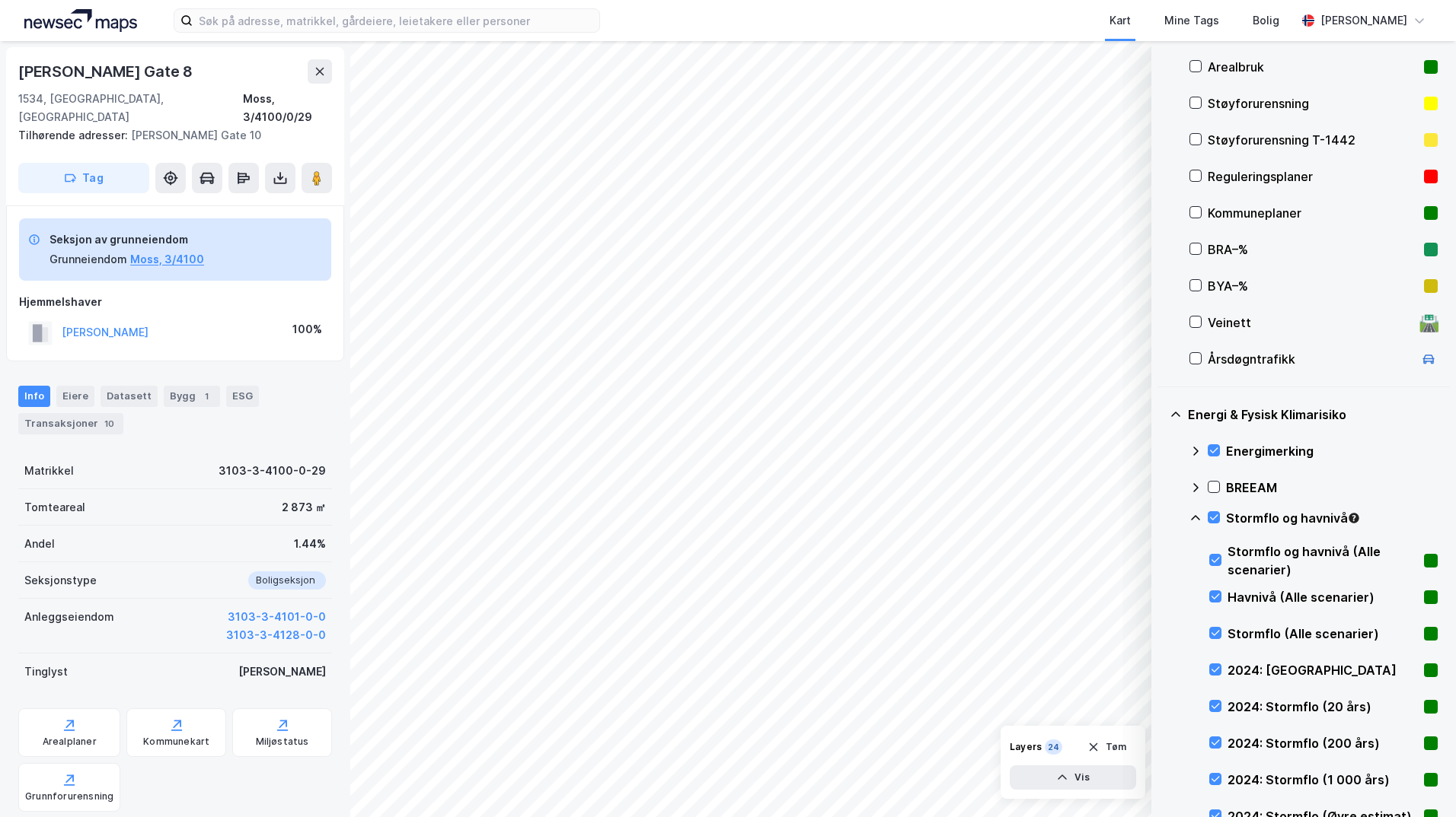
click at [1194, 518] on icon at bounding box center [1195, 518] width 12 height 12
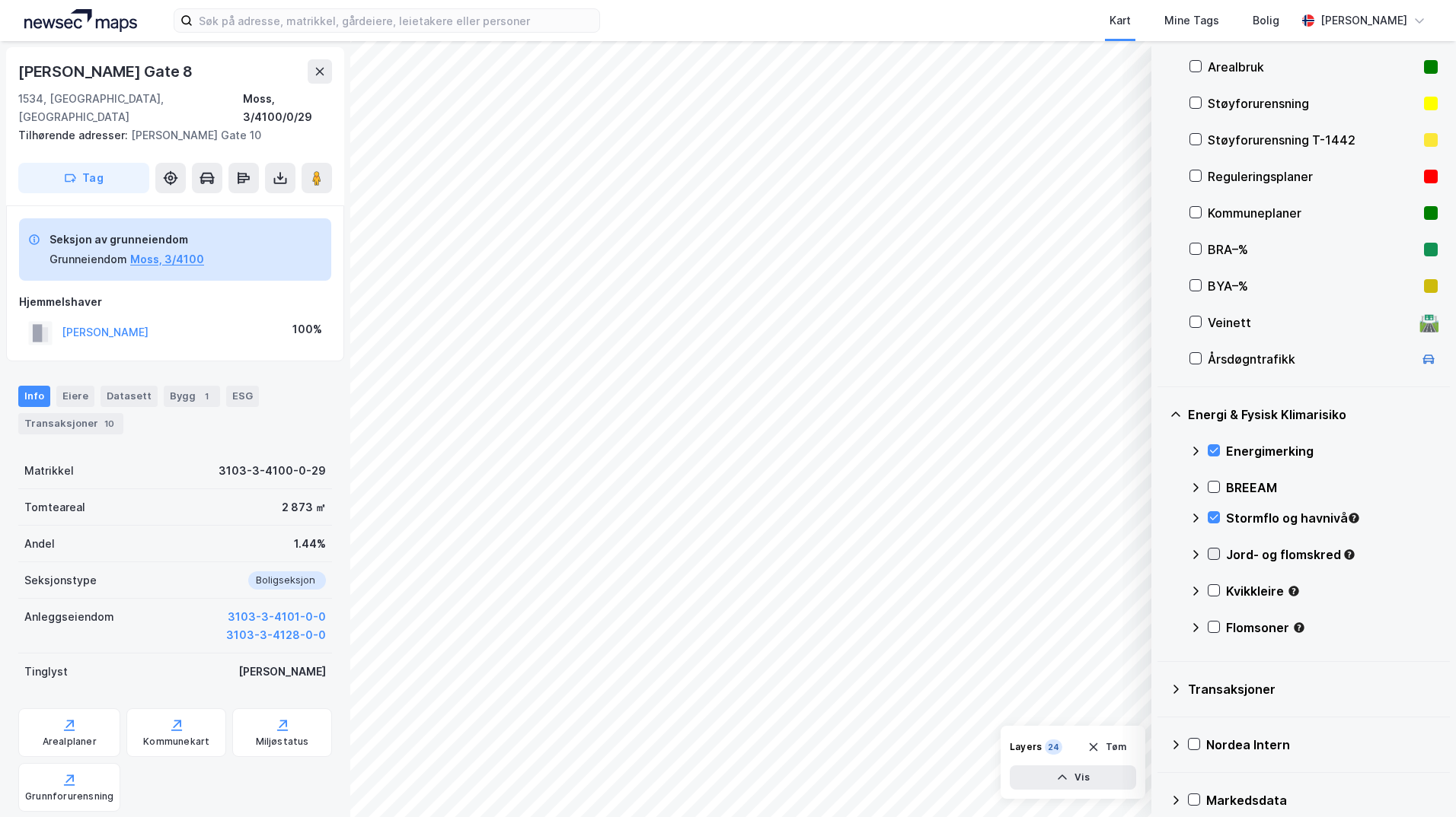
click at [1212, 553] on icon at bounding box center [1213, 554] width 10 height 10
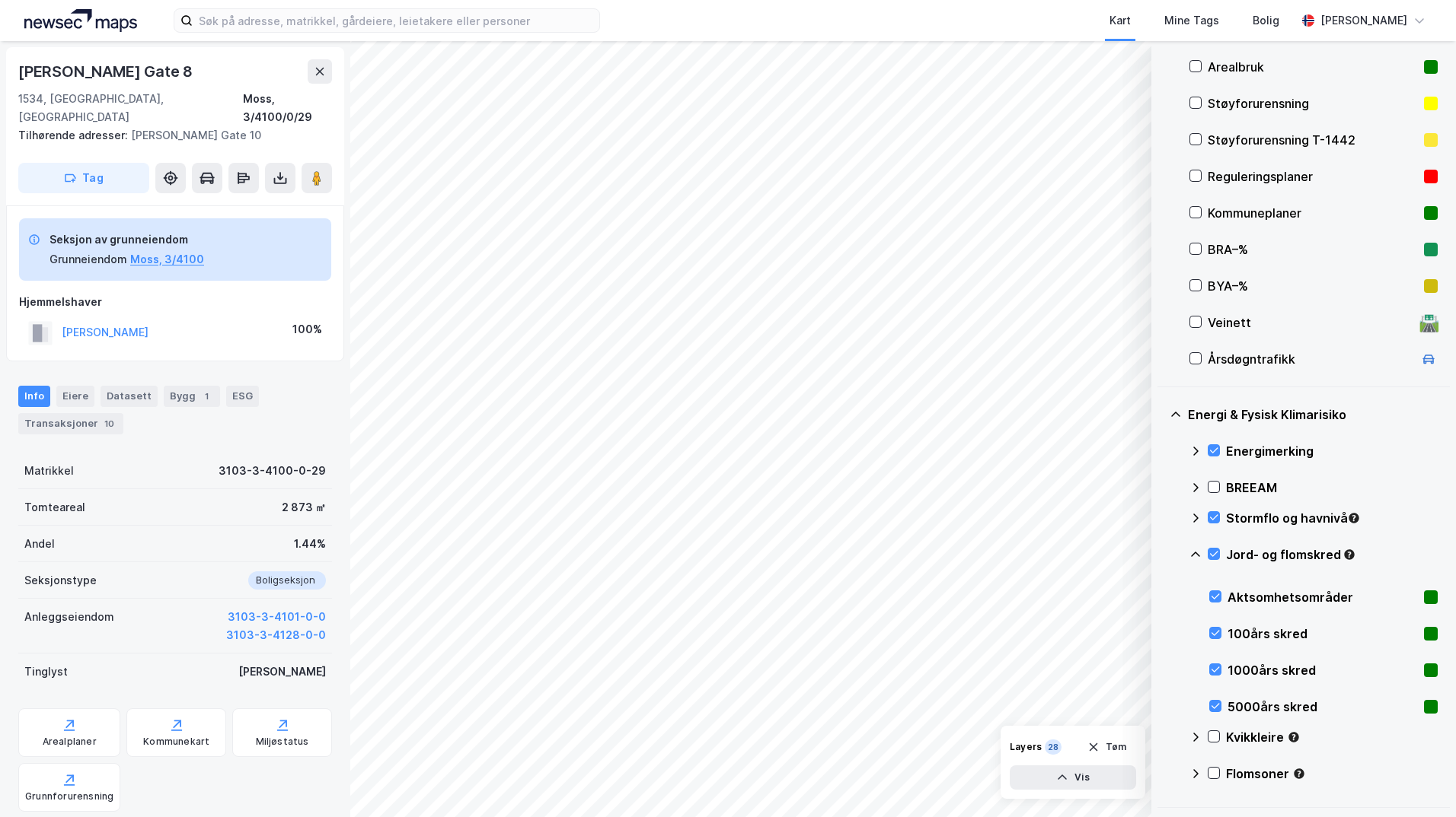
click at [1194, 555] on icon at bounding box center [1195, 555] width 12 height 12
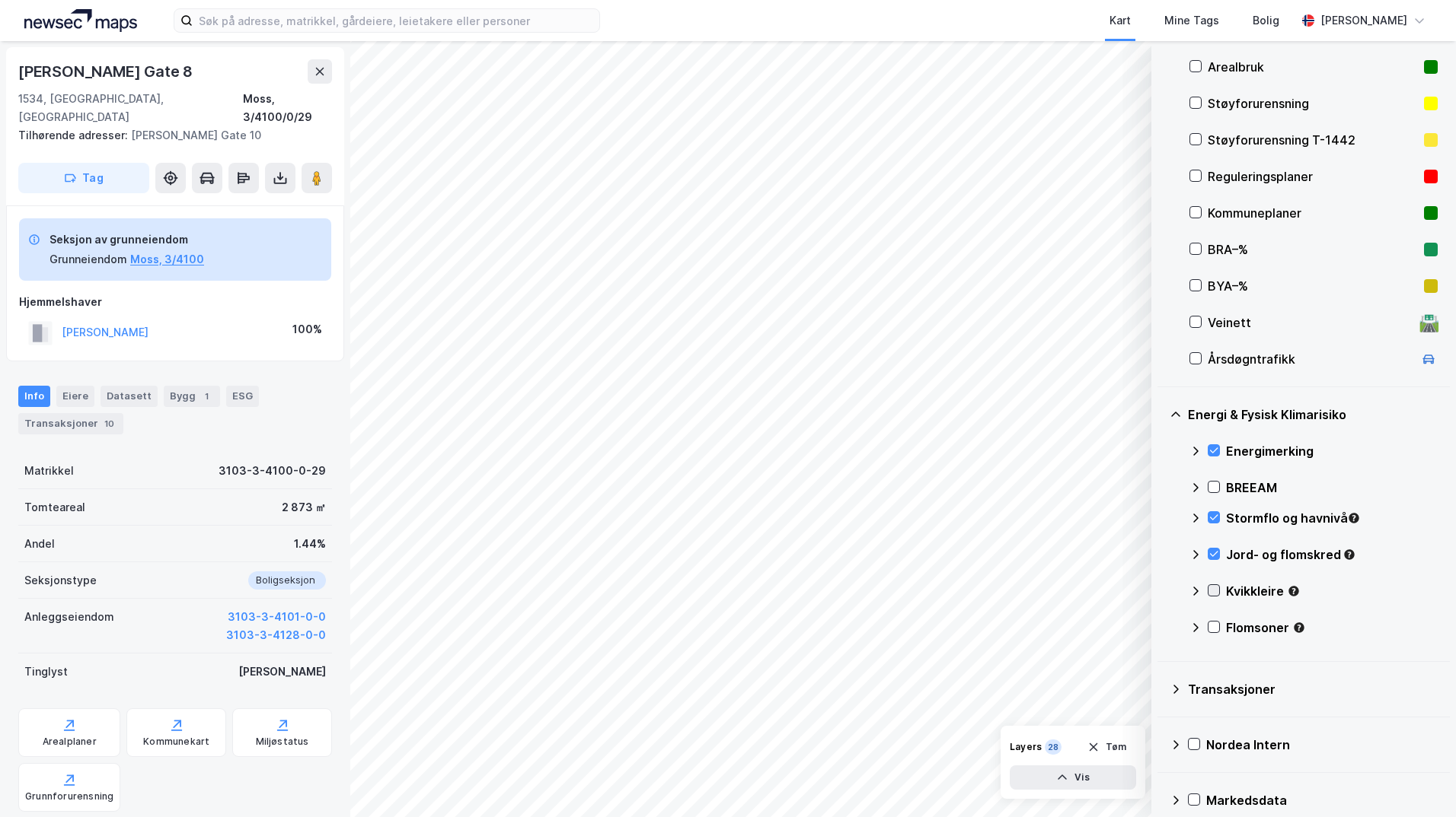
click at [1212, 589] on icon at bounding box center [1213, 590] width 10 height 10
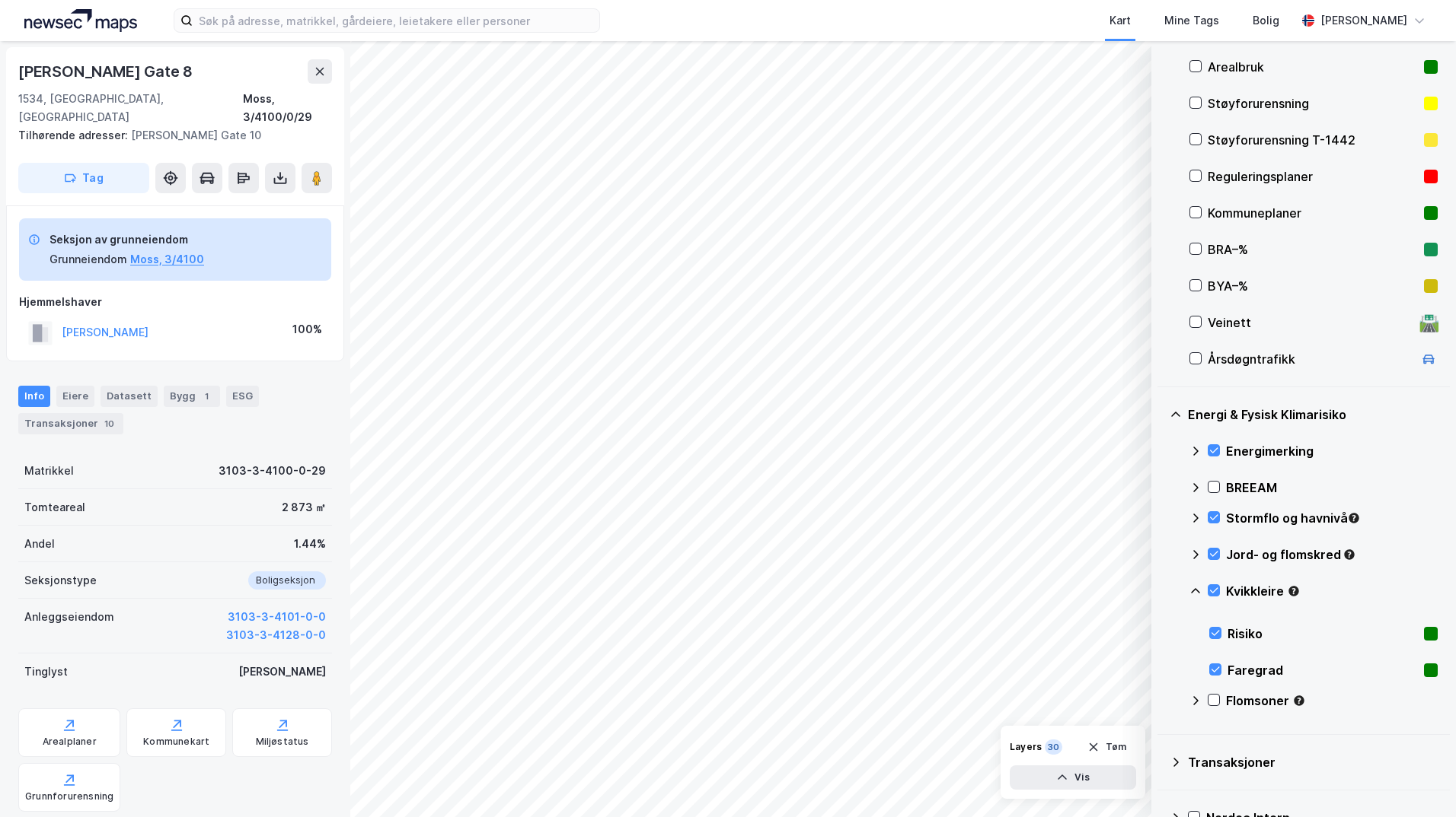
click at [1194, 588] on icon at bounding box center [1195, 591] width 12 height 12
click at [1212, 625] on icon at bounding box center [1213, 627] width 10 height 10
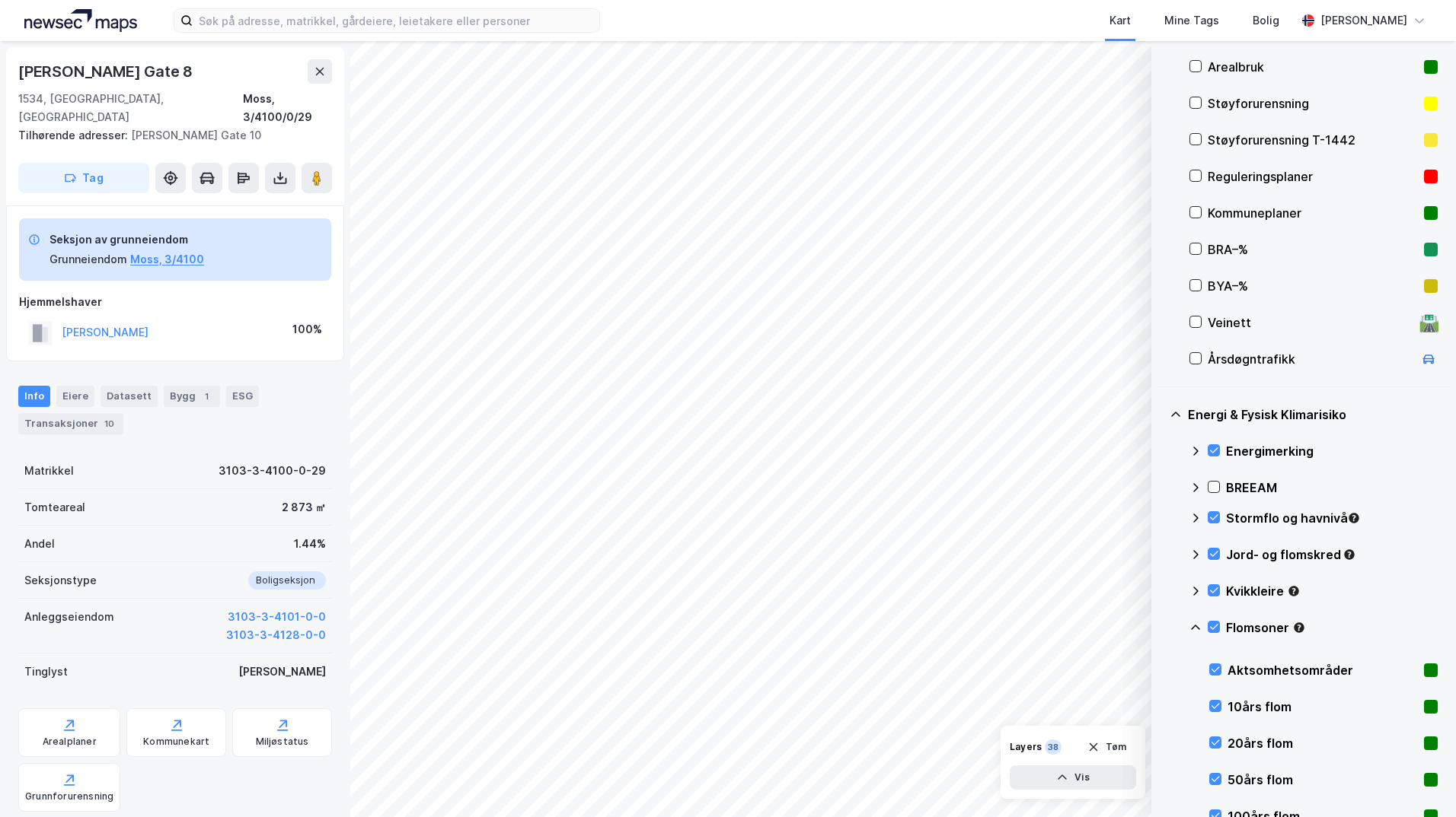
click at [1193, 624] on icon at bounding box center [1195, 628] width 12 height 12
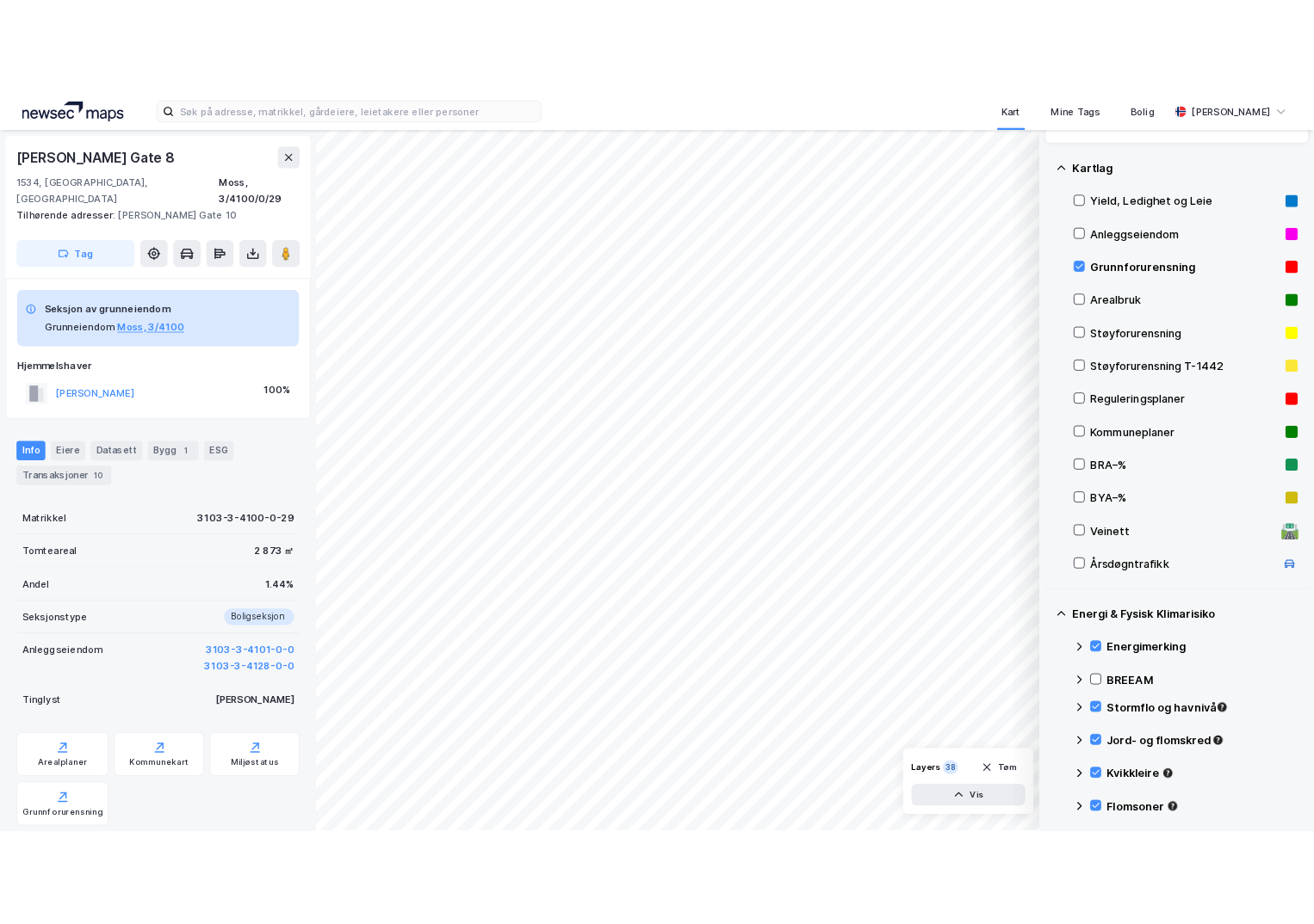
scroll to position [161, 0]
